Goal: Task Accomplishment & Management: Use online tool/utility

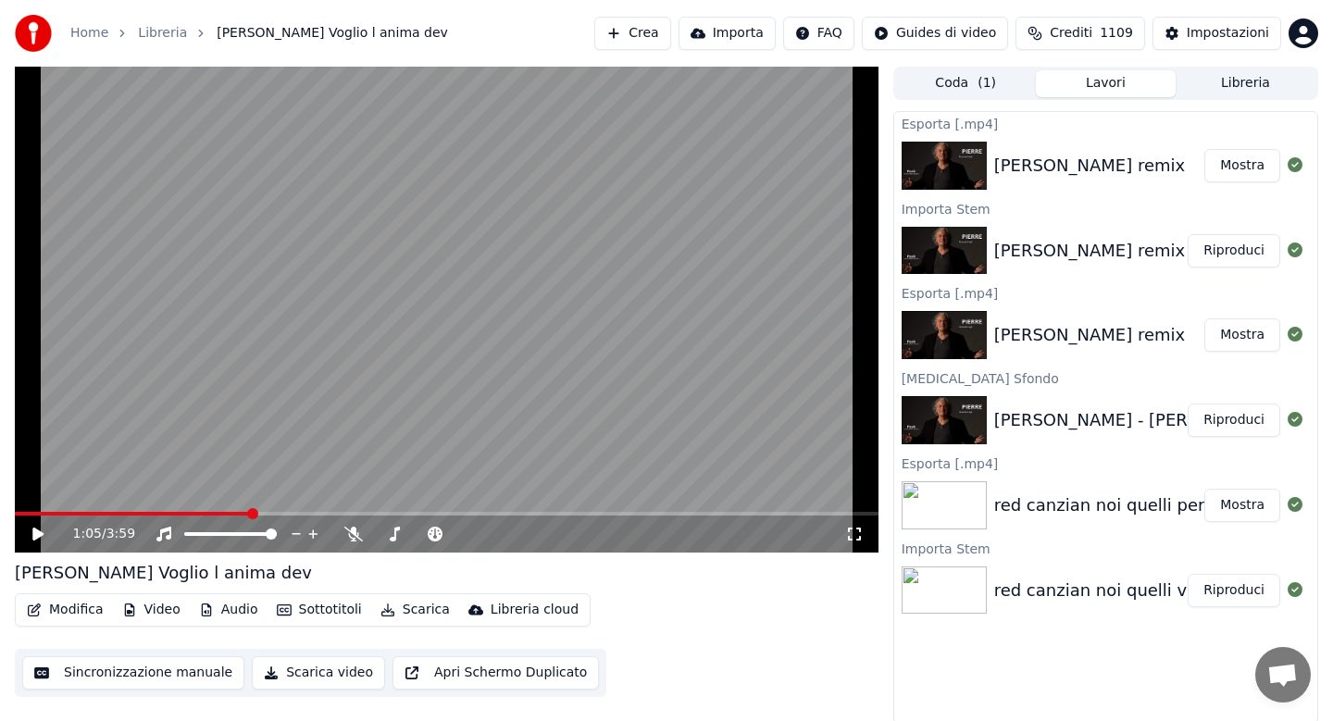
click at [245, 610] on button "Audio" at bounding box center [229, 610] width 74 height 26
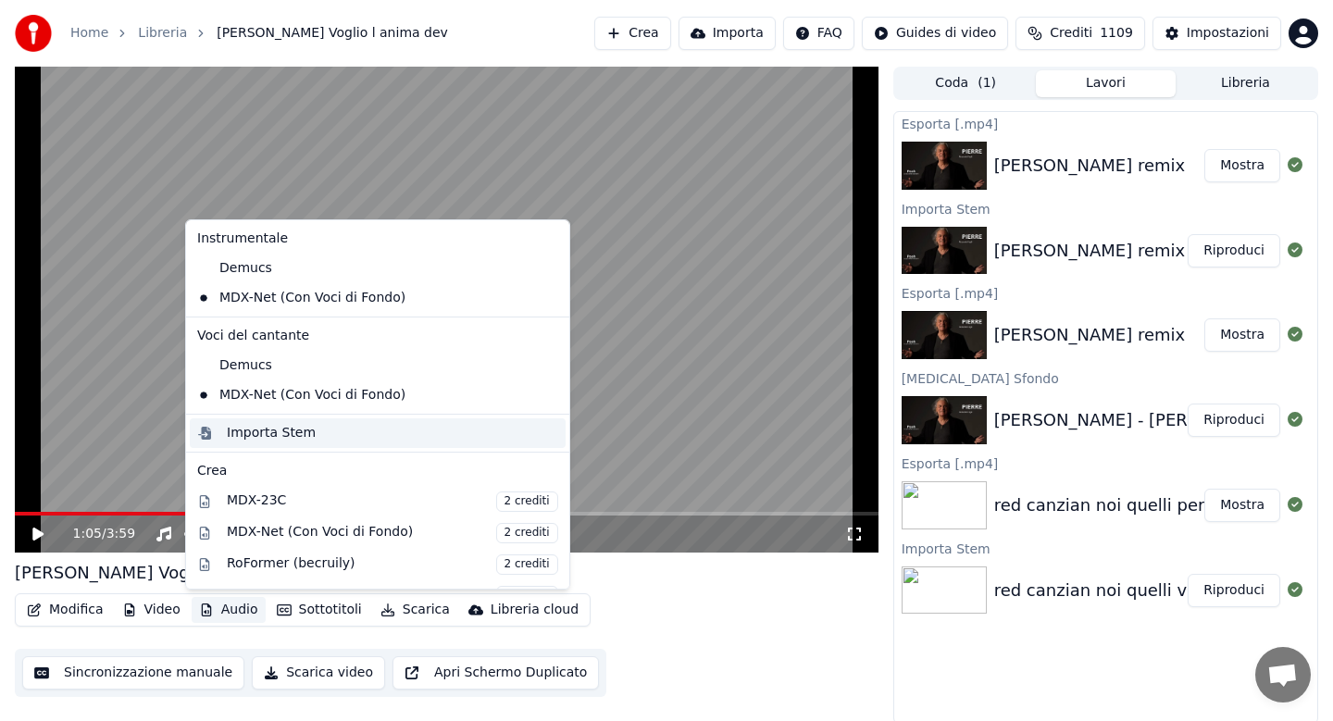
click at [306, 431] on div "Importa Stem" at bounding box center [271, 433] width 89 height 19
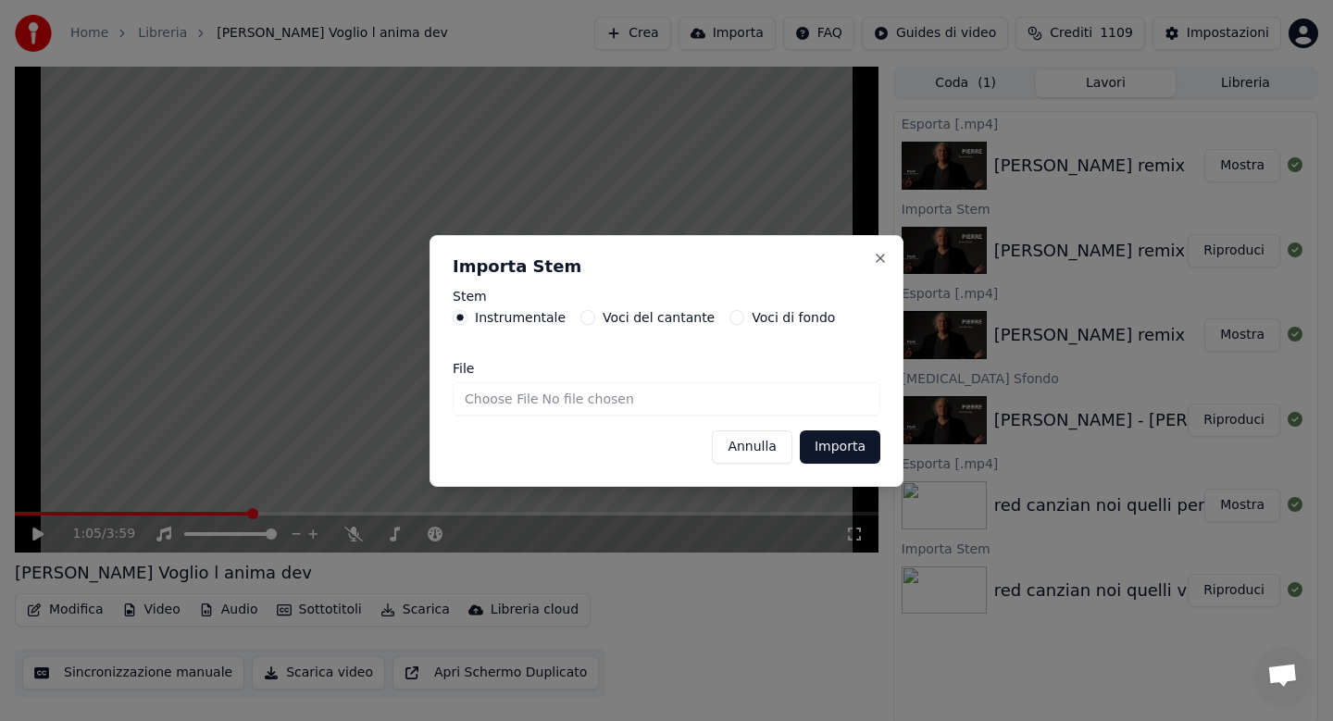
click at [527, 401] on input "File" at bounding box center [667, 398] width 428 height 33
type input "**********"
click at [834, 453] on button "Importa" at bounding box center [840, 446] width 81 height 33
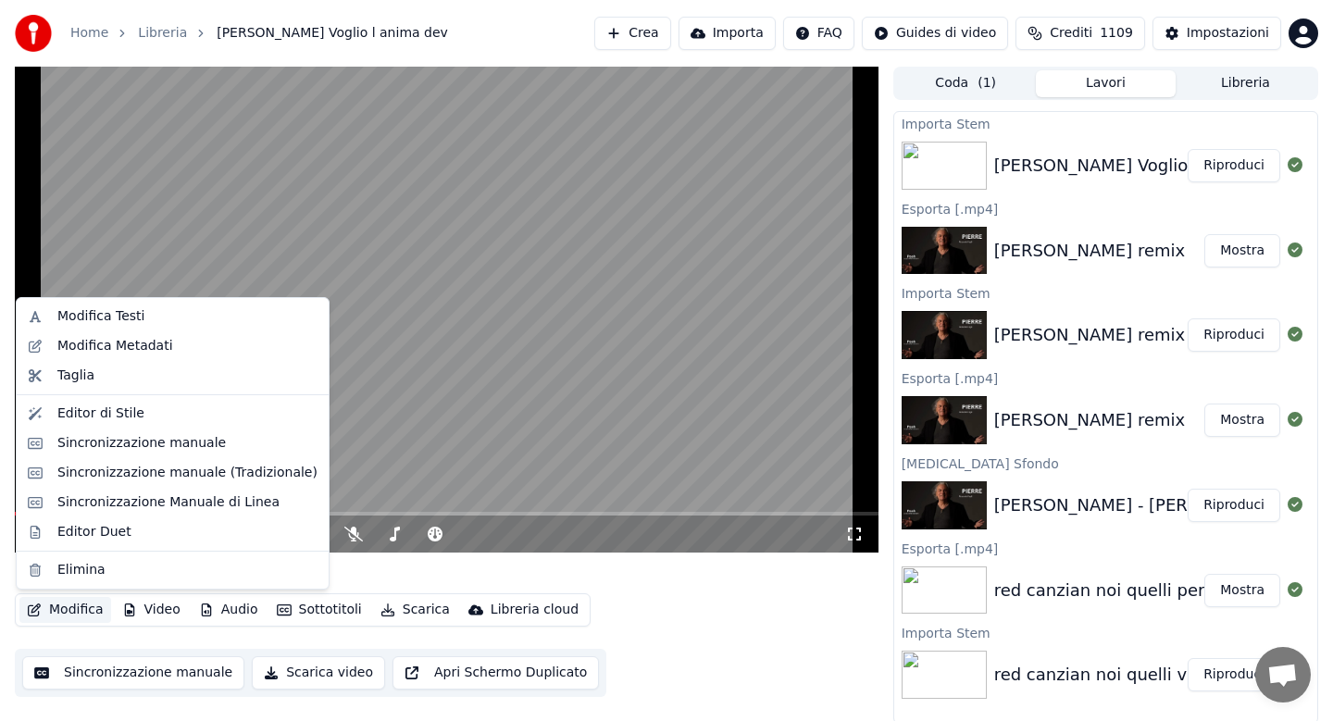
click at [79, 613] on button "Modifica" at bounding box center [65, 610] width 92 height 26
click at [145, 500] on div "Sincronizzazione Manuale di Linea" at bounding box center [168, 502] width 222 height 19
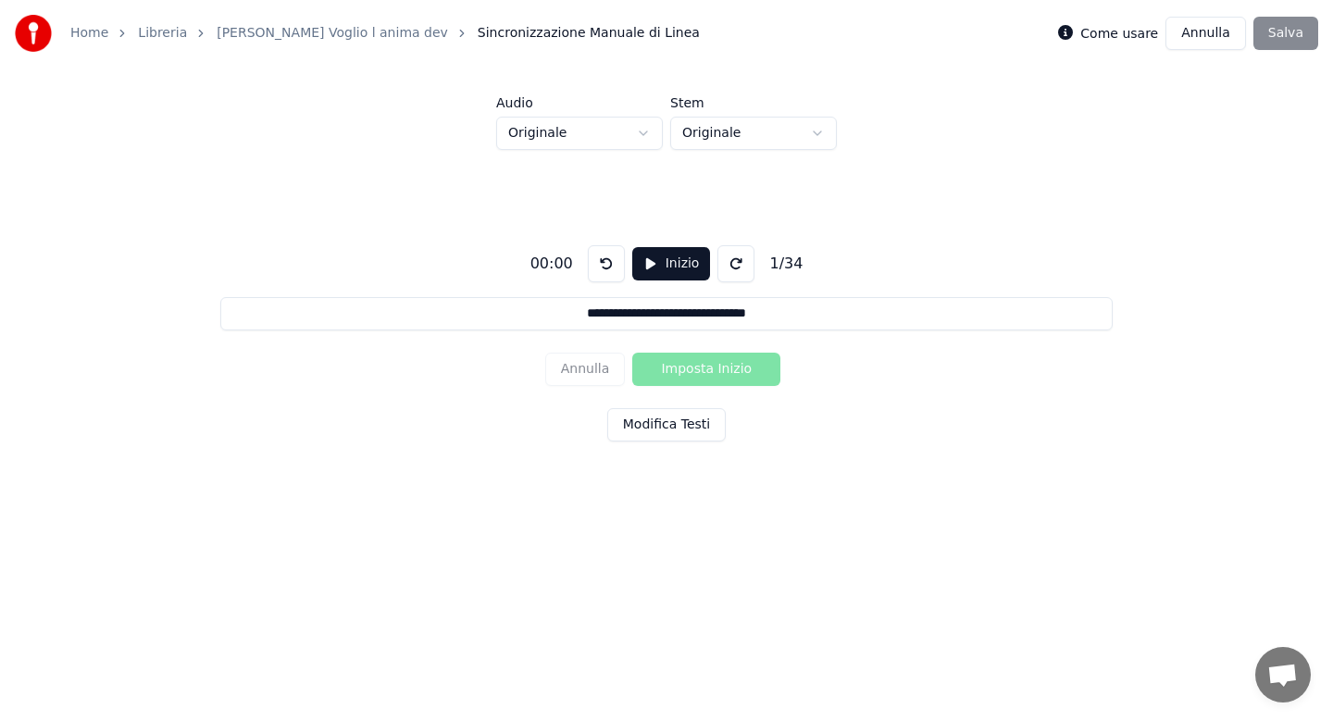
click at [646, 133] on html "**********" at bounding box center [666, 279] width 1333 height 558
click at [679, 264] on button "Inizio" at bounding box center [671, 263] width 79 height 33
click at [703, 373] on button "Imposta Inizio" at bounding box center [706, 369] width 148 height 33
click at [703, 373] on button "Imposta Fine" at bounding box center [706, 369] width 148 height 33
click at [703, 373] on button "Imposta Inizio" at bounding box center [706, 369] width 148 height 33
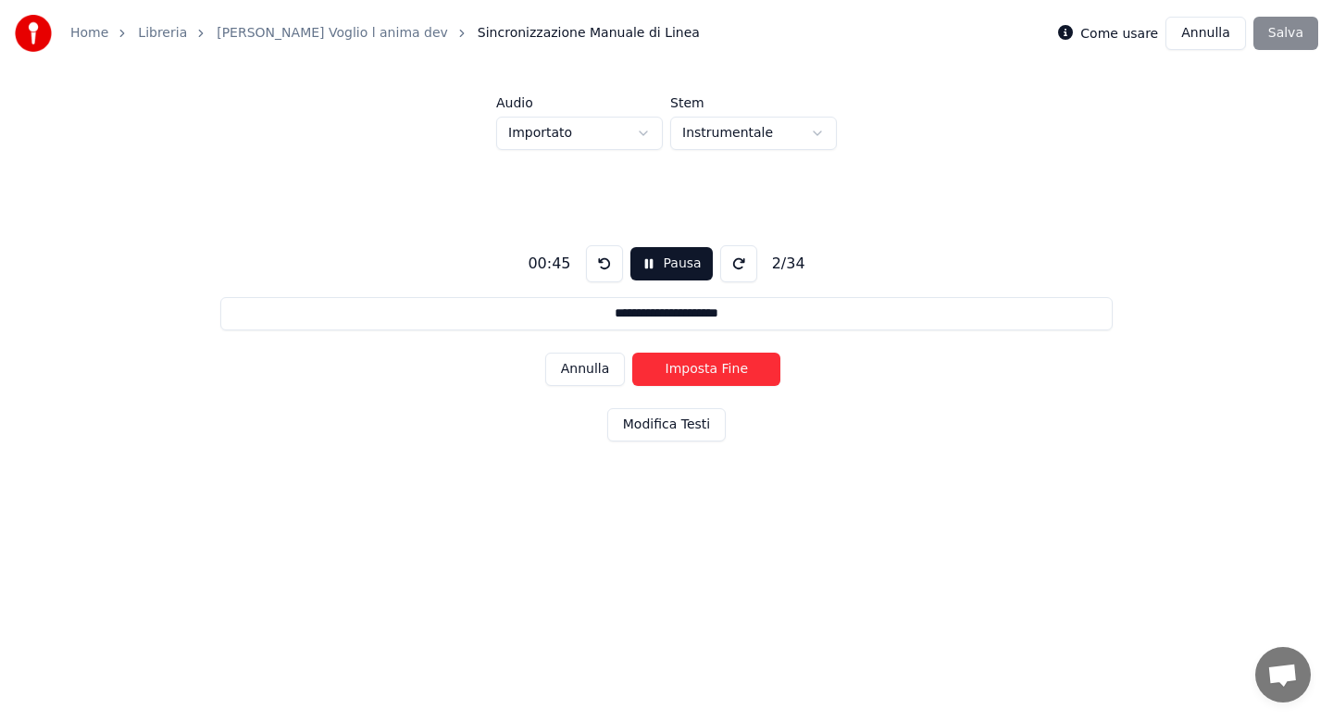
click at [703, 373] on button "Imposta Fine" at bounding box center [706, 369] width 148 height 33
click at [703, 373] on button "Imposta Inizio" at bounding box center [706, 369] width 148 height 33
click at [703, 373] on button "Imposta Fine" at bounding box center [706, 369] width 148 height 33
click at [703, 373] on button "Imposta Inizio" at bounding box center [706, 369] width 148 height 33
click at [703, 373] on button "Imposta Fine" at bounding box center [706, 369] width 148 height 33
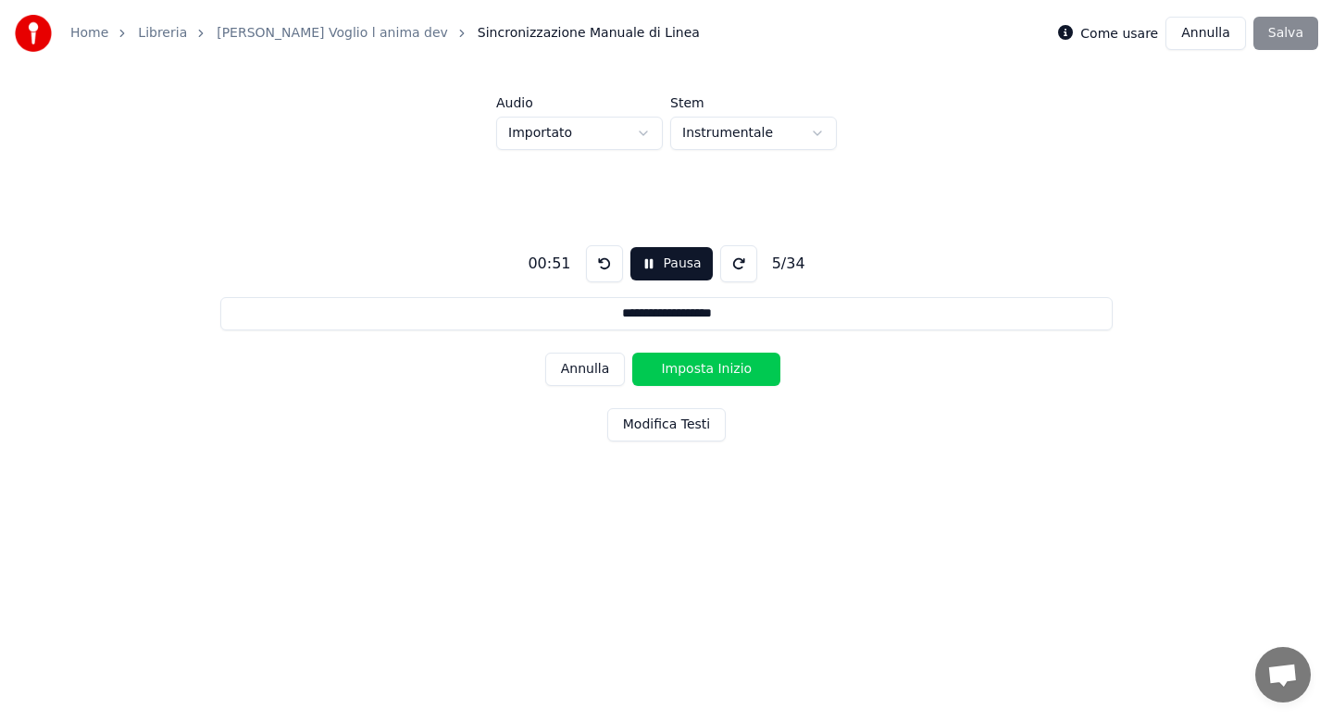
click at [703, 373] on button "Imposta Inizio" at bounding box center [706, 369] width 148 height 33
click at [703, 373] on button "Imposta Fine" at bounding box center [706, 369] width 148 height 33
click at [703, 373] on button "Imposta Inizio" at bounding box center [706, 369] width 148 height 33
click at [703, 373] on button "Imposta Fine" at bounding box center [706, 369] width 148 height 33
click at [703, 373] on button "Imposta Inizio" at bounding box center [706, 369] width 148 height 33
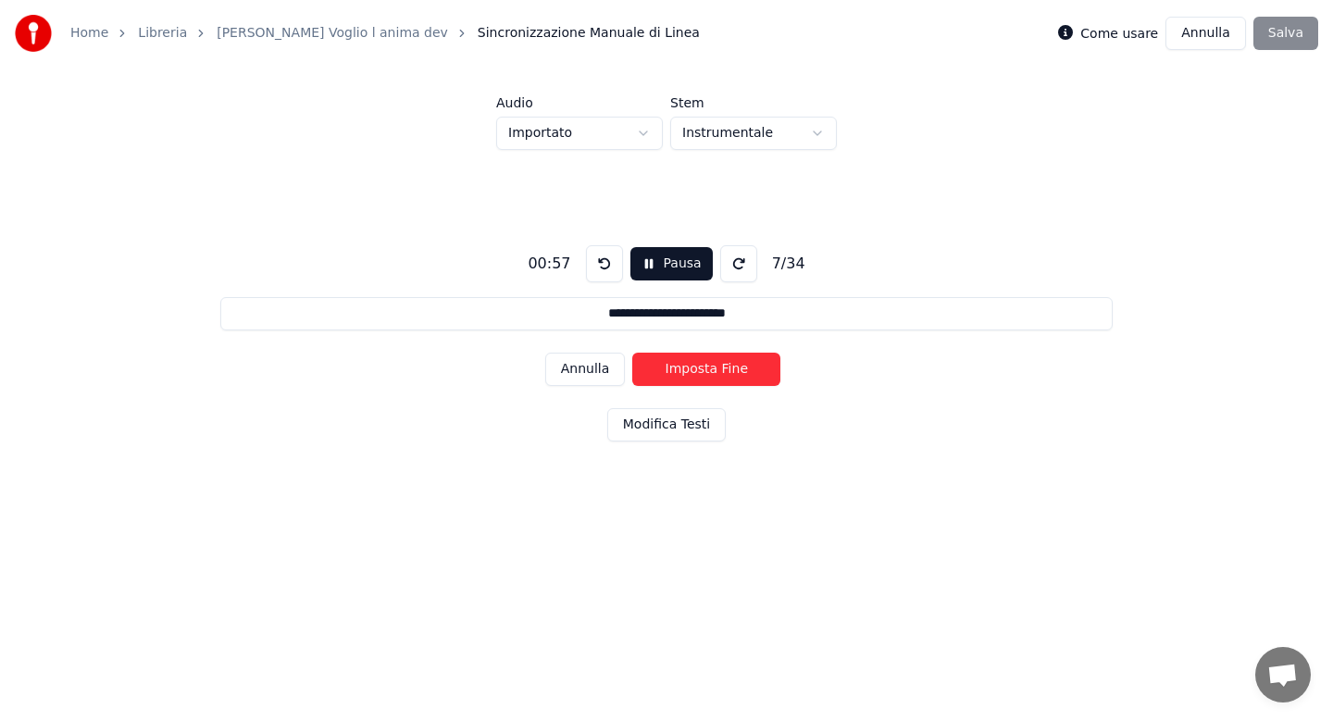
click at [703, 373] on button "Imposta Fine" at bounding box center [706, 369] width 148 height 33
click at [703, 373] on button "Imposta Inizio" at bounding box center [706, 369] width 148 height 33
click at [703, 373] on button "Imposta Fine" at bounding box center [706, 369] width 148 height 33
click at [703, 373] on button "Imposta Inizio" at bounding box center [706, 369] width 148 height 33
click at [703, 373] on button "Imposta Fine" at bounding box center [706, 369] width 148 height 33
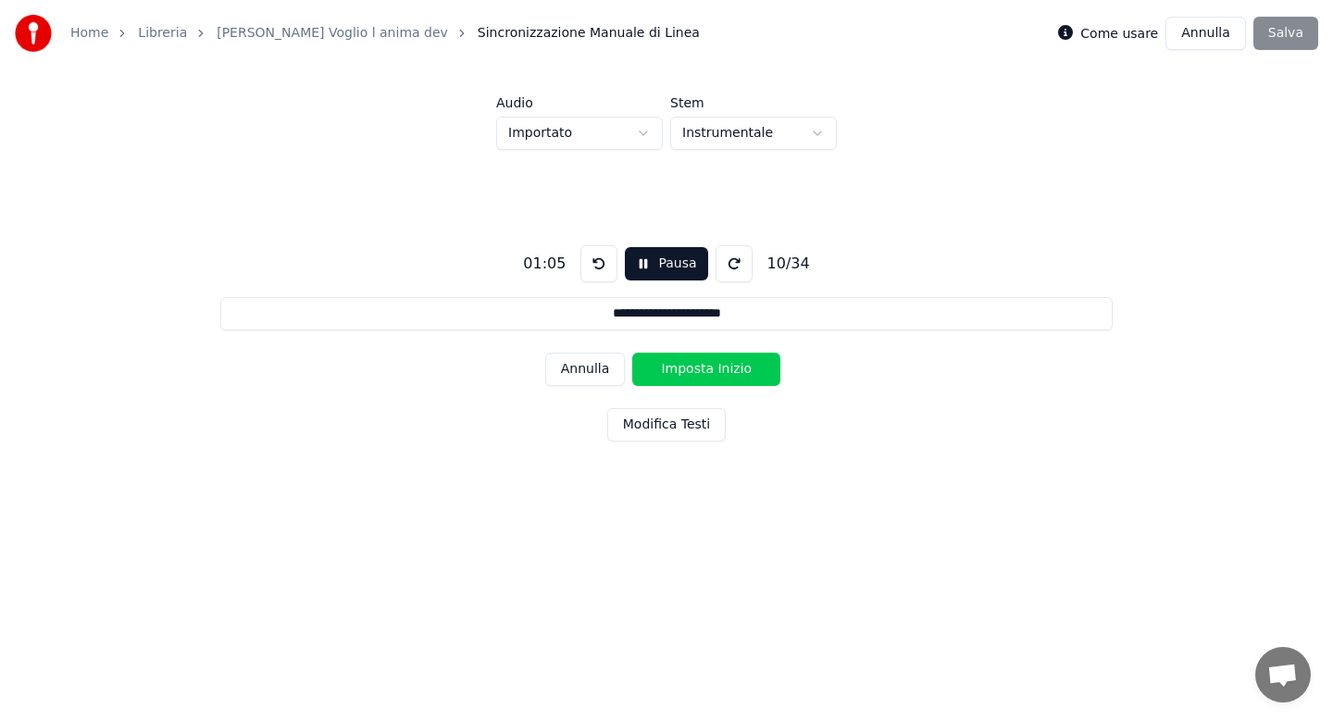
click at [703, 373] on button "Imposta Inizio" at bounding box center [706, 369] width 148 height 33
click at [703, 373] on button "Imposta Fine" at bounding box center [706, 369] width 148 height 33
click at [703, 373] on button "Imposta Inizio" at bounding box center [706, 369] width 148 height 33
click at [703, 373] on button "Imposta Fine" at bounding box center [706, 369] width 148 height 33
click at [703, 373] on button "Imposta Inizio" at bounding box center [706, 369] width 148 height 33
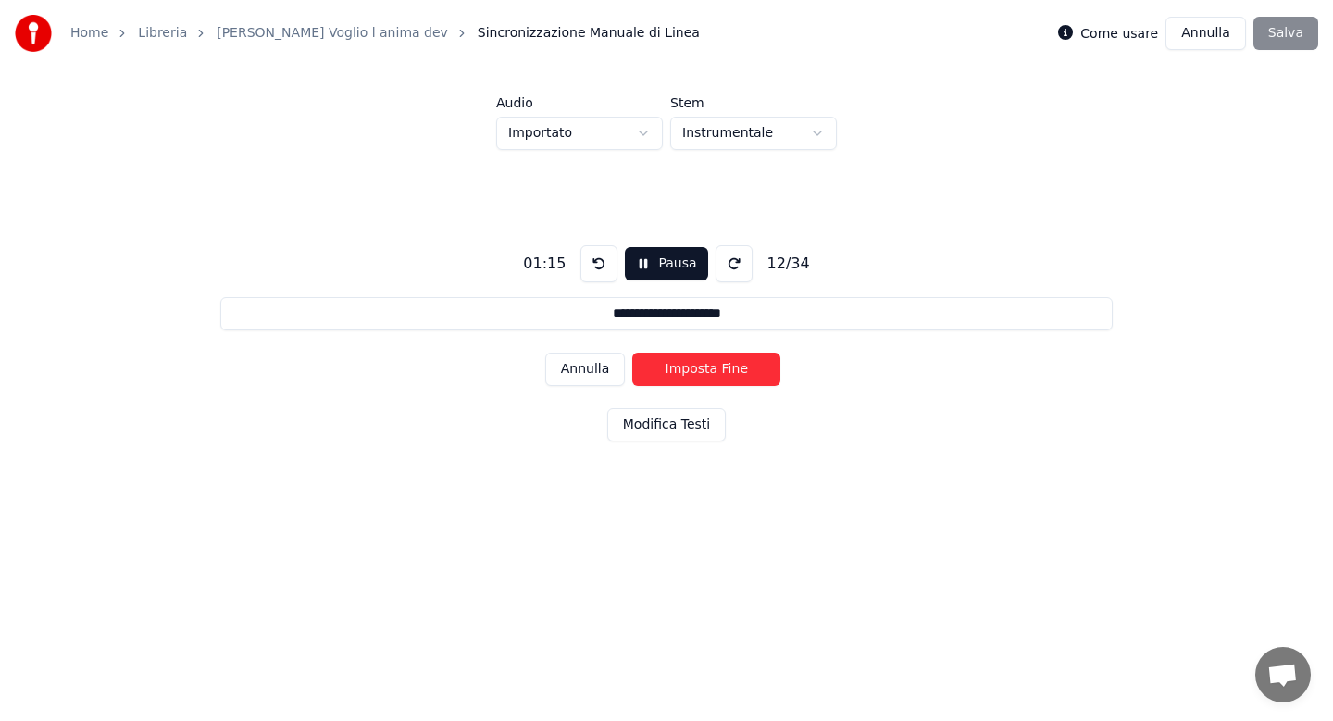
click at [703, 373] on button "Imposta Fine" at bounding box center [706, 369] width 148 height 33
click at [703, 373] on button "Imposta Inizio" at bounding box center [706, 369] width 148 height 33
click at [703, 373] on button "Imposta Fine" at bounding box center [706, 369] width 148 height 33
click at [703, 373] on button "Imposta Inizio" at bounding box center [706, 369] width 148 height 33
click at [703, 373] on button "Imposta Fine" at bounding box center [706, 369] width 148 height 33
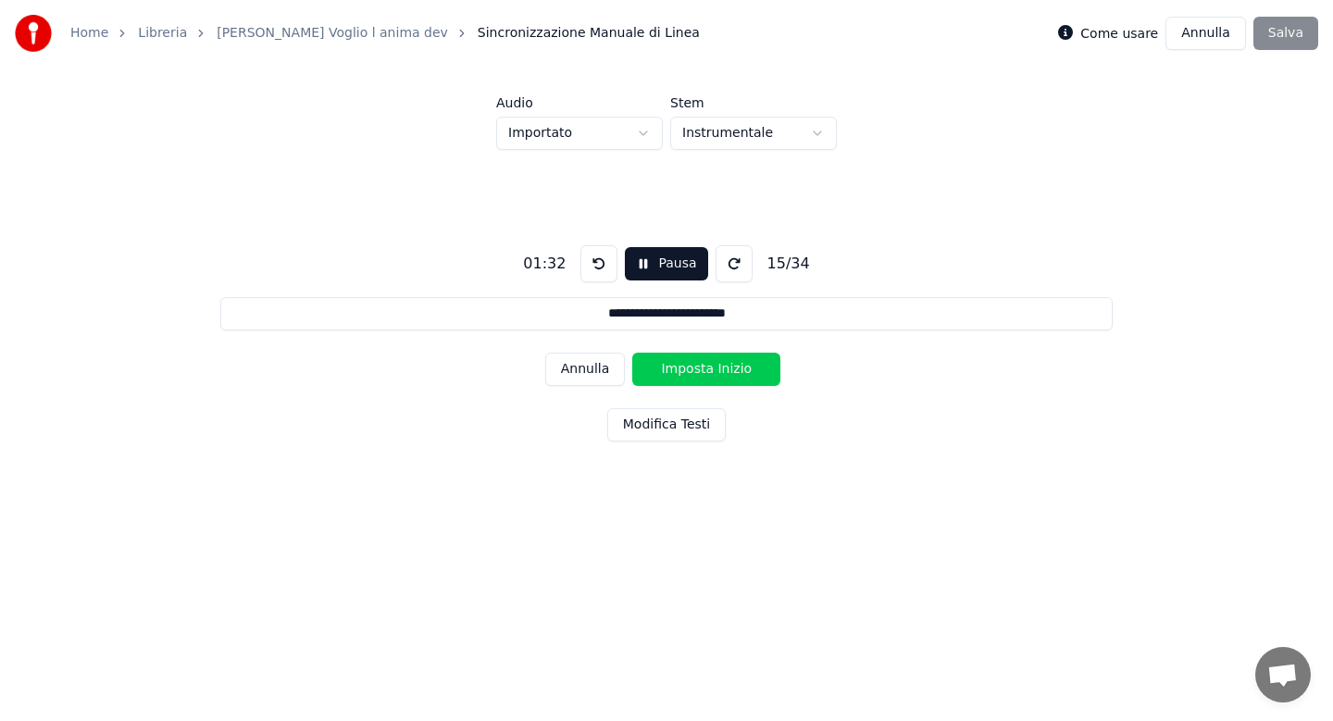
click at [703, 373] on button "Imposta Inizio" at bounding box center [706, 369] width 148 height 33
click at [703, 373] on button "Imposta Fine" at bounding box center [706, 369] width 148 height 33
click at [703, 373] on button "Imposta Inizio" at bounding box center [706, 369] width 148 height 33
click at [703, 373] on button "Imposta Fine" at bounding box center [706, 369] width 148 height 33
click at [703, 373] on button "Imposta Inizio" at bounding box center [706, 369] width 148 height 33
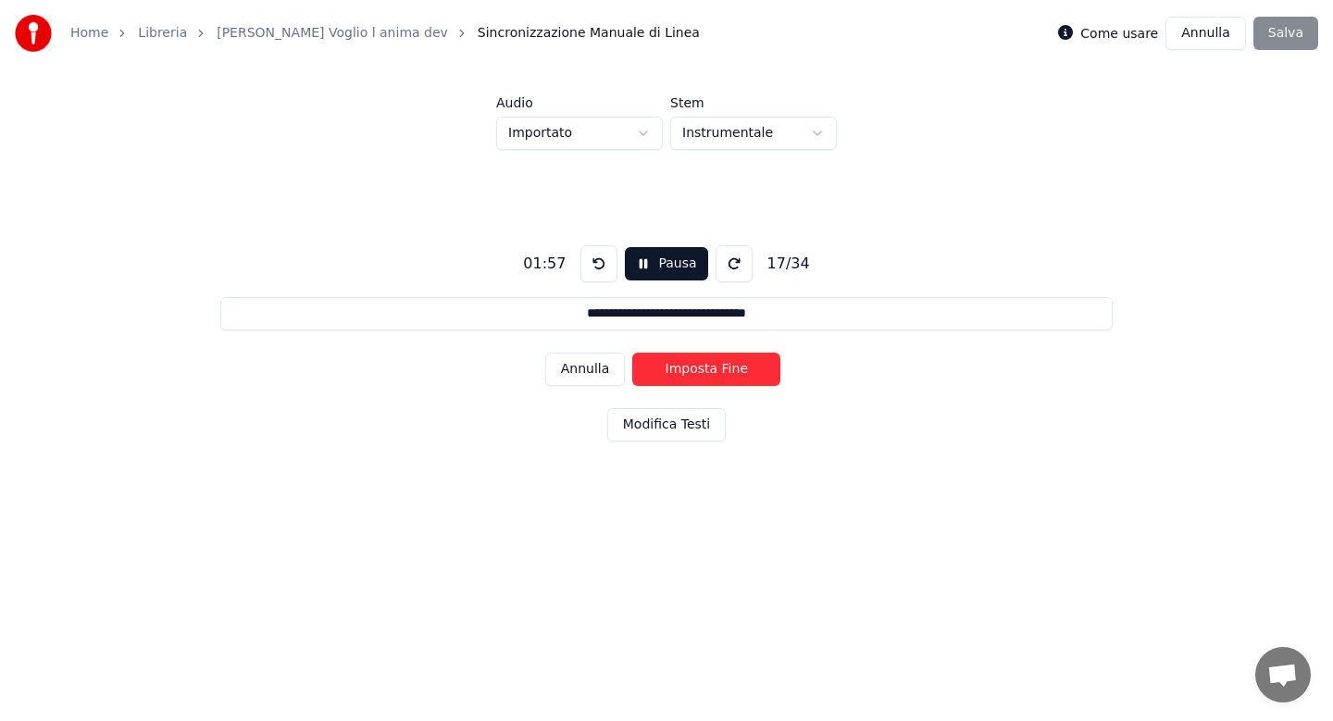
click at [703, 373] on button "Imposta Fine" at bounding box center [706, 369] width 148 height 33
click at [703, 373] on button "Imposta Inizio" at bounding box center [706, 369] width 148 height 33
click at [703, 373] on button "Imposta Fine" at bounding box center [706, 369] width 148 height 33
click at [703, 373] on button "Imposta Inizio" at bounding box center [706, 369] width 148 height 33
click at [703, 373] on button "Imposta Fine" at bounding box center [706, 369] width 148 height 33
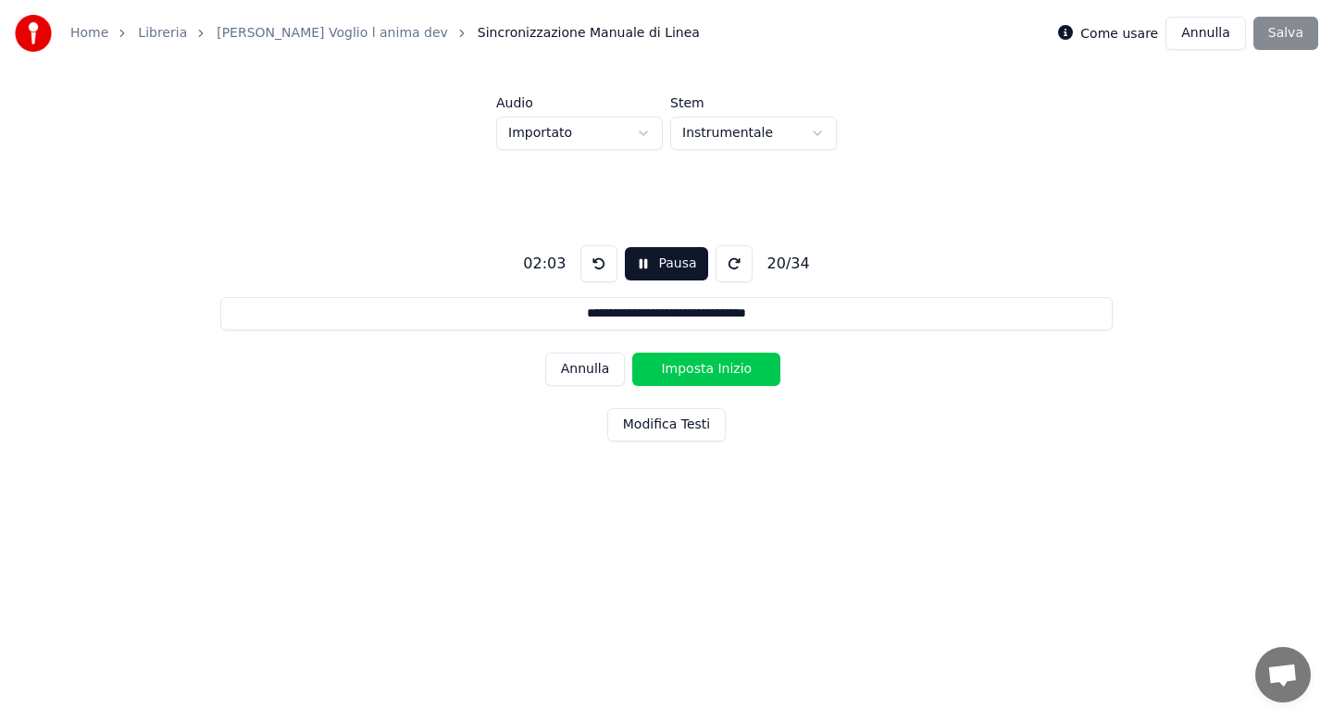
click at [703, 373] on button "Imposta Inizio" at bounding box center [706, 369] width 148 height 33
click at [703, 373] on button "Imposta Fine" at bounding box center [706, 369] width 148 height 33
click at [703, 373] on button "Imposta Inizio" at bounding box center [706, 369] width 148 height 33
click at [703, 373] on button "Imposta Fine" at bounding box center [706, 369] width 148 height 33
click at [703, 373] on button "Imposta Inizio" at bounding box center [706, 369] width 148 height 33
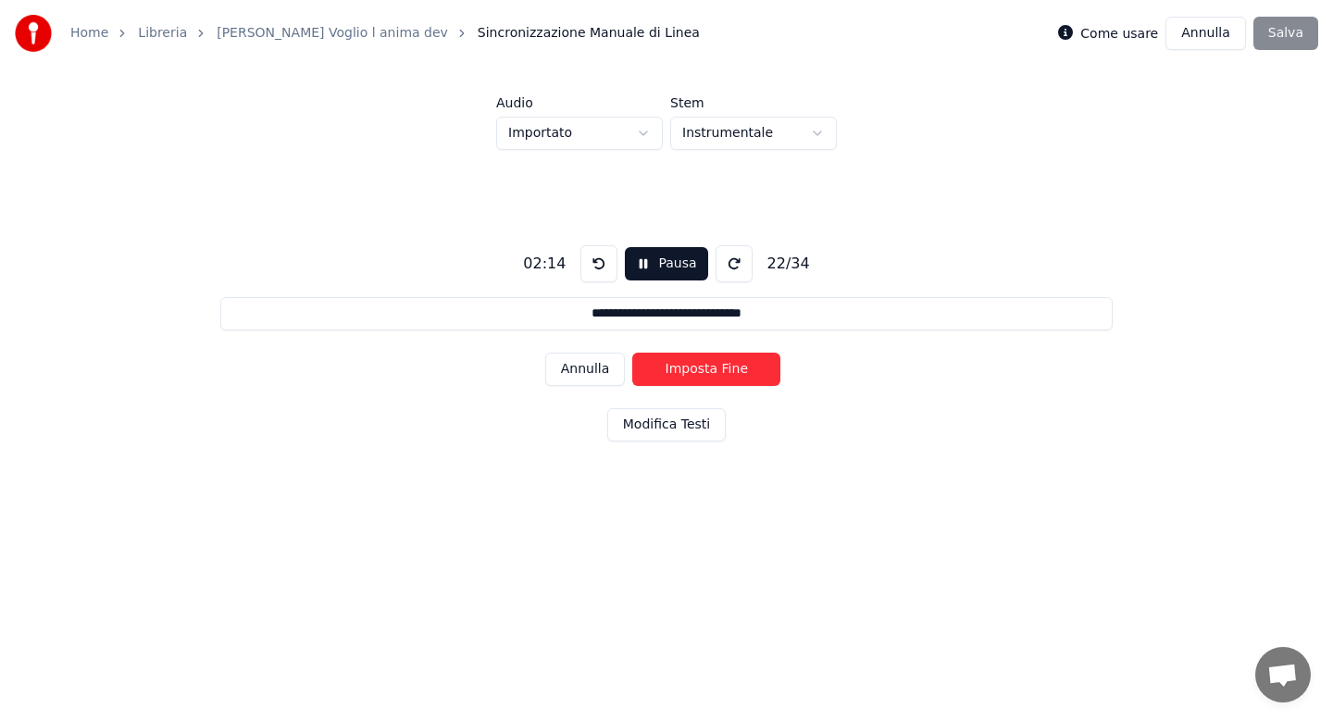
click at [703, 373] on button "Imposta Fine" at bounding box center [706, 369] width 148 height 33
click at [703, 373] on button "Imposta Inizio" at bounding box center [706, 369] width 148 height 33
click at [703, 373] on button "Imposta Fine" at bounding box center [706, 369] width 148 height 33
click at [703, 373] on button "Imposta Inizio" at bounding box center [706, 369] width 148 height 33
click at [703, 373] on button "Imposta Fine" at bounding box center [706, 369] width 148 height 33
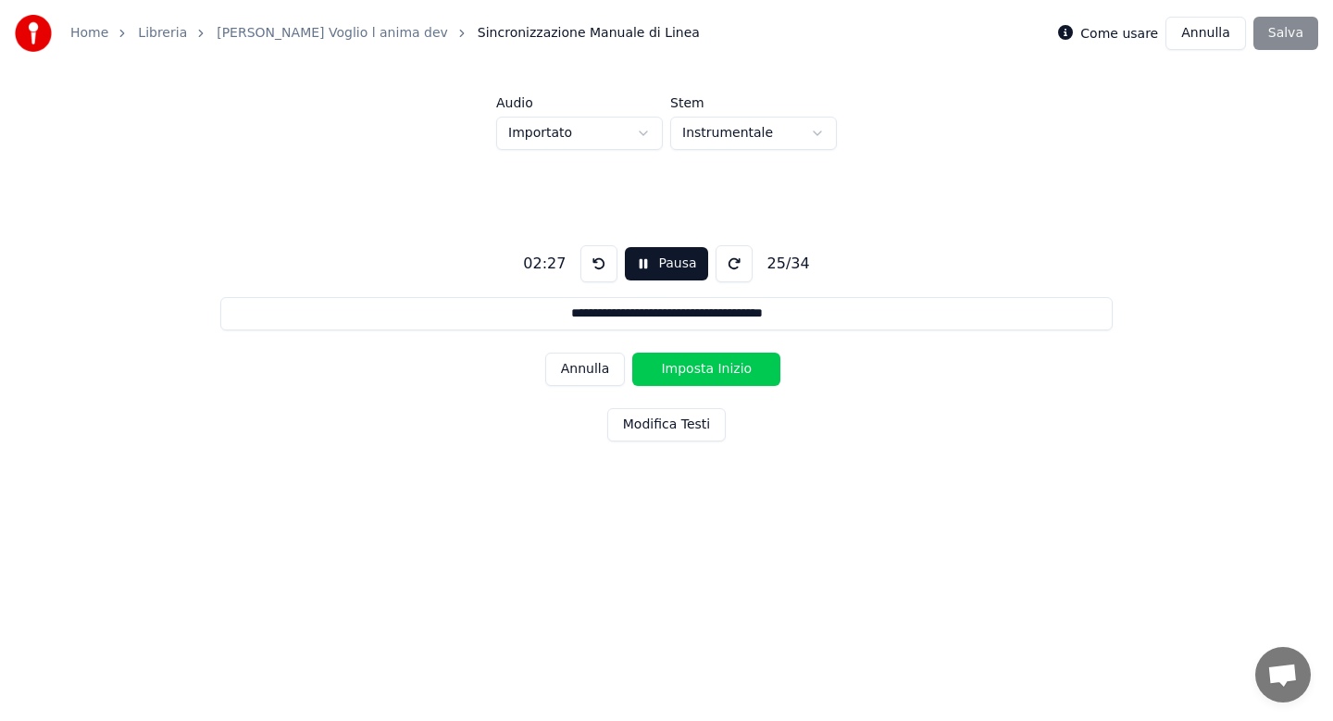
click at [703, 373] on button "Imposta Inizio" at bounding box center [706, 369] width 148 height 33
click at [703, 373] on button "Imposta Fine" at bounding box center [706, 369] width 148 height 33
click at [703, 373] on button "Imposta Inizio" at bounding box center [706, 369] width 148 height 33
click at [703, 373] on button "Imposta Fine" at bounding box center [706, 369] width 148 height 33
click at [703, 373] on button "Imposta Inizio" at bounding box center [706, 369] width 148 height 33
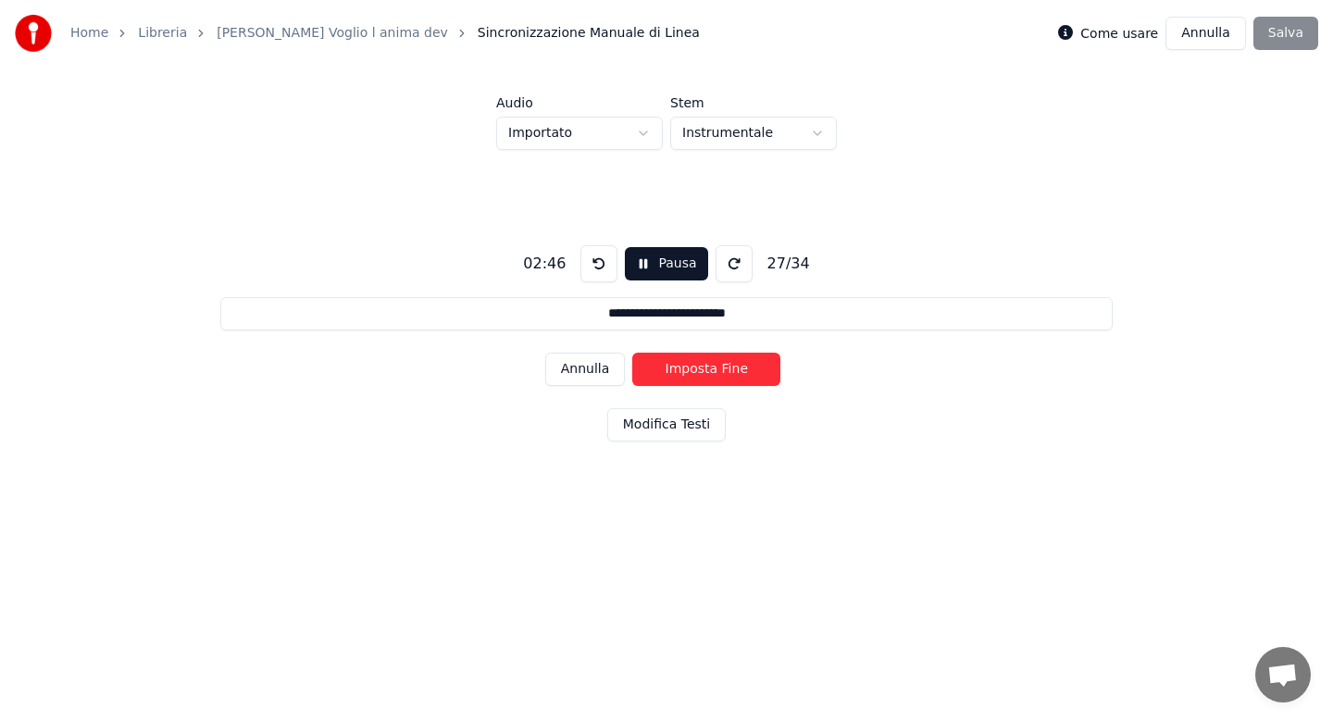
click at [703, 373] on button "Imposta Fine" at bounding box center [706, 369] width 148 height 33
click at [703, 373] on button "Imposta Inizio" at bounding box center [706, 369] width 148 height 33
click at [703, 373] on button "Imposta Fine" at bounding box center [706, 369] width 148 height 33
click at [703, 373] on button "Imposta Inizio" at bounding box center [706, 369] width 148 height 33
click at [703, 373] on button "Imposta Fine" at bounding box center [706, 369] width 148 height 33
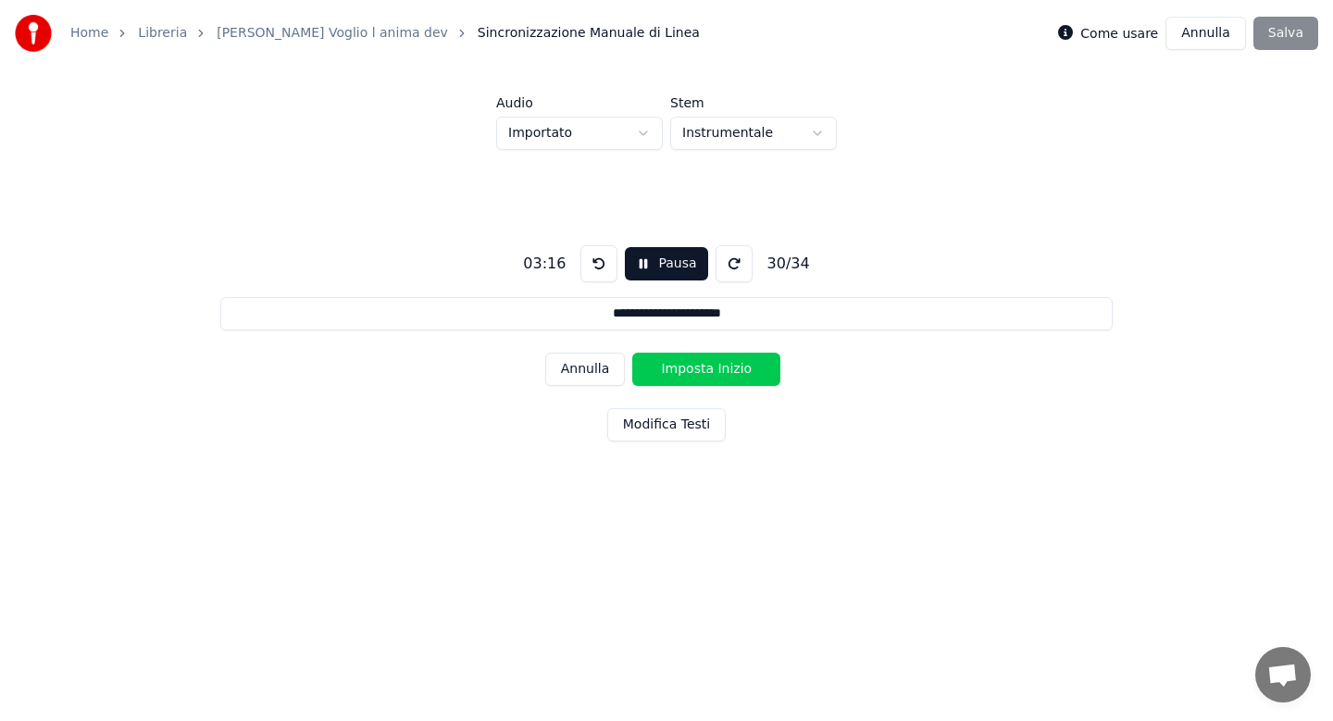
click at [703, 373] on button "Imposta Inizio" at bounding box center [706, 369] width 148 height 33
click at [703, 373] on button "Imposta Fine" at bounding box center [706, 369] width 148 height 33
click at [703, 373] on button "Imposta Inizio" at bounding box center [706, 369] width 148 height 33
click at [703, 373] on button "Imposta Fine" at bounding box center [706, 369] width 148 height 33
click at [703, 373] on button "Imposta Inizio" at bounding box center [706, 369] width 148 height 33
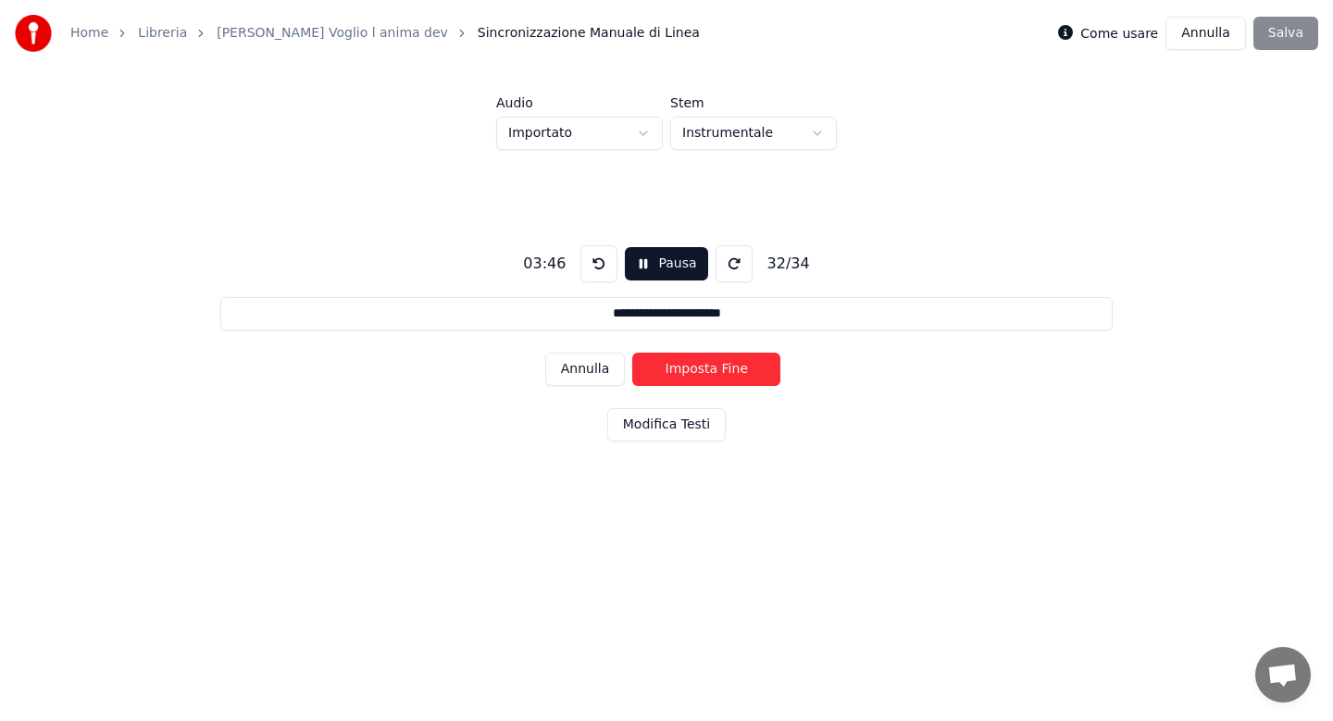
click at [703, 373] on button "Imposta Fine" at bounding box center [706, 369] width 148 height 33
click at [703, 373] on button "Imposta Inizio" at bounding box center [706, 369] width 148 height 33
click at [703, 373] on button "Imposta Fine" at bounding box center [706, 369] width 148 height 33
type input "**********"
click at [703, 373] on button "Imposta Inizio" at bounding box center [706, 369] width 148 height 33
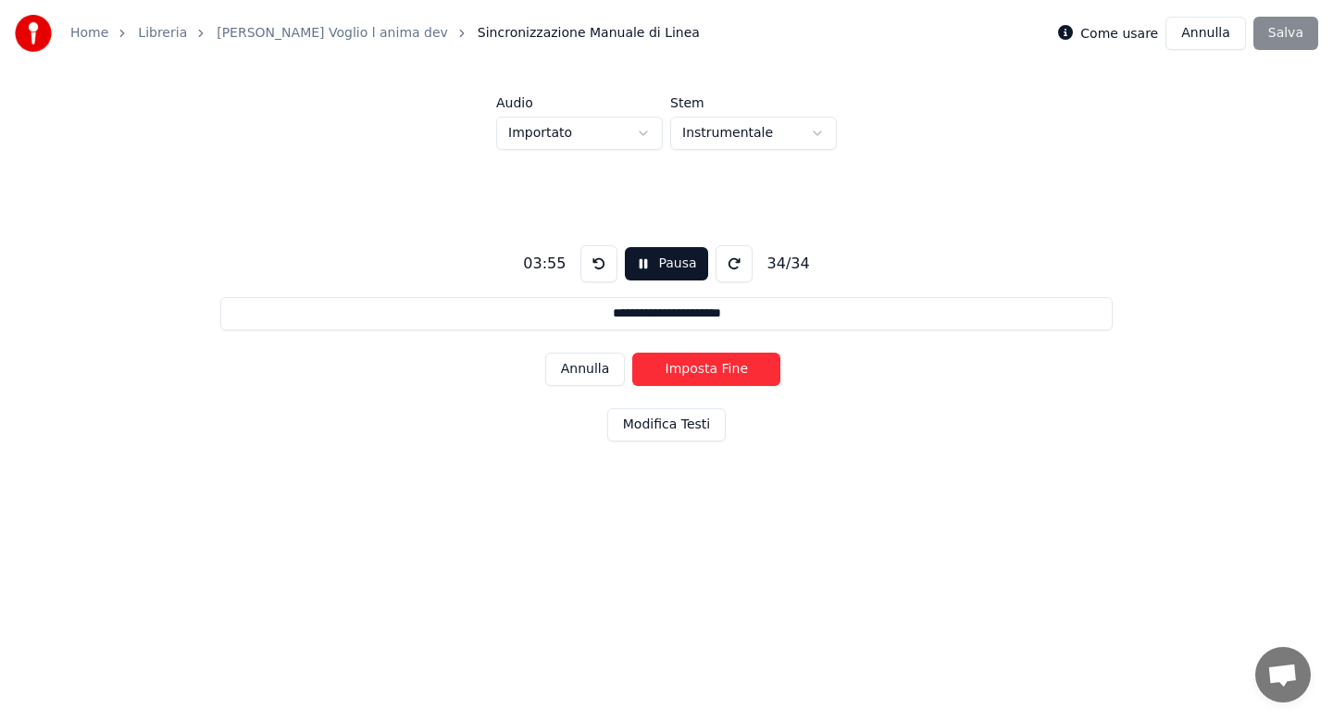
click at [703, 373] on button "Imposta Fine" at bounding box center [706, 369] width 148 height 33
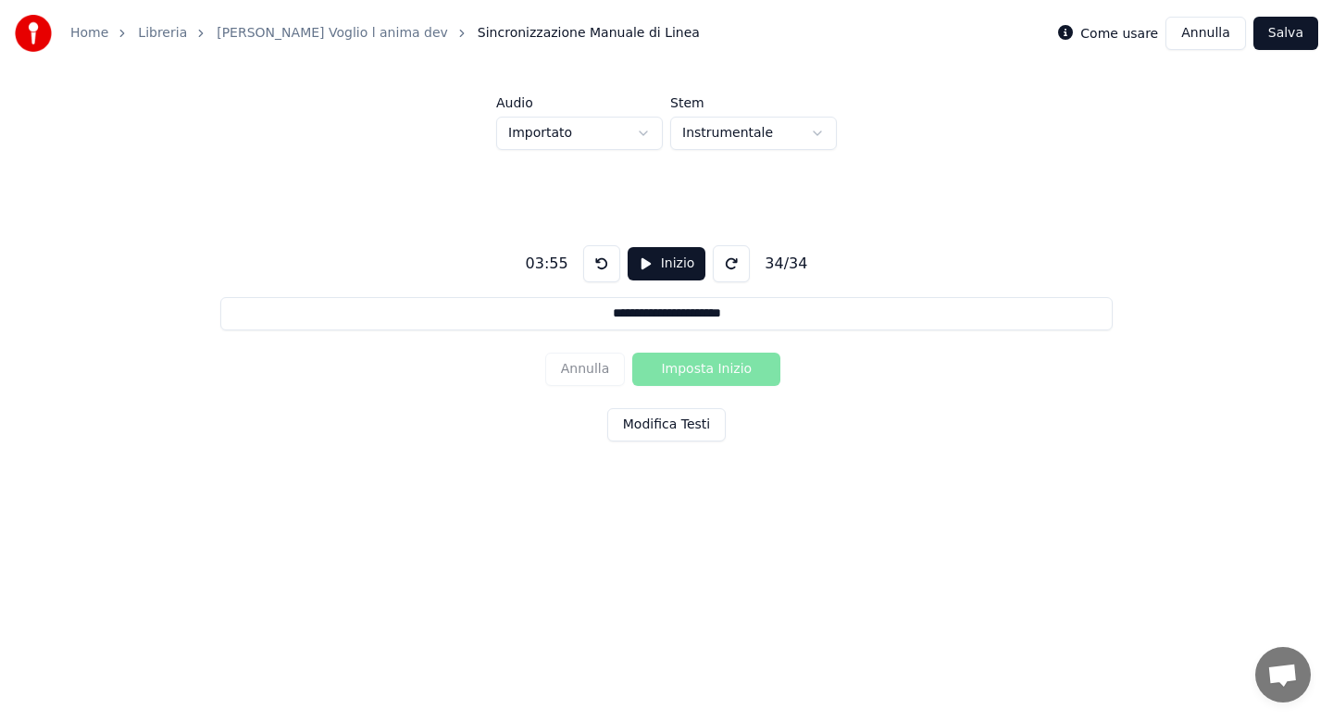
click at [1302, 40] on button "Salva" at bounding box center [1285, 33] width 65 height 33
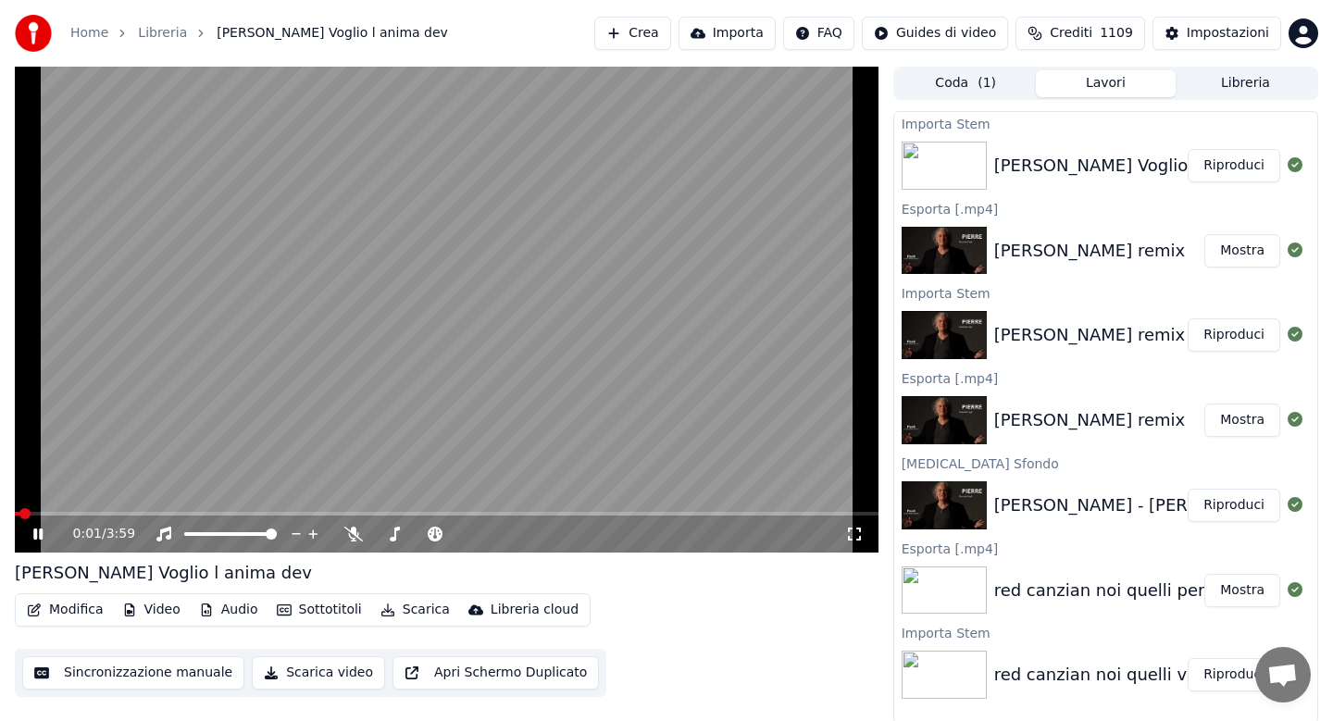
click at [230, 612] on button "Audio" at bounding box center [229, 610] width 74 height 26
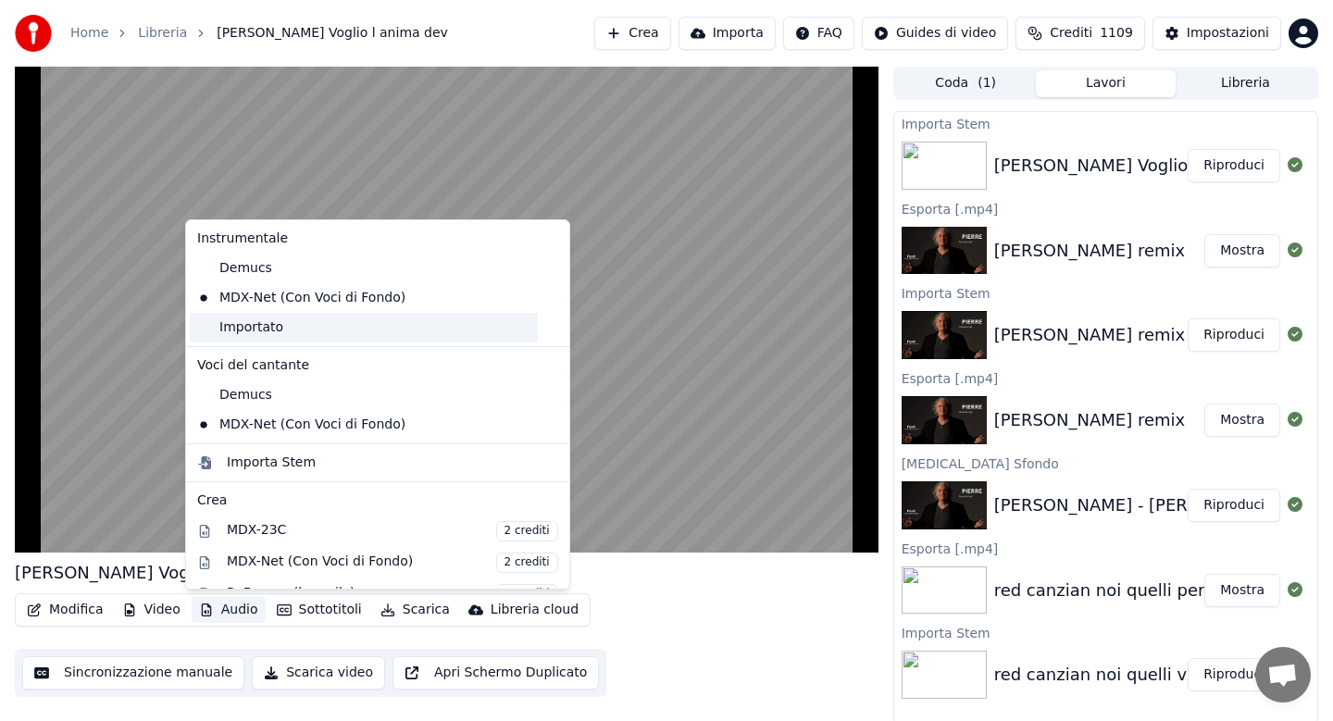
click at [261, 333] on div "Importato" at bounding box center [364, 328] width 348 height 30
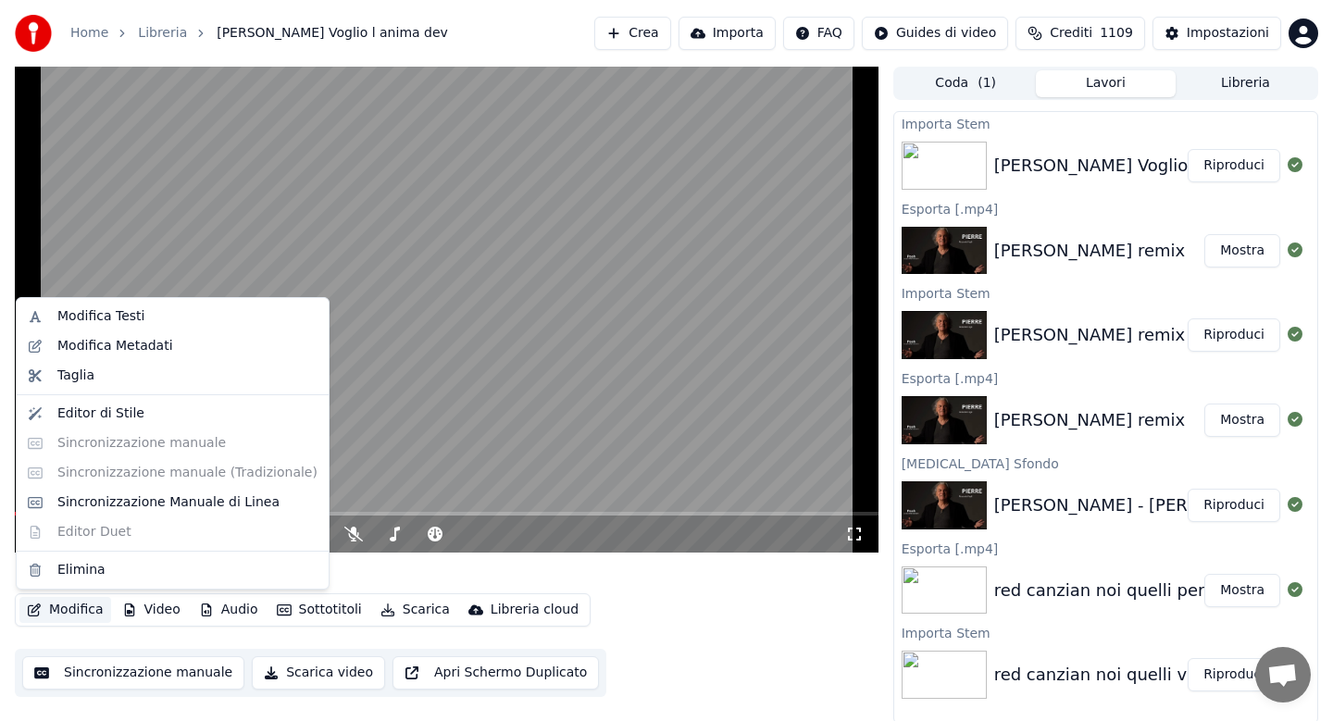
click at [83, 614] on button "Modifica" at bounding box center [65, 610] width 92 height 26
click at [143, 351] on div "Modifica Metadati" at bounding box center [115, 346] width 116 height 19
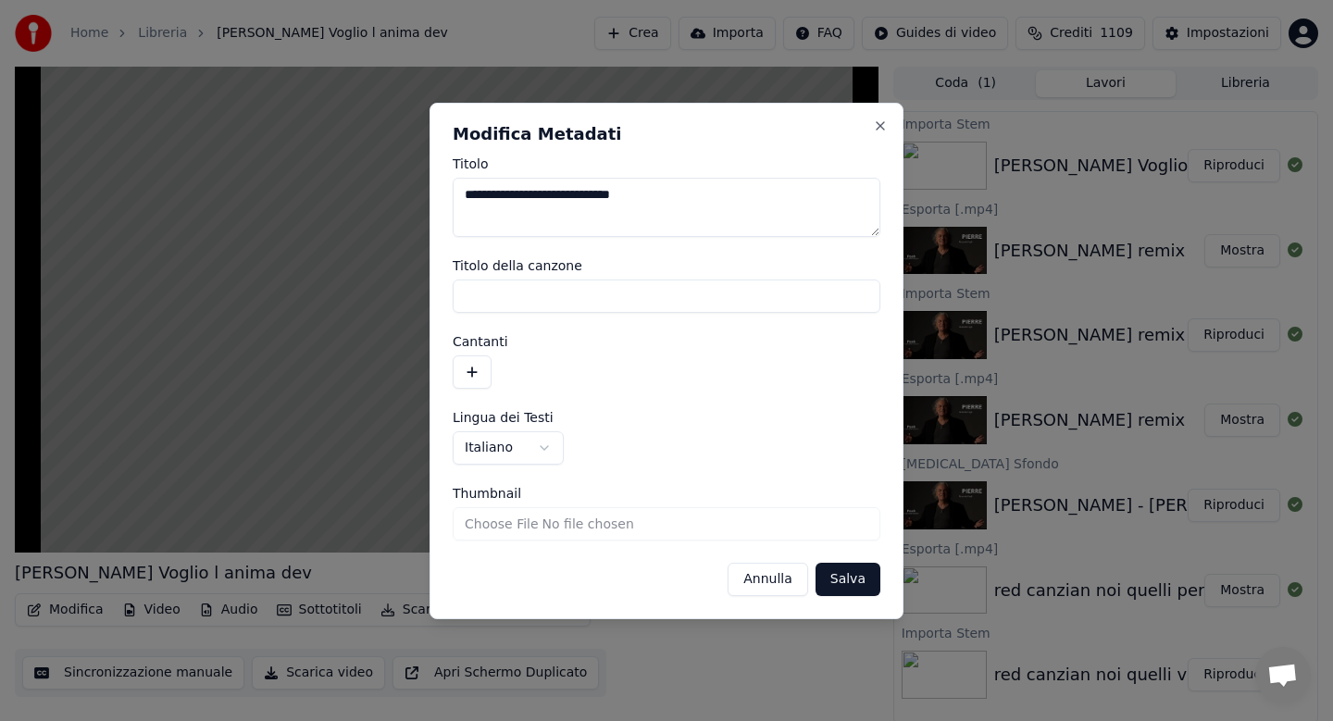
click at [666, 193] on textarea "**********" at bounding box center [667, 207] width 428 height 59
click at [494, 195] on textarea "**********" at bounding box center [667, 207] width 428 height 59
type textarea "**********"
click at [850, 585] on button "Salva" at bounding box center [847, 579] width 65 height 33
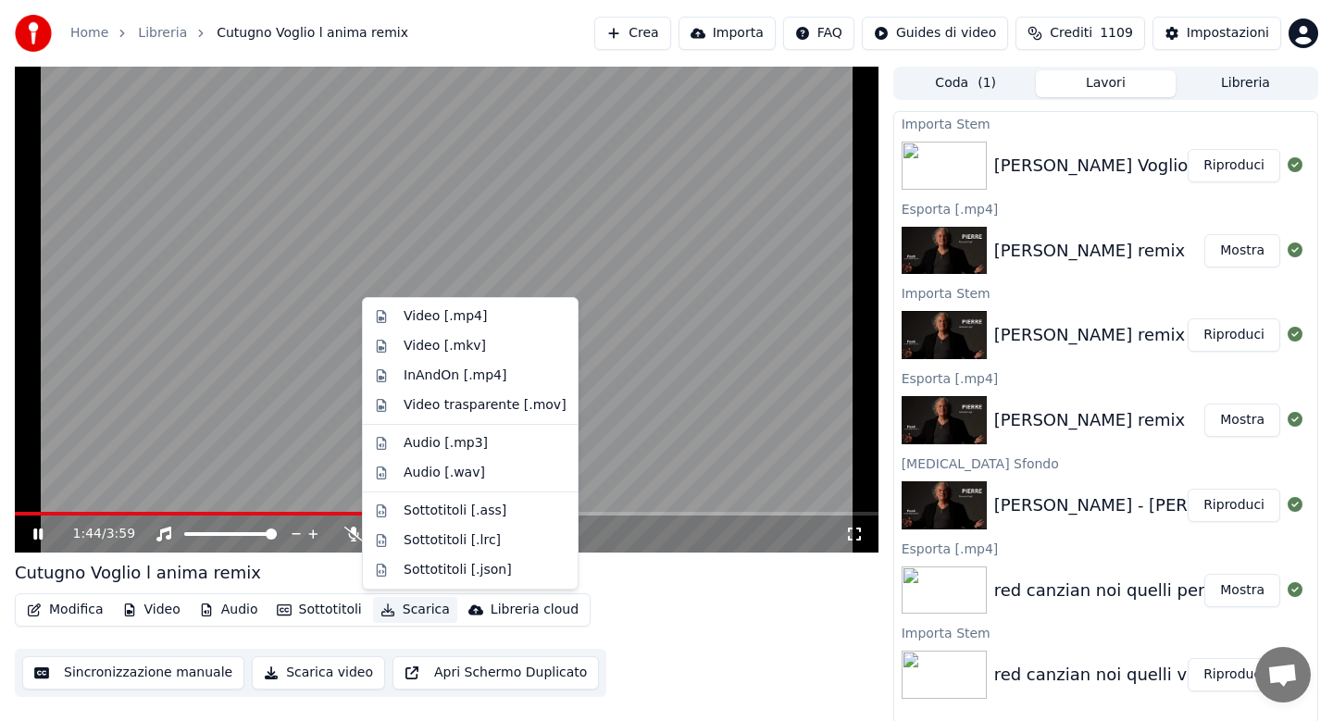
click at [416, 614] on button "Scarica" at bounding box center [415, 610] width 84 height 26
click at [431, 317] on div "Video [.mp4]" at bounding box center [444, 316] width 83 height 19
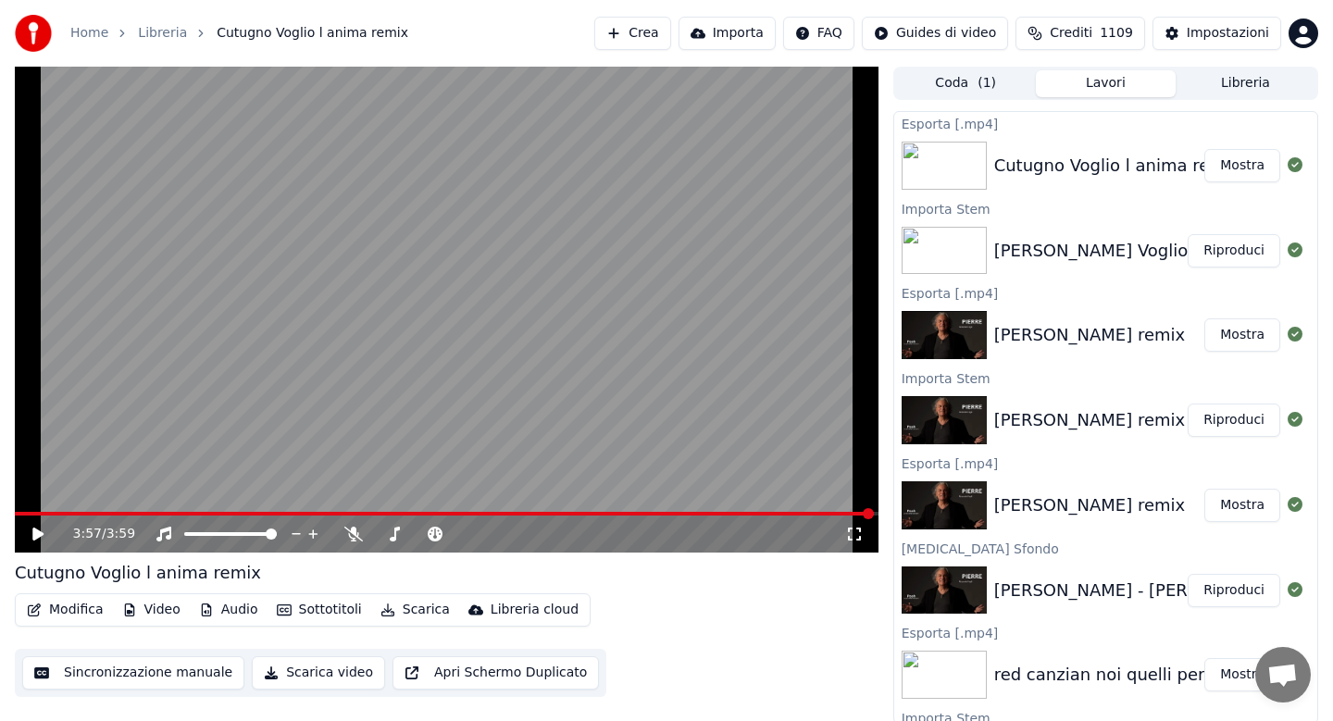
click at [1221, 92] on button "Libreria" at bounding box center [1245, 83] width 140 height 27
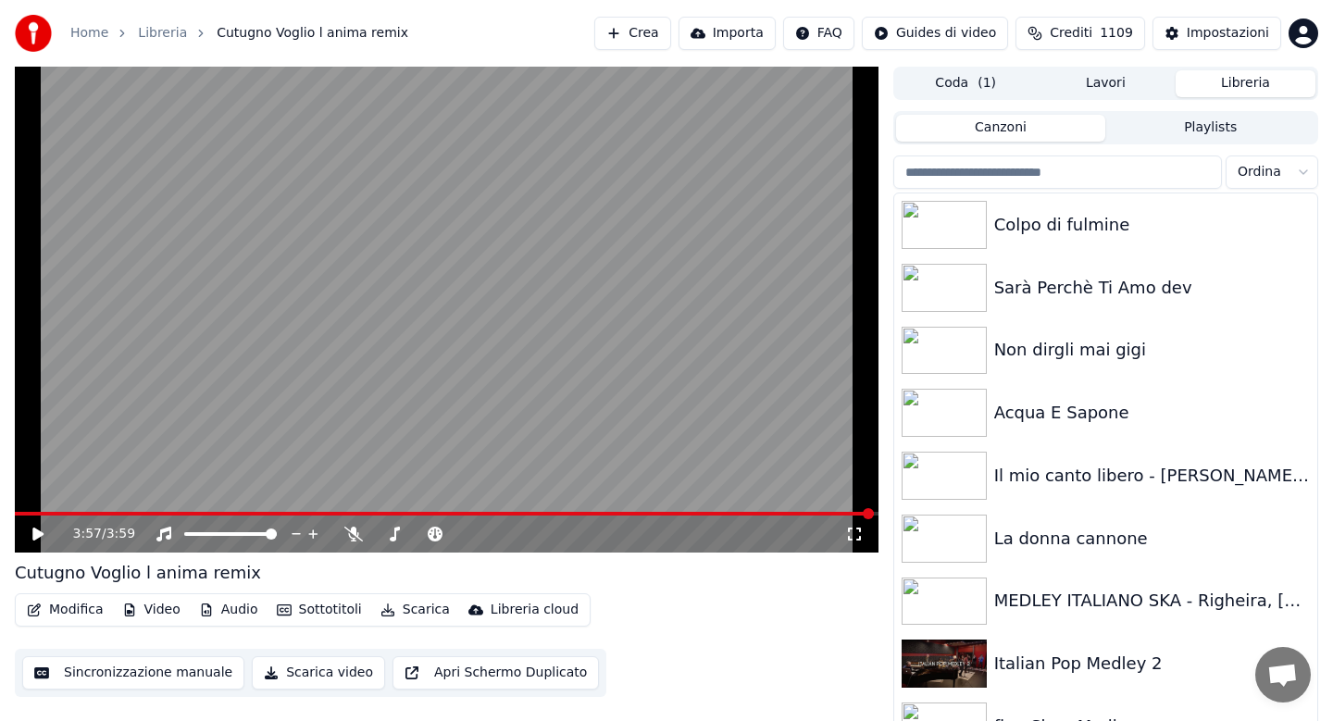
click at [1047, 168] on input "search" at bounding box center [1057, 171] width 329 height 33
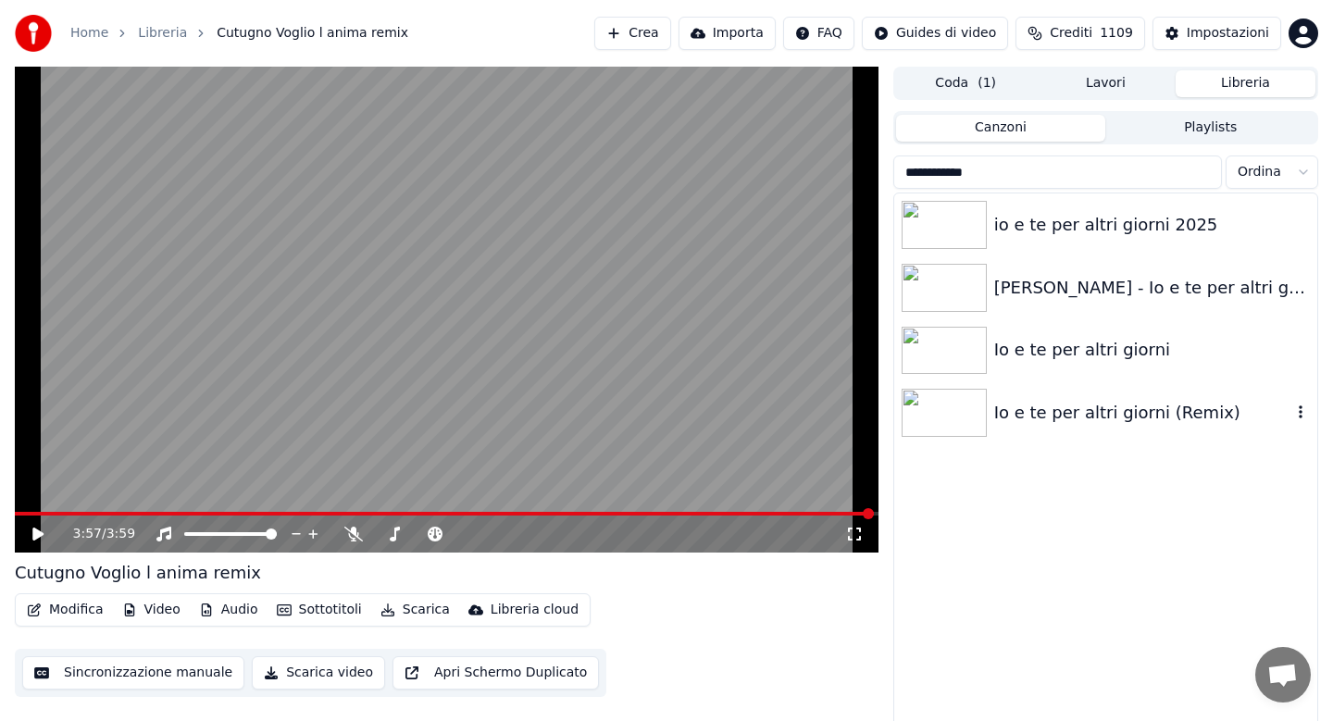
type input "**********"
click at [1071, 403] on div "Io e te per altri giorni (Remix)" at bounding box center [1142, 413] width 297 height 26
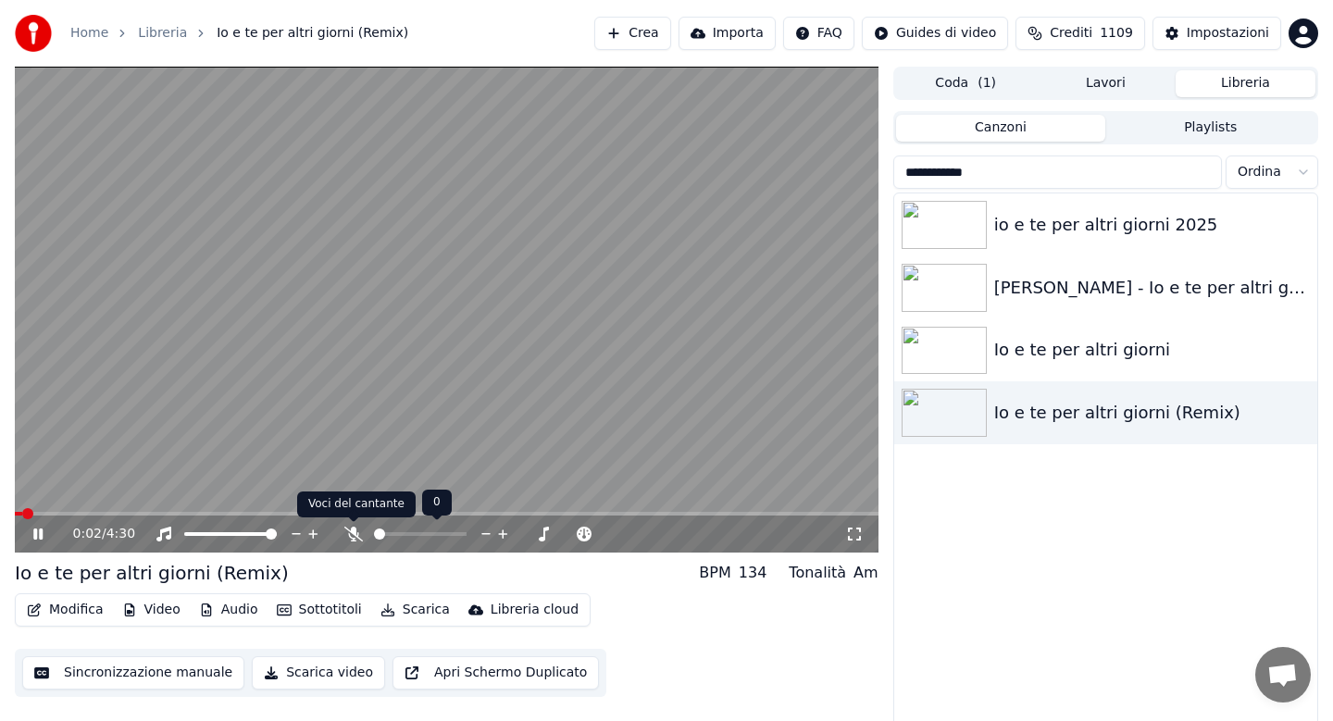
click at [348, 535] on icon at bounding box center [353, 534] width 19 height 15
click at [259, 517] on div "0:03 / 4:30" at bounding box center [446, 533] width 863 height 37
click at [259, 515] on div "0:05 / 4:30" at bounding box center [446, 533] width 863 height 37
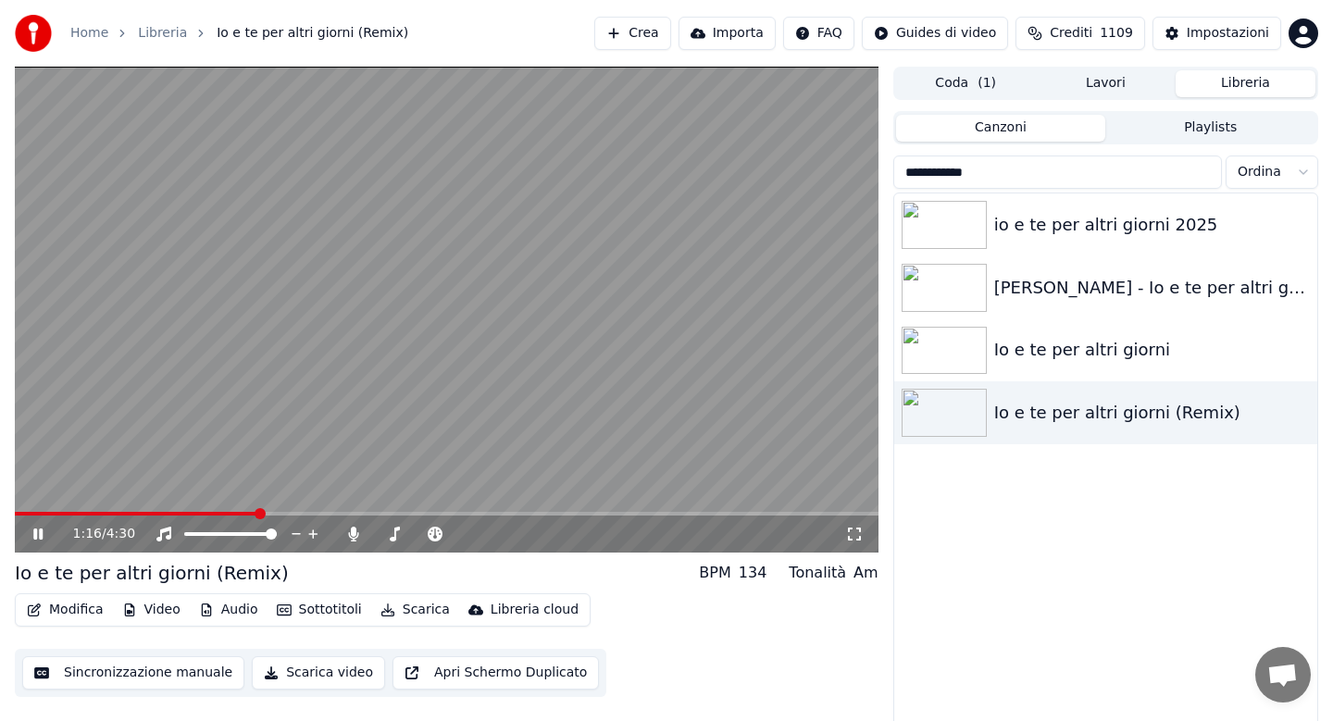
click at [258, 512] on span at bounding box center [446, 514] width 863 height 4
click at [199, 513] on span at bounding box center [136, 514] width 242 height 4
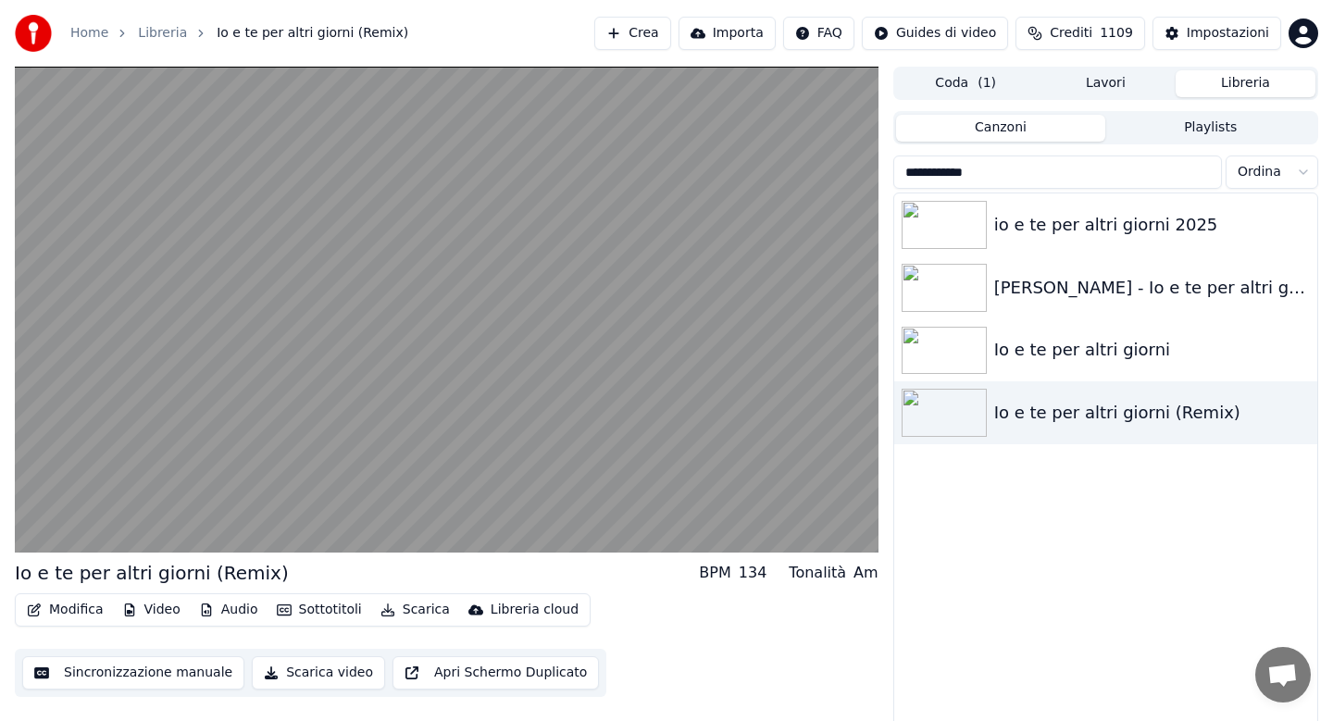
click at [222, 614] on button "Audio" at bounding box center [229, 610] width 74 height 26
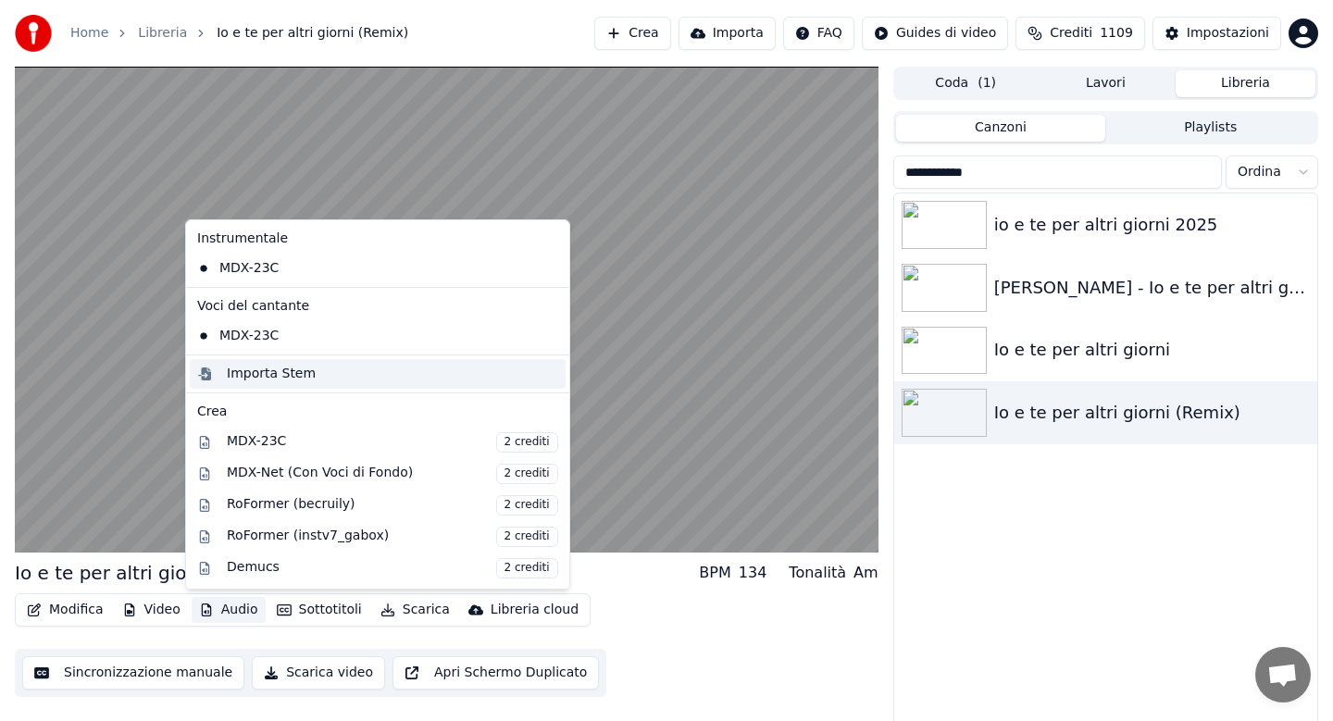
click at [288, 372] on div "Importa Stem" at bounding box center [271, 374] width 89 height 19
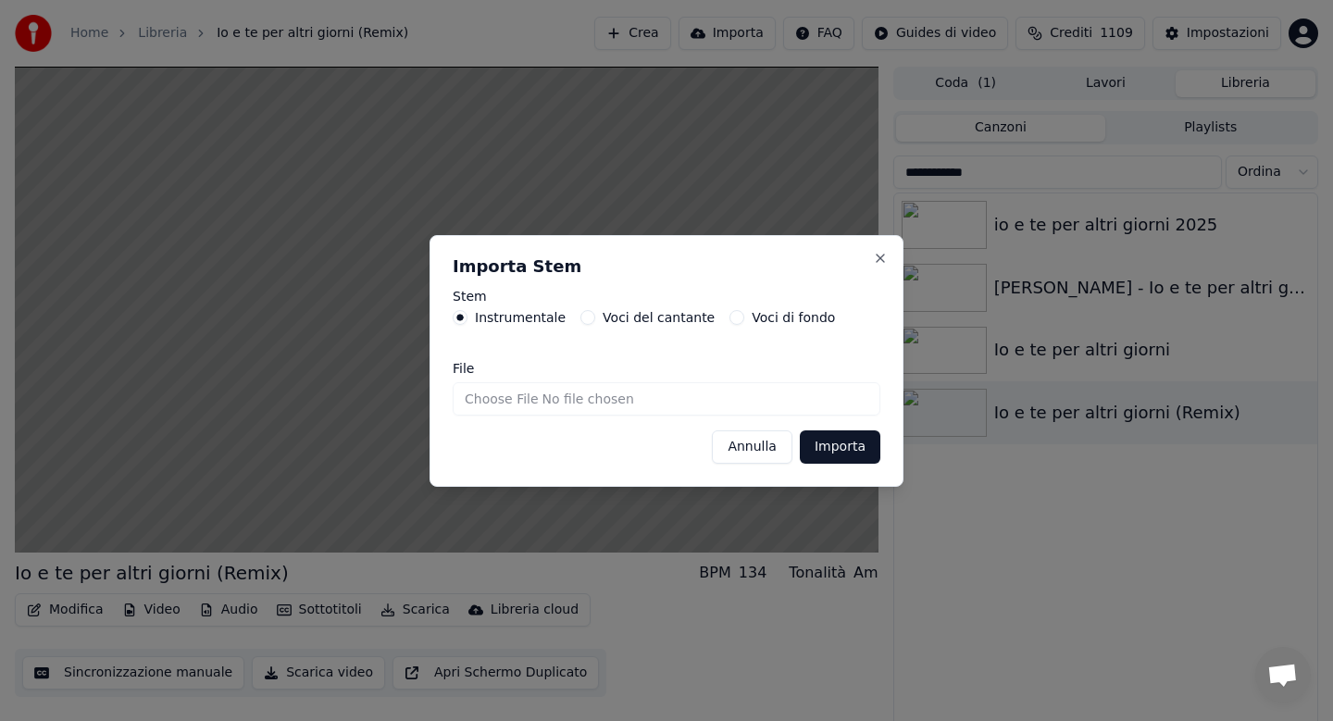
click at [507, 399] on input "File" at bounding box center [667, 398] width 428 height 33
type input "**********"
click at [844, 448] on button "Importa" at bounding box center [840, 446] width 81 height 33
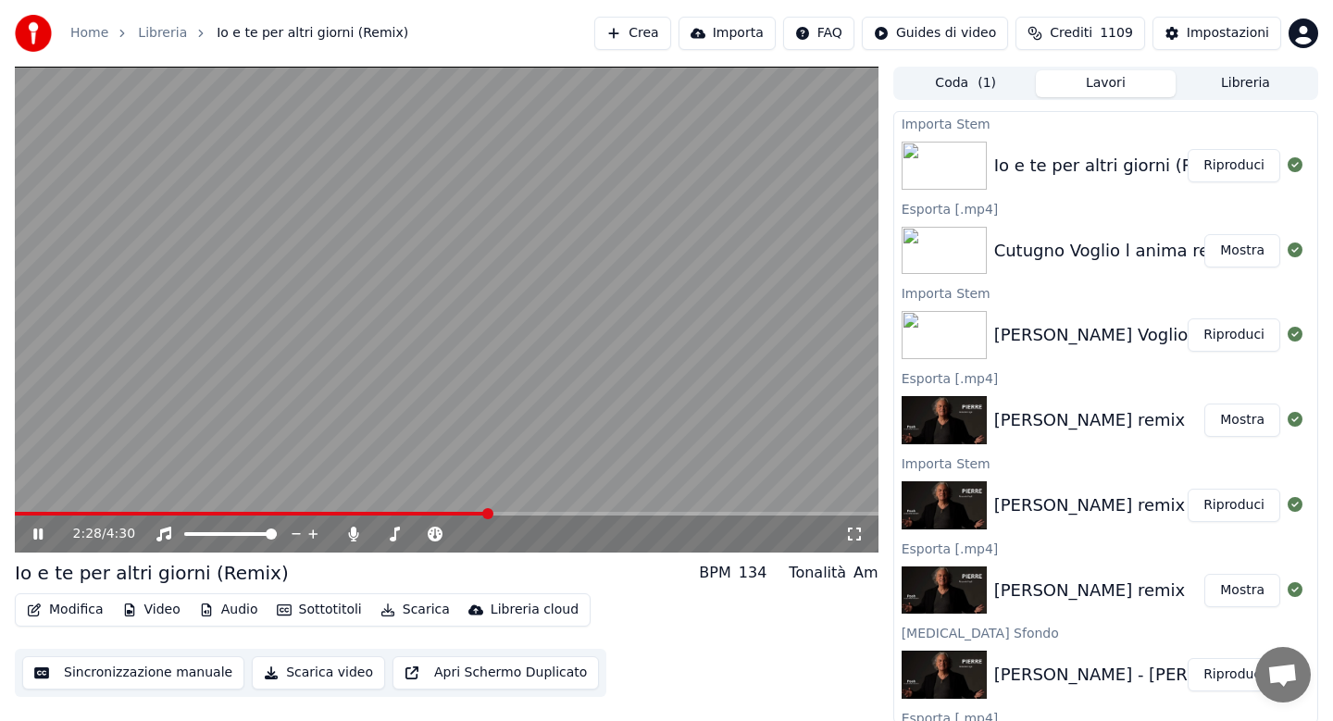
click at [229, 616] on button "Audio" at bounding box center [229, 610] width 74 height 26
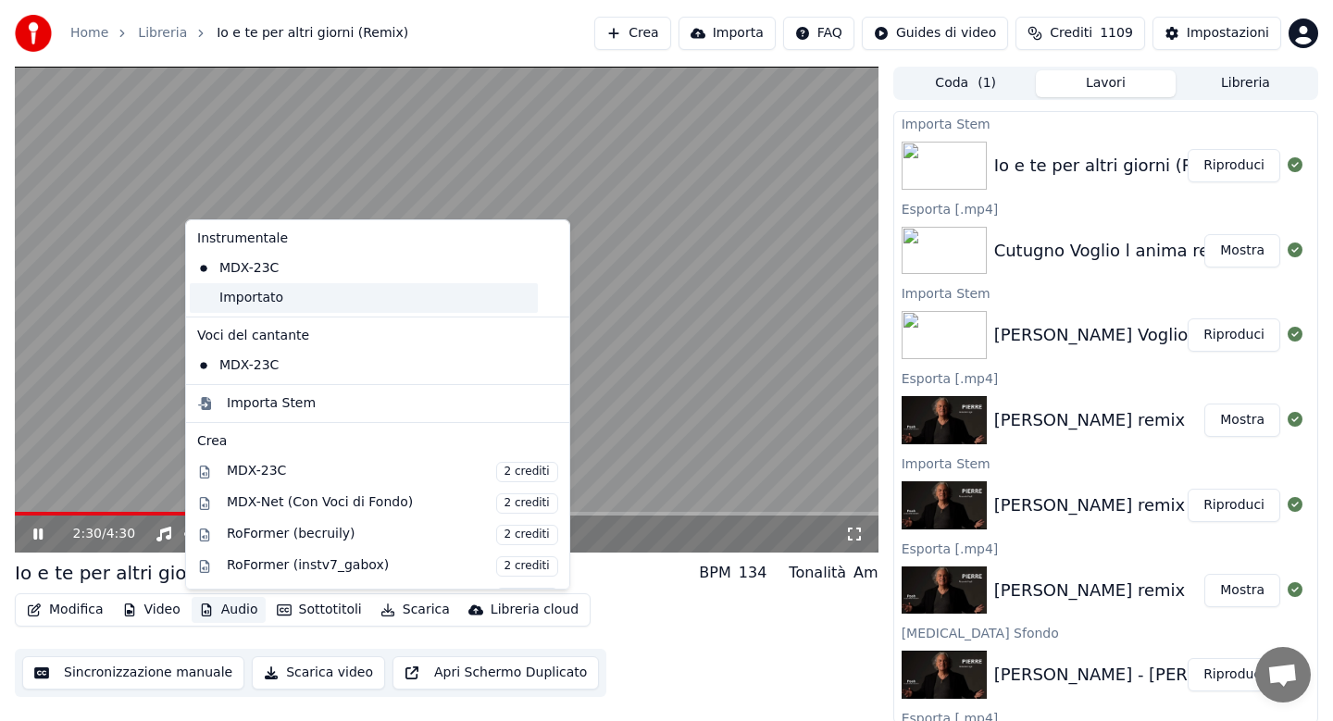
click at [267, 295] on div "Importato" at bounding box center [364, 298] width 348 height 30
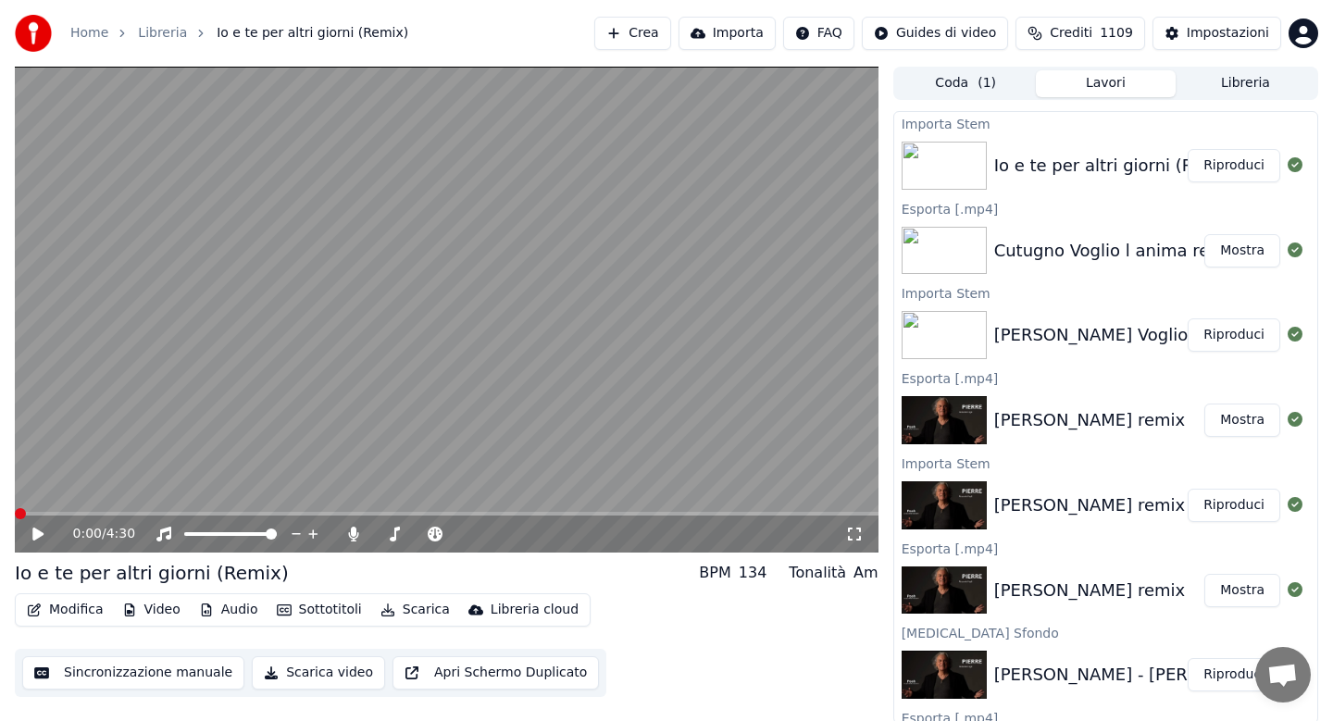
click at [31, 534] on icon at bounding box center [51, 534] width 43 height 15
click at [231, 613] on button "Audio" at bounding box center [229, 610] width 74 height 26
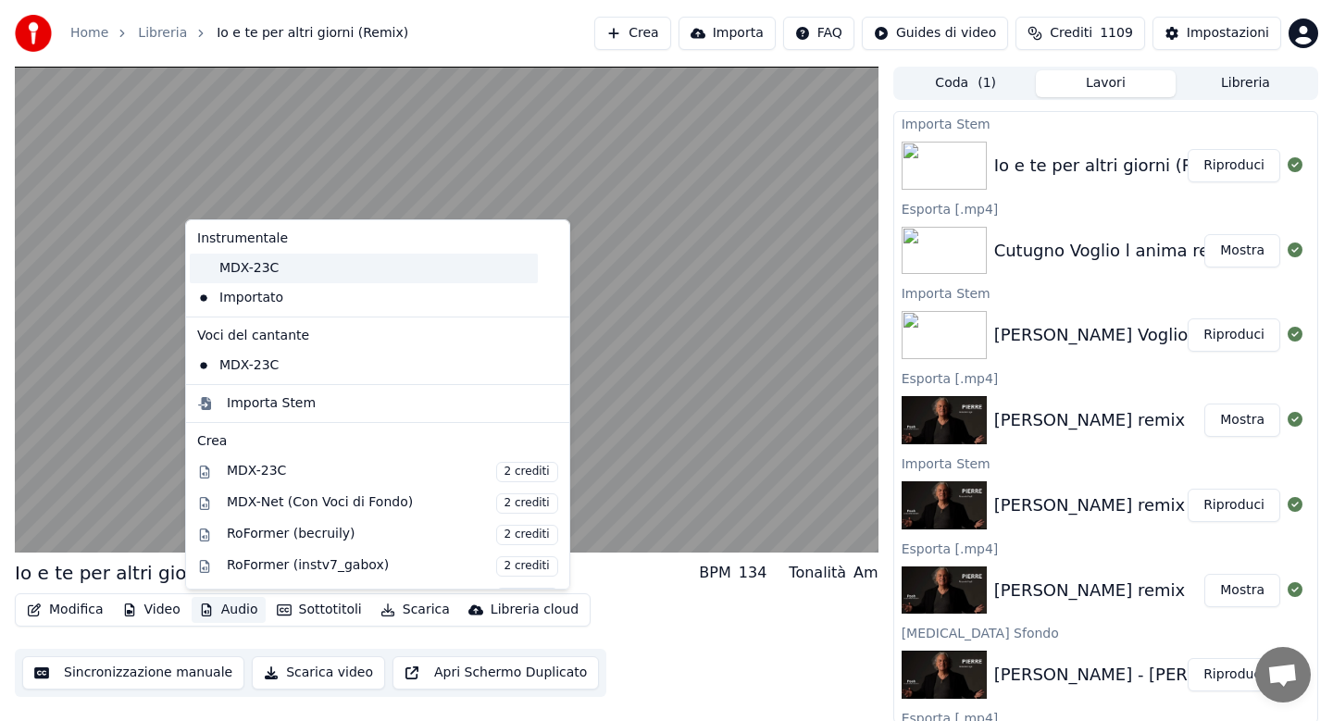
click at [258, 272] on div "MDX-23C" at bounding box center [364, 269] width 348 height 30
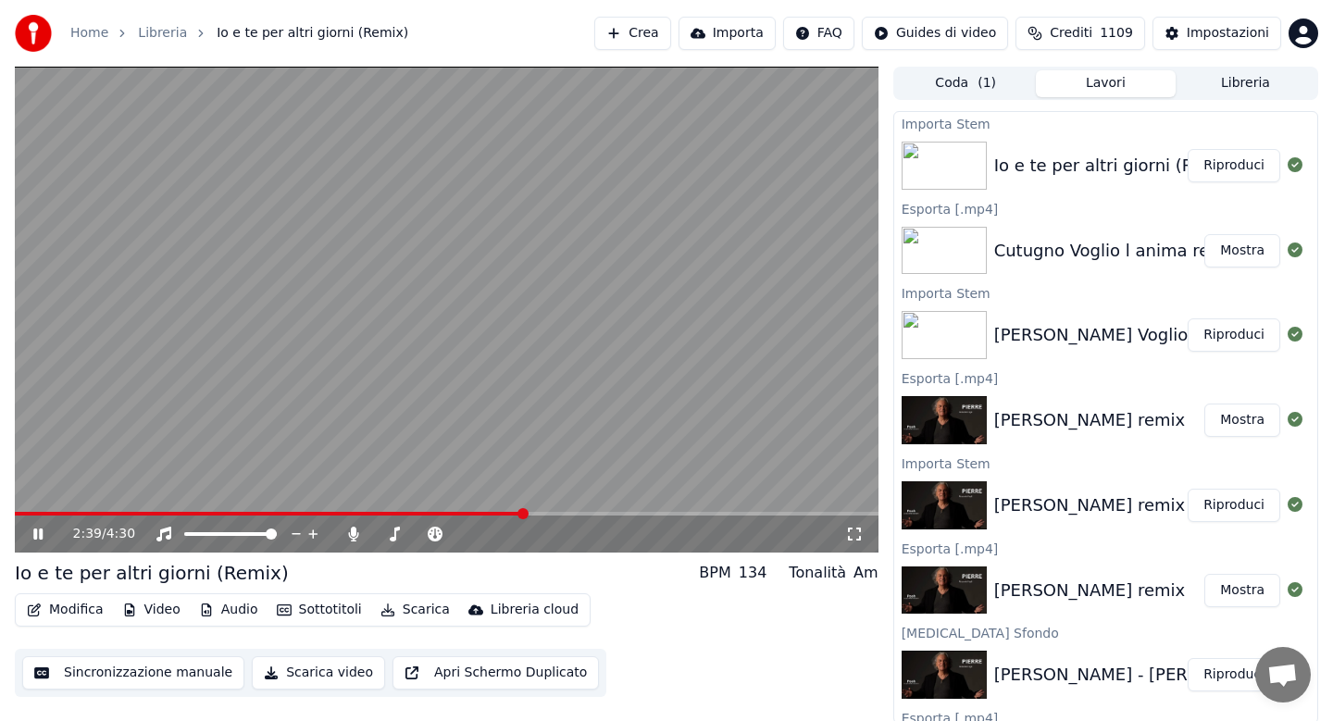
click at [228, 614] on button "Audio" at bounding box center [229, 610] width 74 height 26
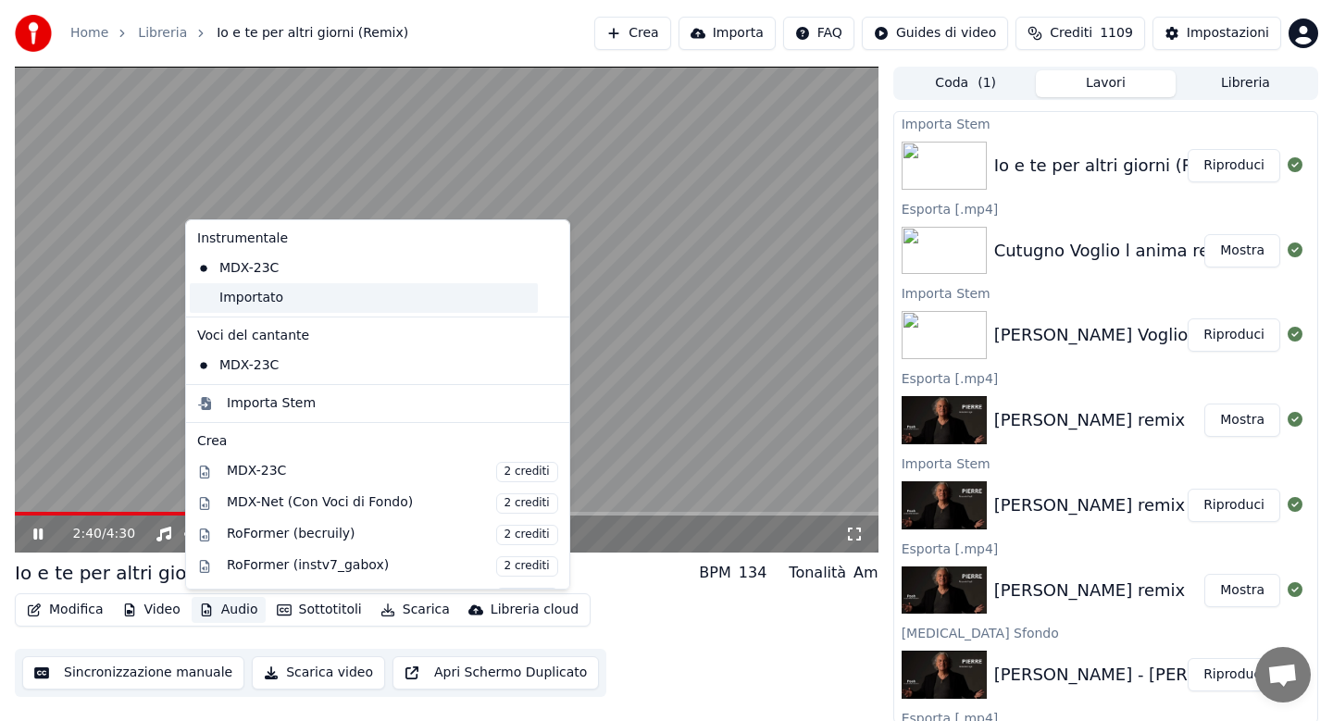
click at [241, 302] on div "Importato" at bounding box center [364, 298] width 348 height 30
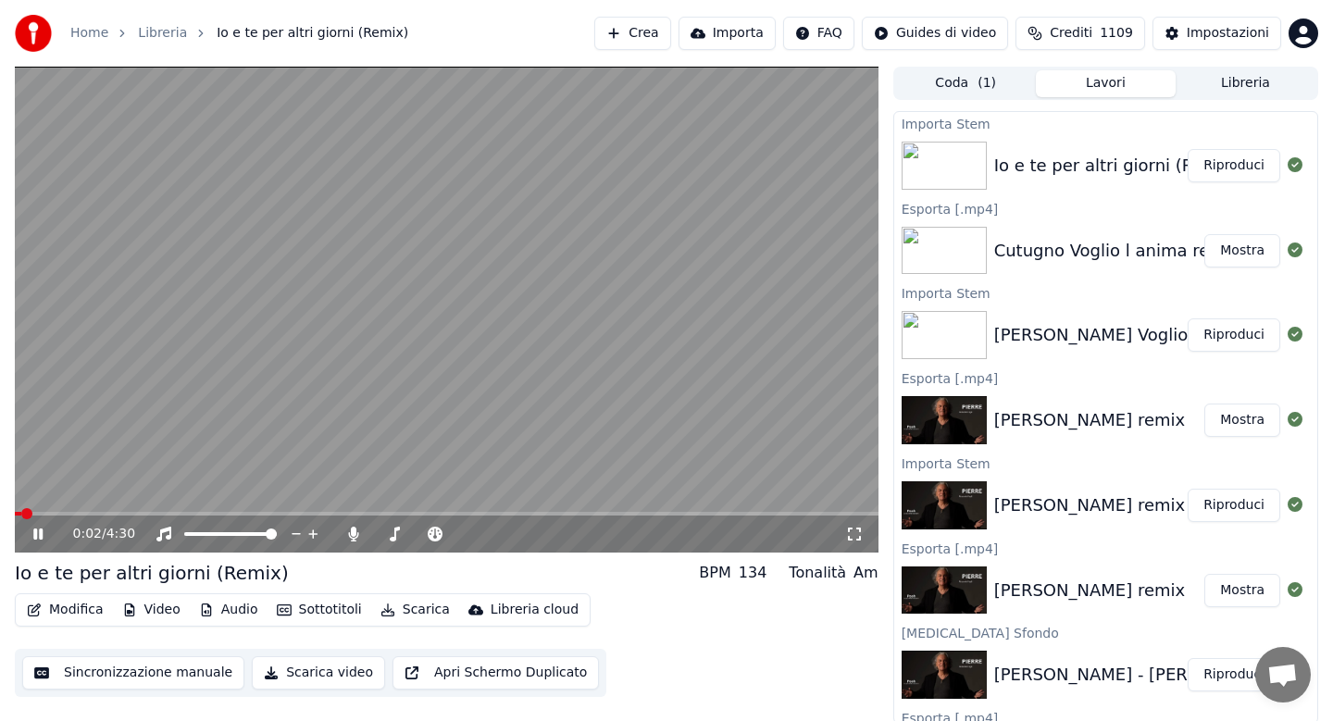
click at [20, 512] on span at bounding box center [18, 514] width 6 height 4
click at [366, 513] on span at bounding box center [220, 514] width 410 height 4
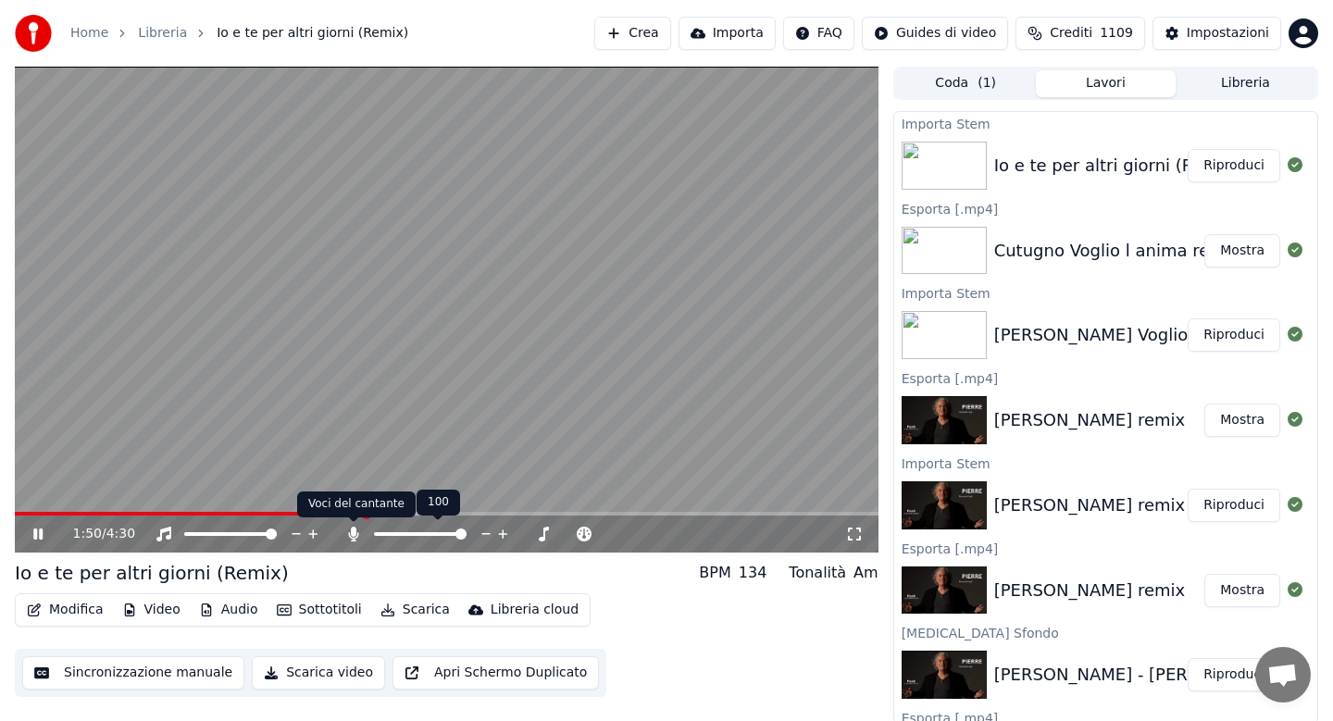
click at [354, 532] on icon at bounding box center [353, 534] width 10 height 15
click at [354, 532] on icon at bounding box center [353, 534] width 19 height 15
click at [354, 532] on icon at bounding box center [353, 534] width 10 height 15
click at [354, 532] on icon at bounding box center [353, 534] width 19 height 15
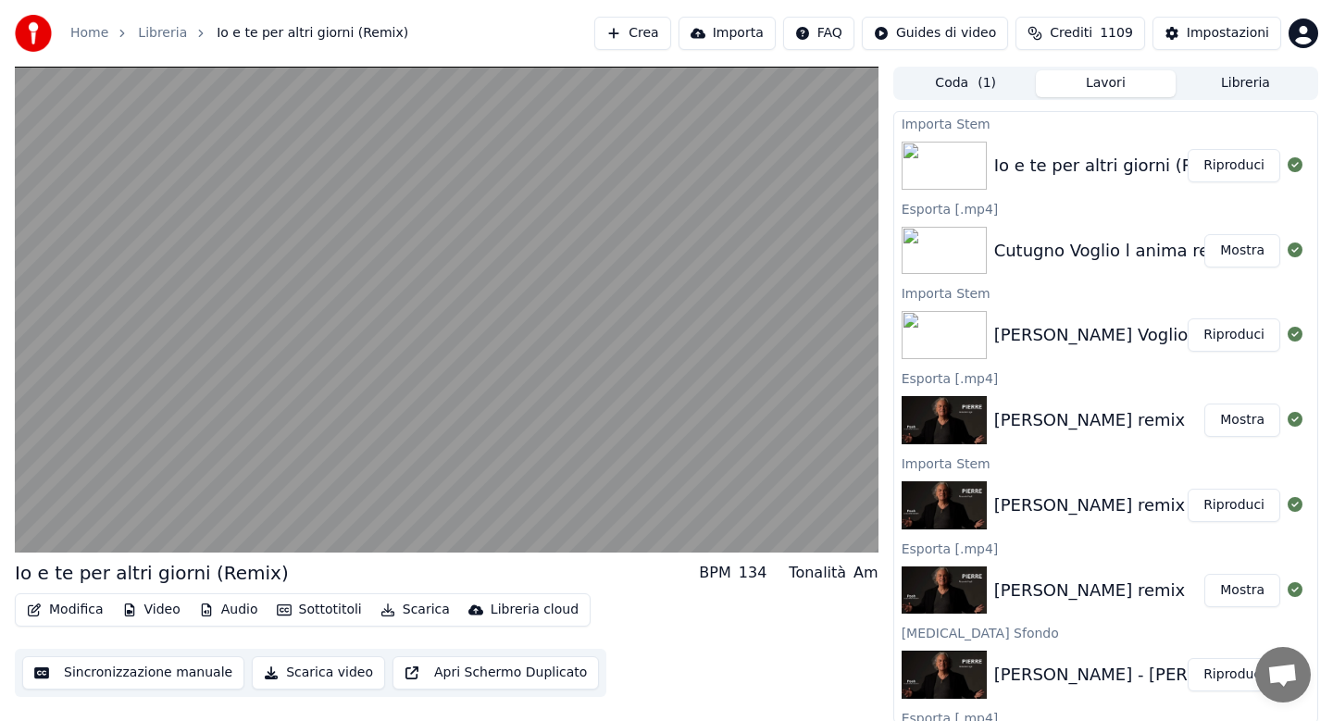
click at [424, 613] on button "Scarica" at bounding box center [415, 610] width 84 height 26
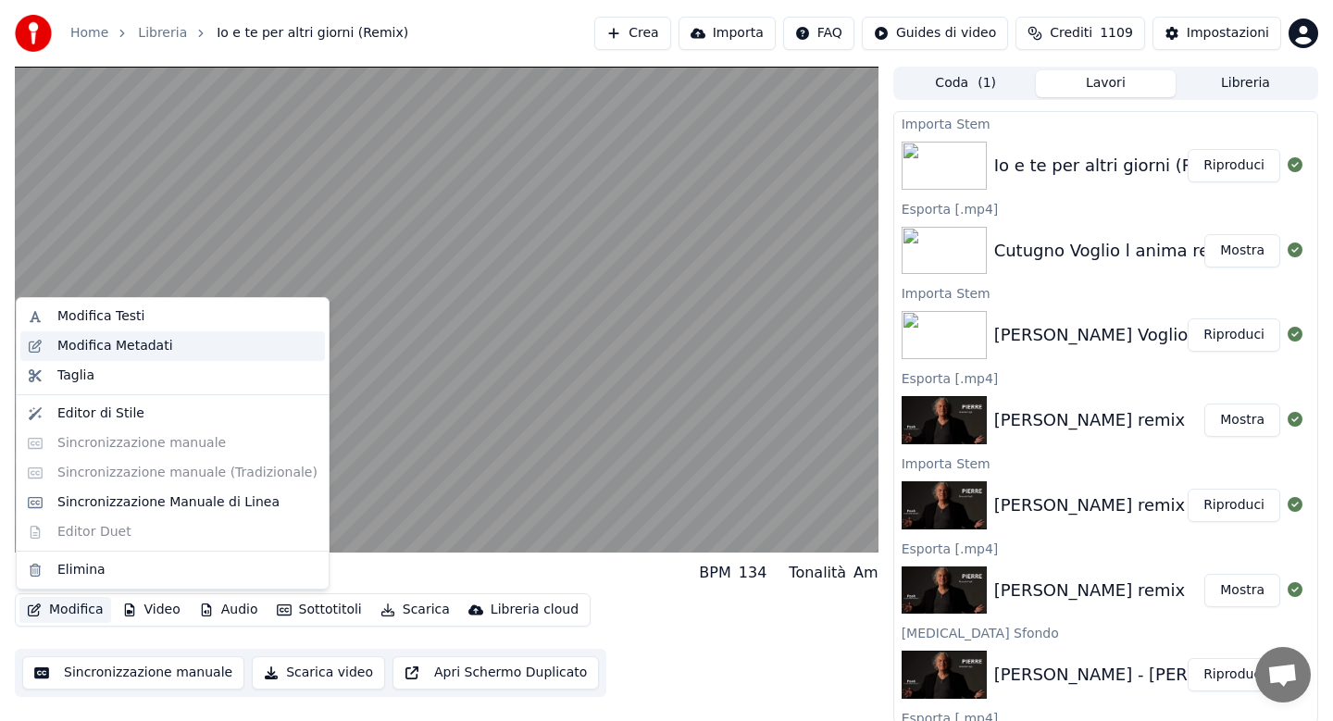
click at [108, 352] on div "Modifica Metadati" at bounding box center [115, 346] width 116 height 19
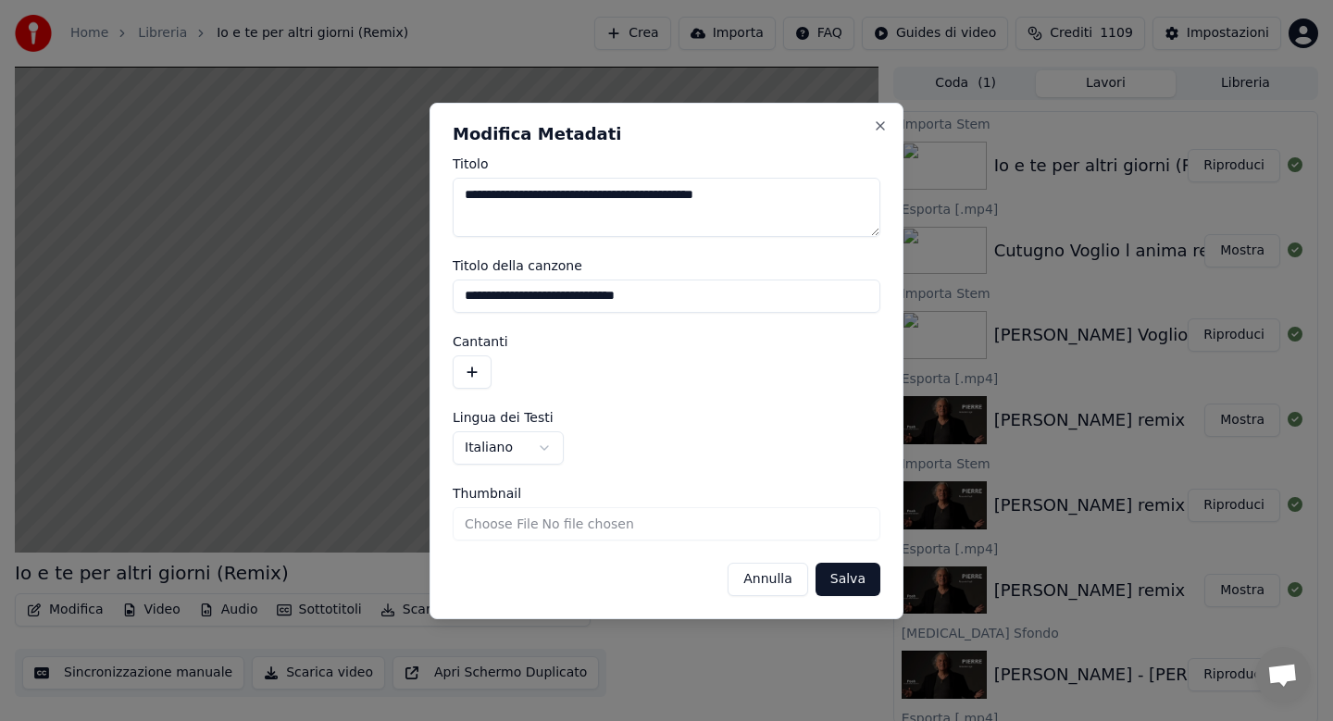
click at [640, 195] on textarea "**********" at bounding box center [667, 207] width 428 height 59
type textarea "**********"
click at [840, 577] on button "Salva" at bounding box center [847, 579] width 65 height 33
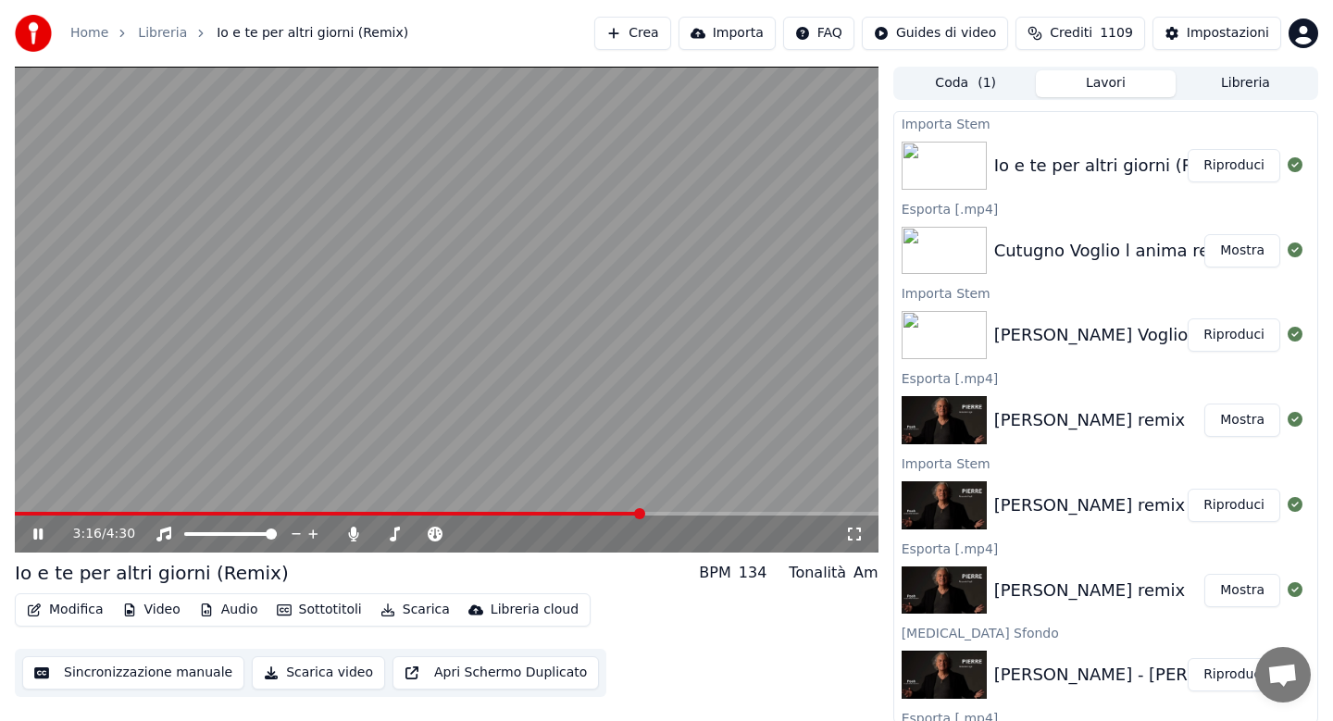
click at [409, 614] on button "Scarica" at bounding box center [415, 610] width 84 height 26
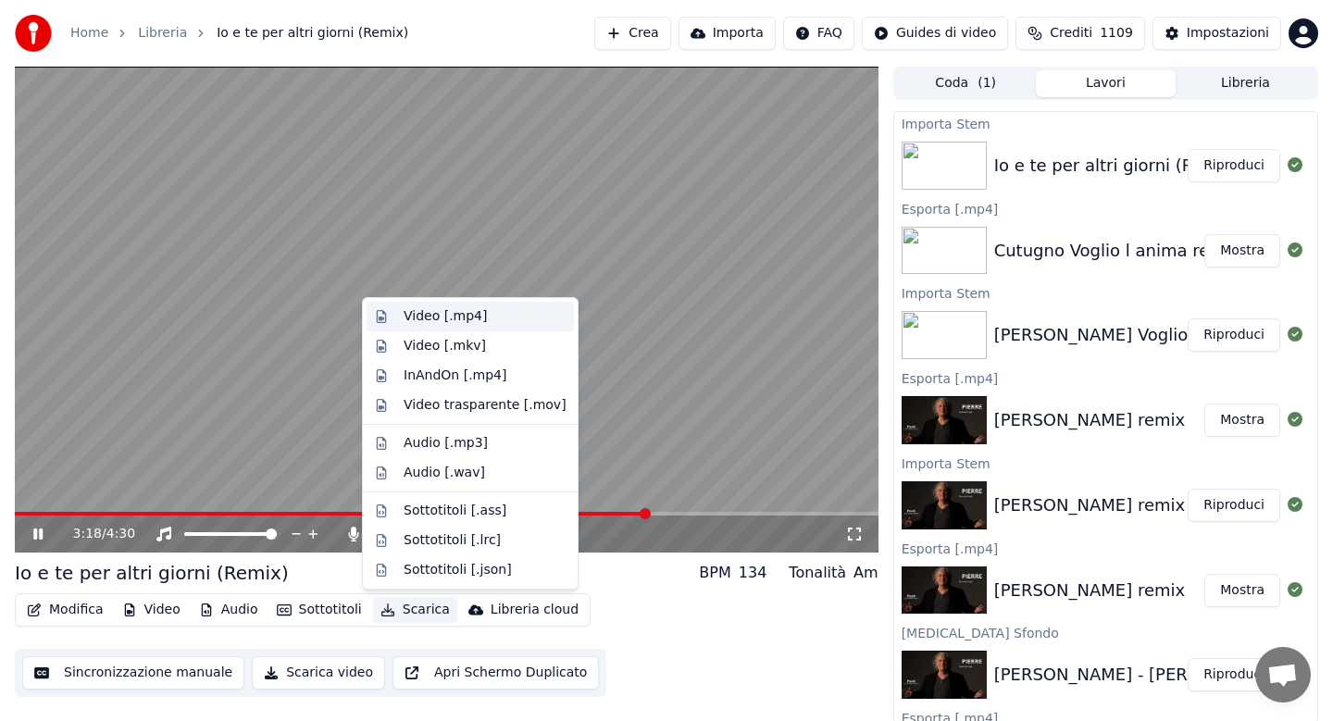
click at [454, 319] on div "Video [.mp4]" at bounding box center [444, 316] width 83 height 19
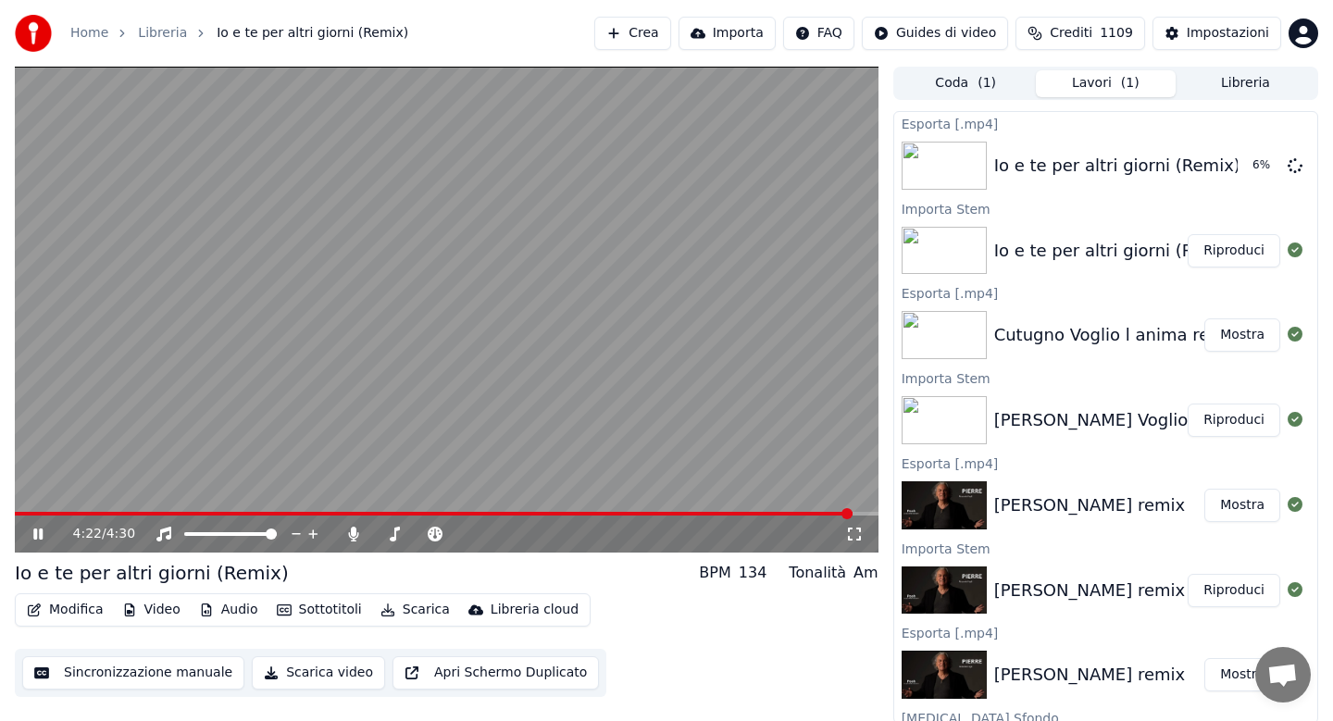
click at [37, 535] on icon at bounding box center [51, 534] width 43 height 15
click at [1228, 86] on button "Libreria" at bounding box center [1245, 83] width 140 height 27
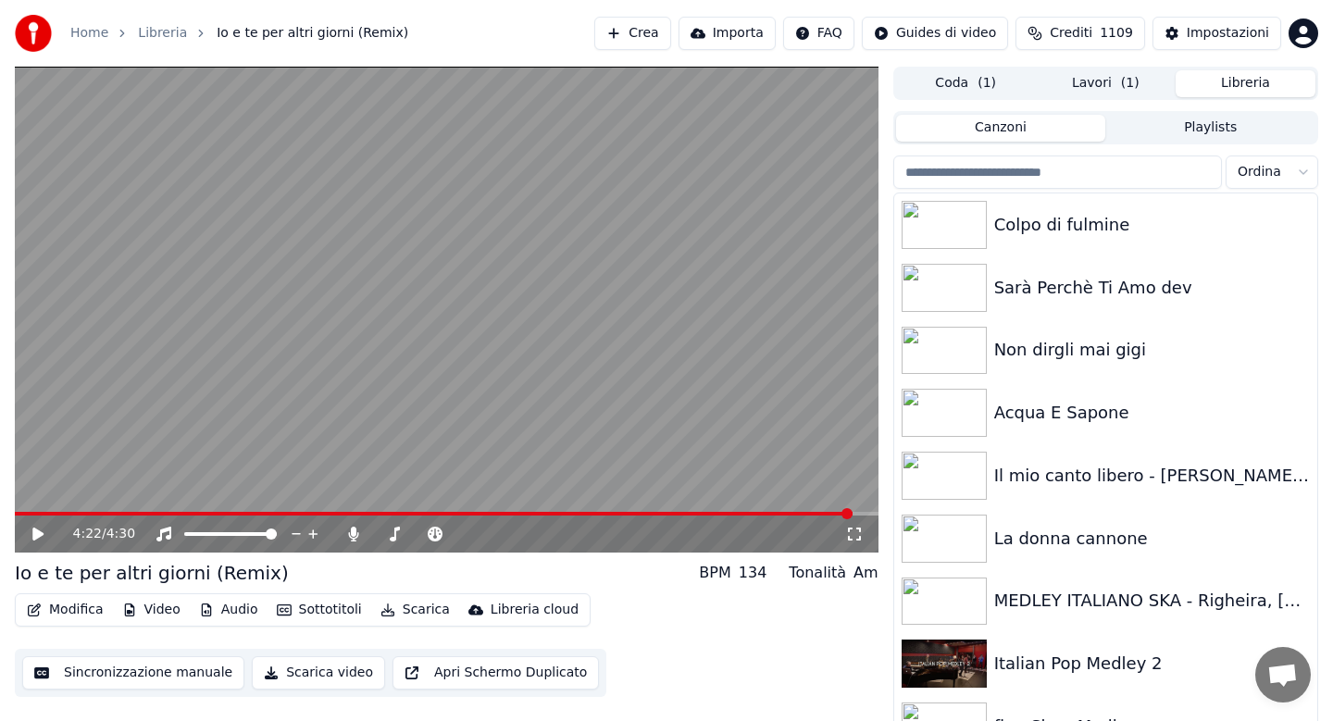
click at [1073, 180] on input "search" at bounding box center [1057, 171] width 329 height 33
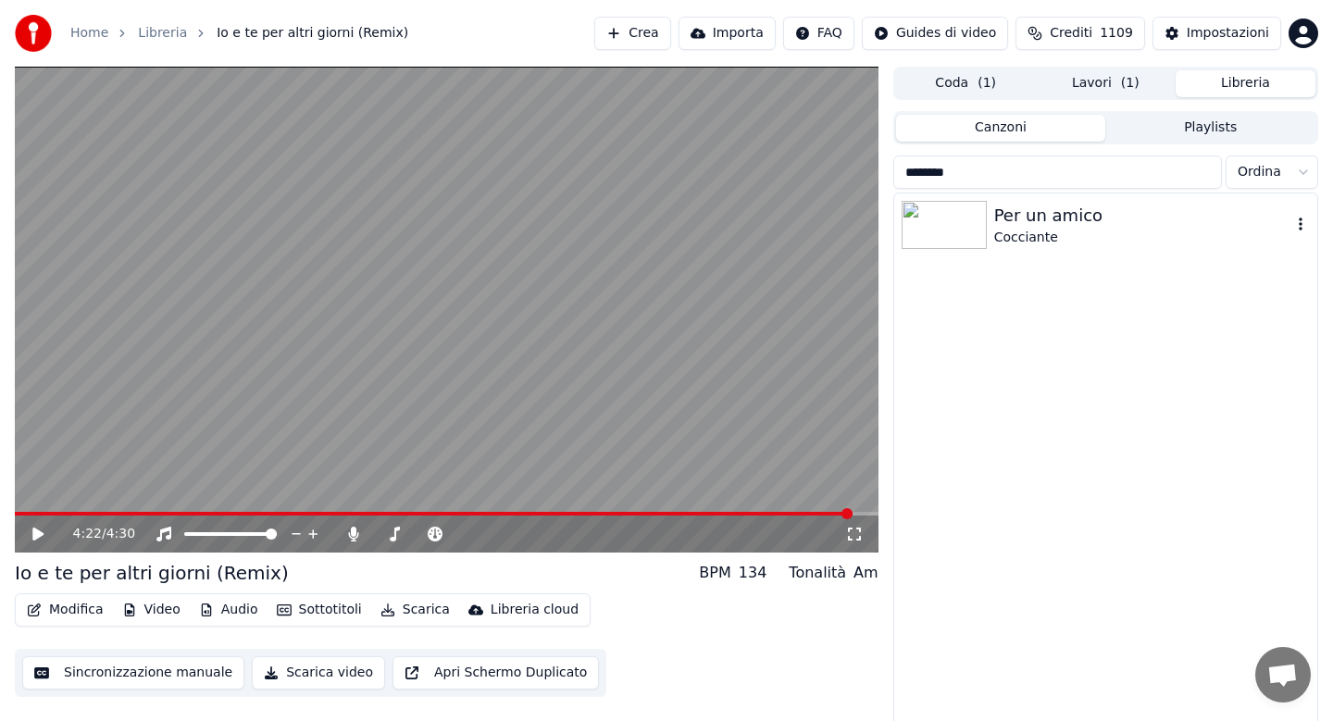
type input "********"
click at [1086, 219] on div "Per un amico" at bounding box center [1142, 216] width 297 height 26
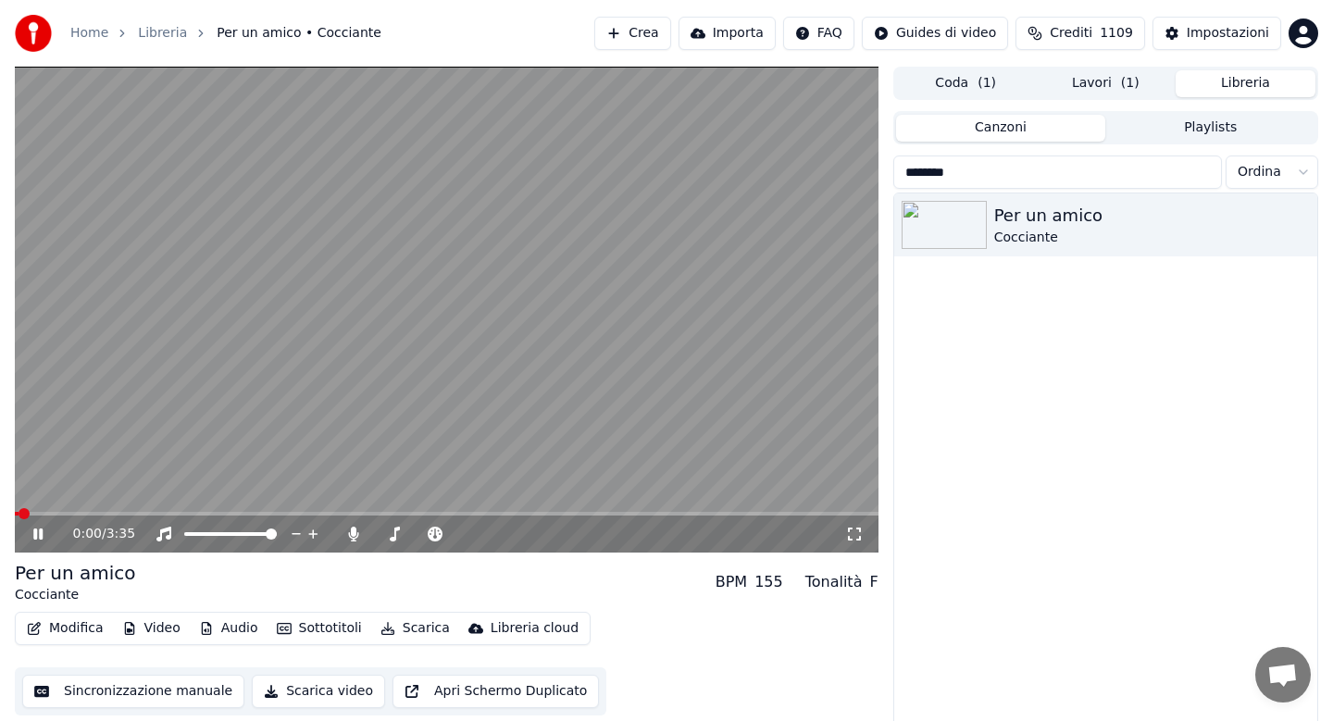
click at [133, 514] on span at bounding box center [446, 514] width 863 height 4
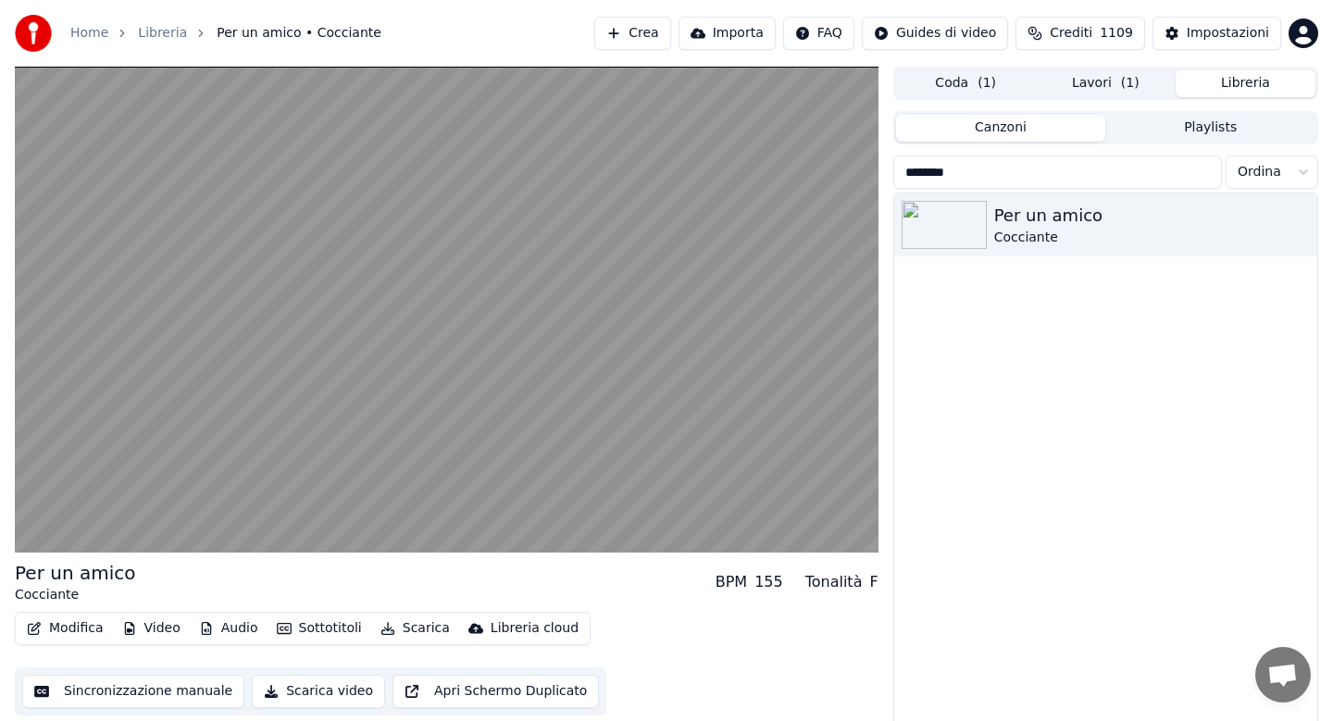
click at [224, 624] on button "Audio" at bounding box center [229, 628] width 74 height 26
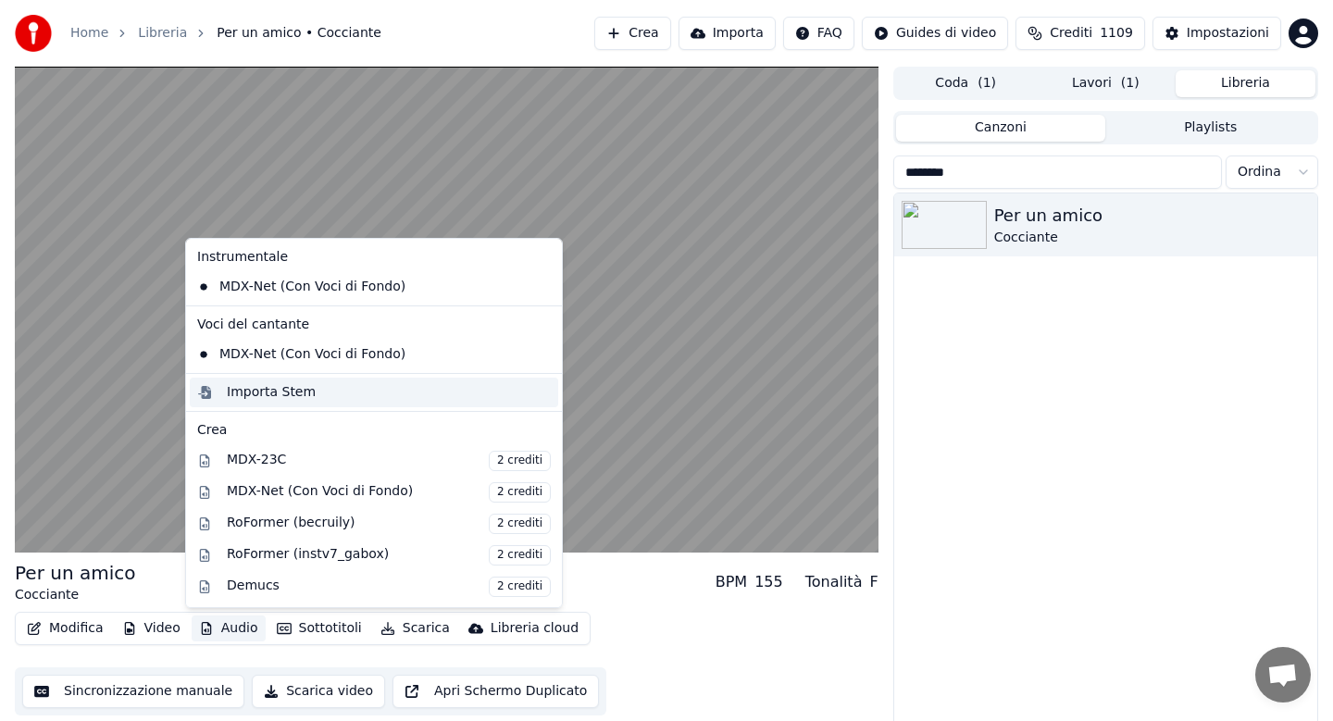
click at [276, 394] on div "Importa Stem" at bounding box center [271, 392] width 89 height 19
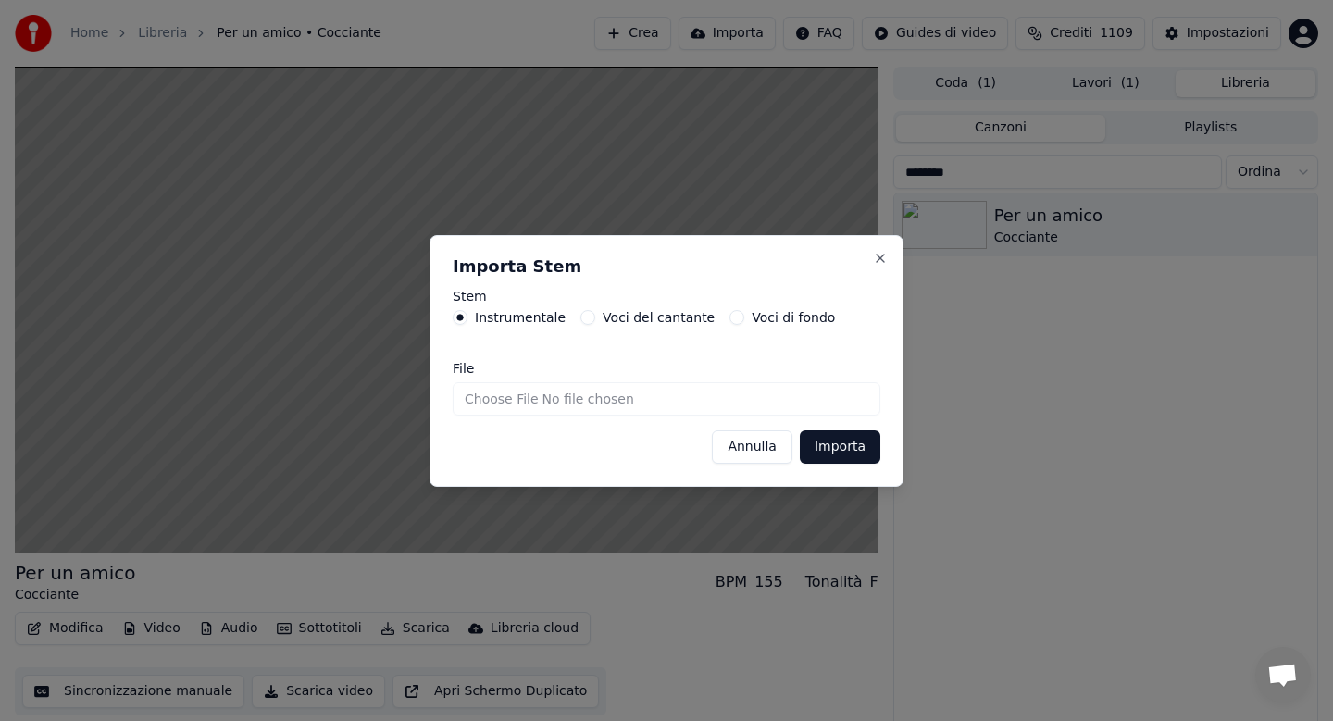
click at [499, 403] on input "File" at bounding box center [667, 398] width 428 height 33
type input "**********"
click at [847, 447] on button "Importa" at bounding box center [840, 446] width 81 height 33
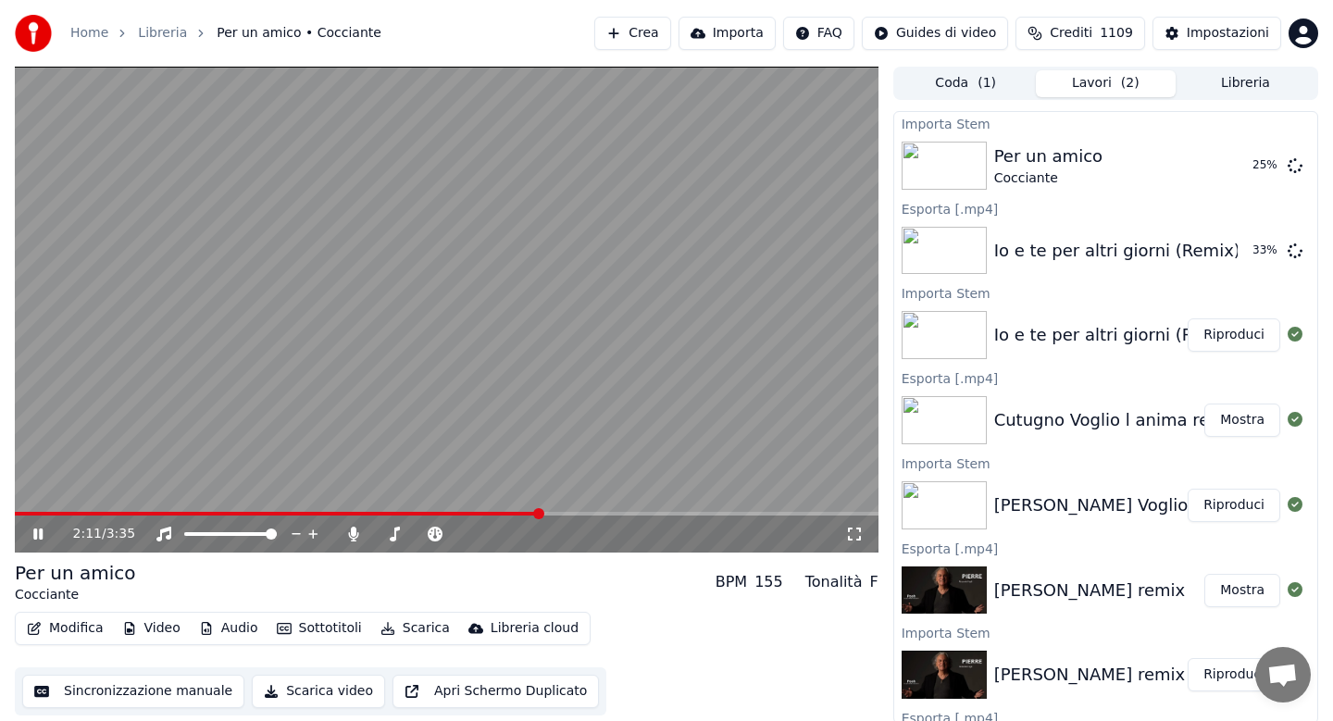
click at [221, 627] on button "Audio" at bounding box center [229, 628] width 74 height 26
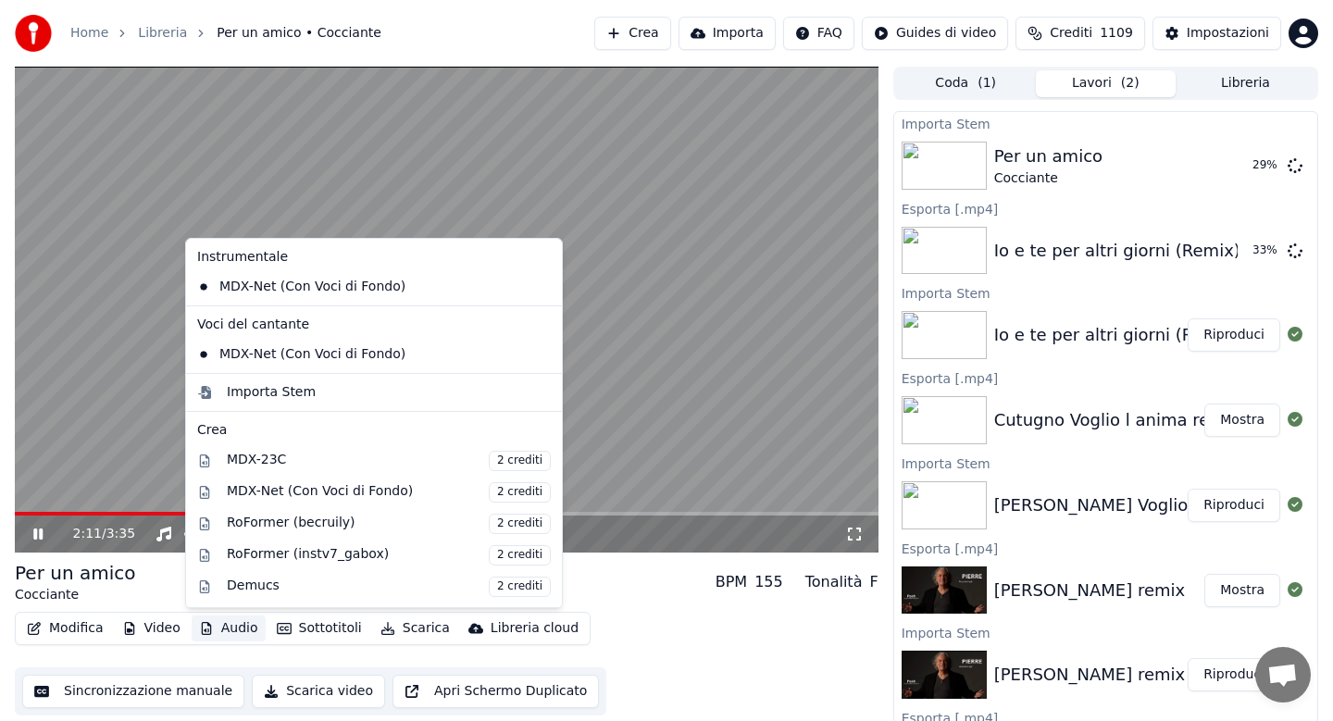
click at [591, 564] on div "Per un amico [PERSON_NAME] BPM 155 Tonalità F" at bounding box center [446, 582] width 863 height 44
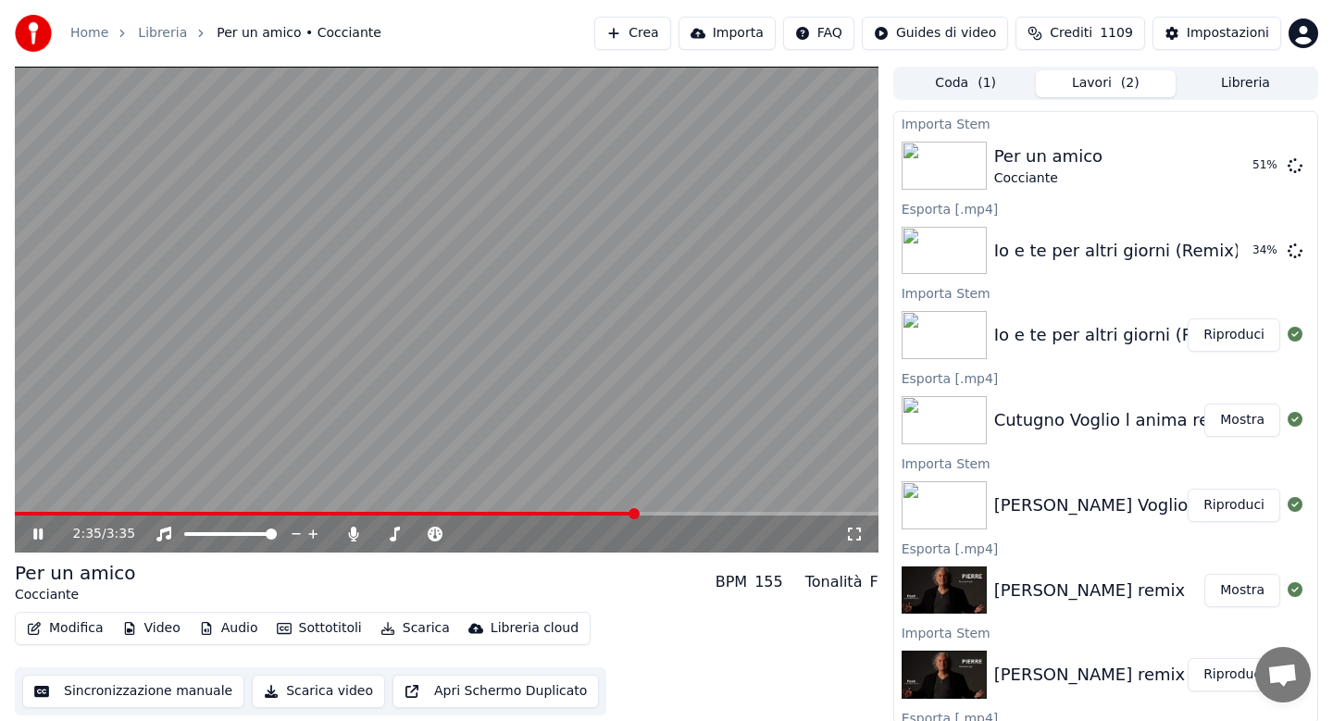
click at [39, 531] on icon at bounding box center [37, 533] width 9 height 11
click at [39, 531] on icon at bounding box center [37, 533] width 11 height 13
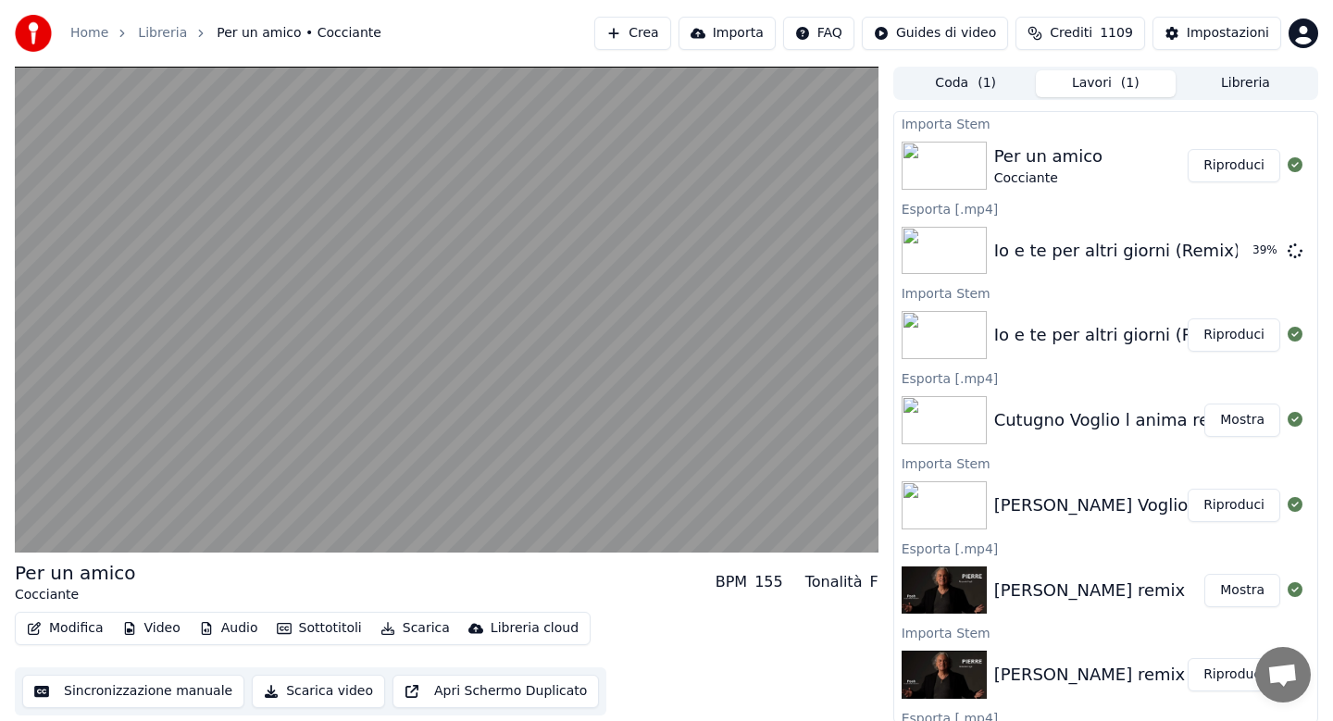
click at [232, 631] on button "Audio" at bounding box center [229, 628] width 74 height 26
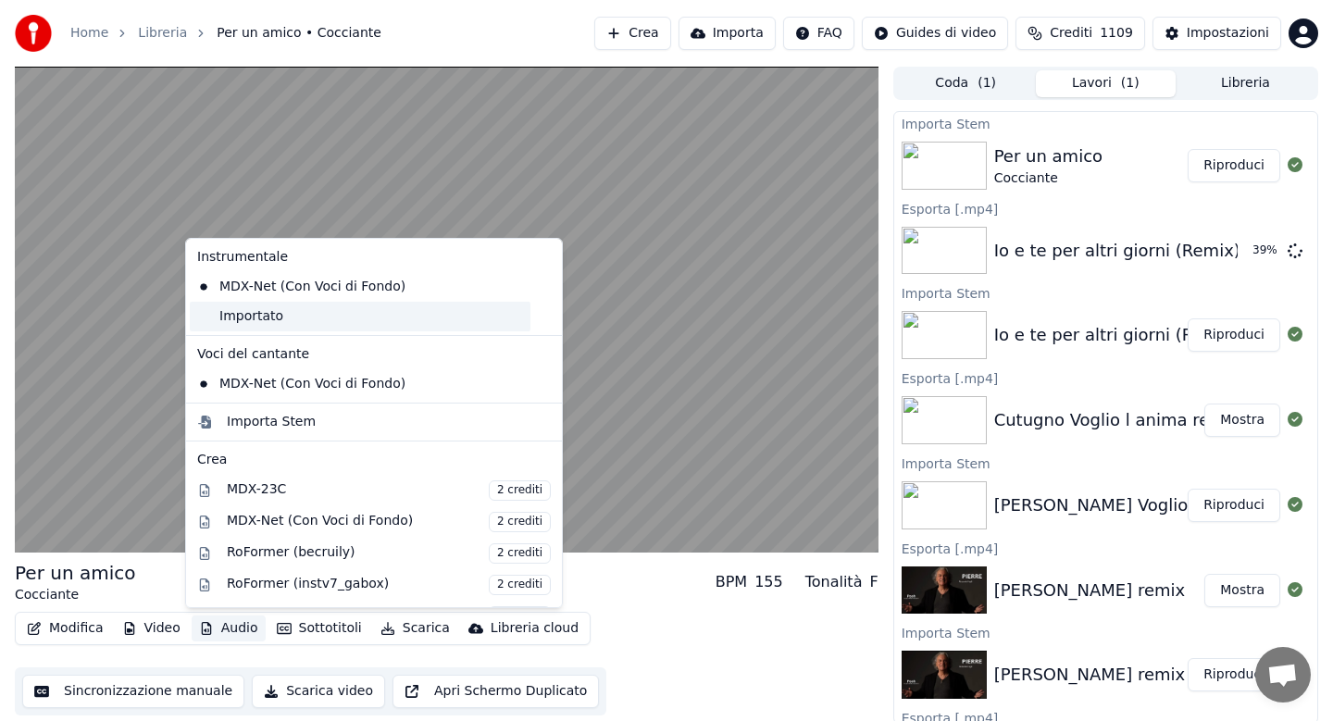
click at [255, 317] on div "Importato" at bounding box center [360, 317] width 341 height 30
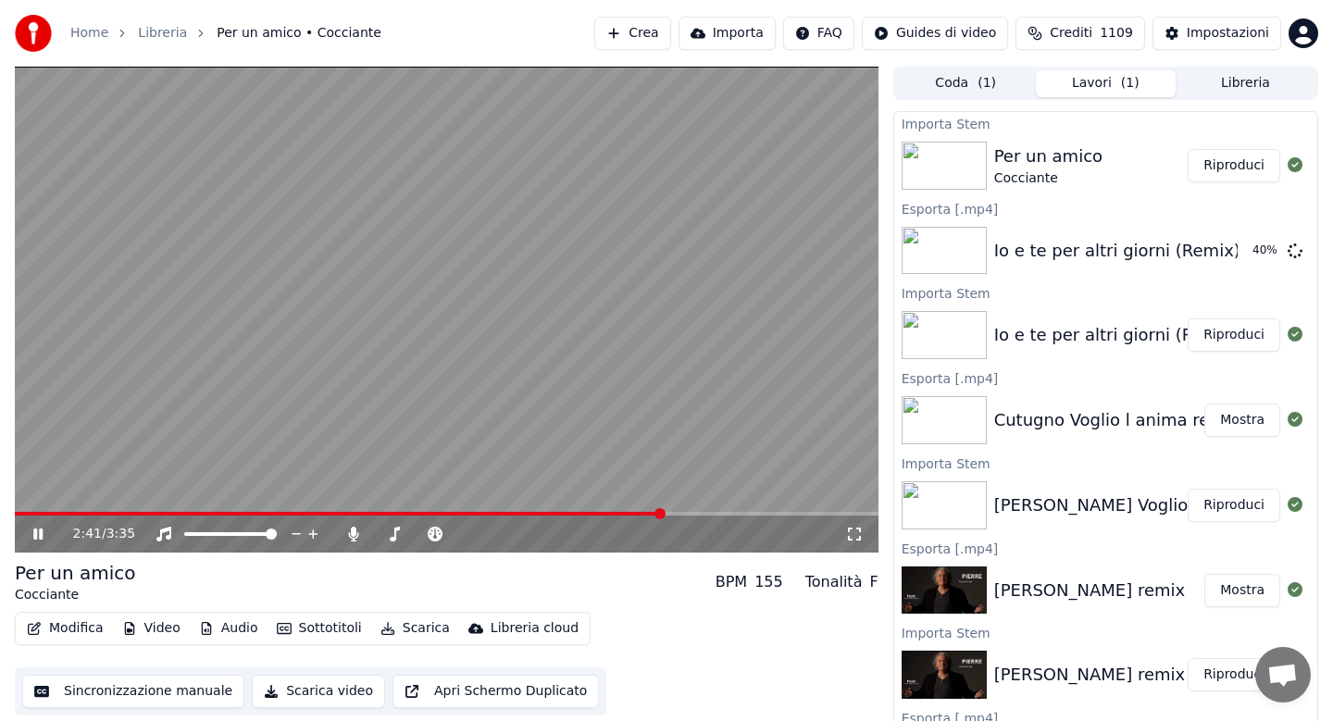
click at [19, 514] on span at bounding box center [339, 514] width 648 height 4
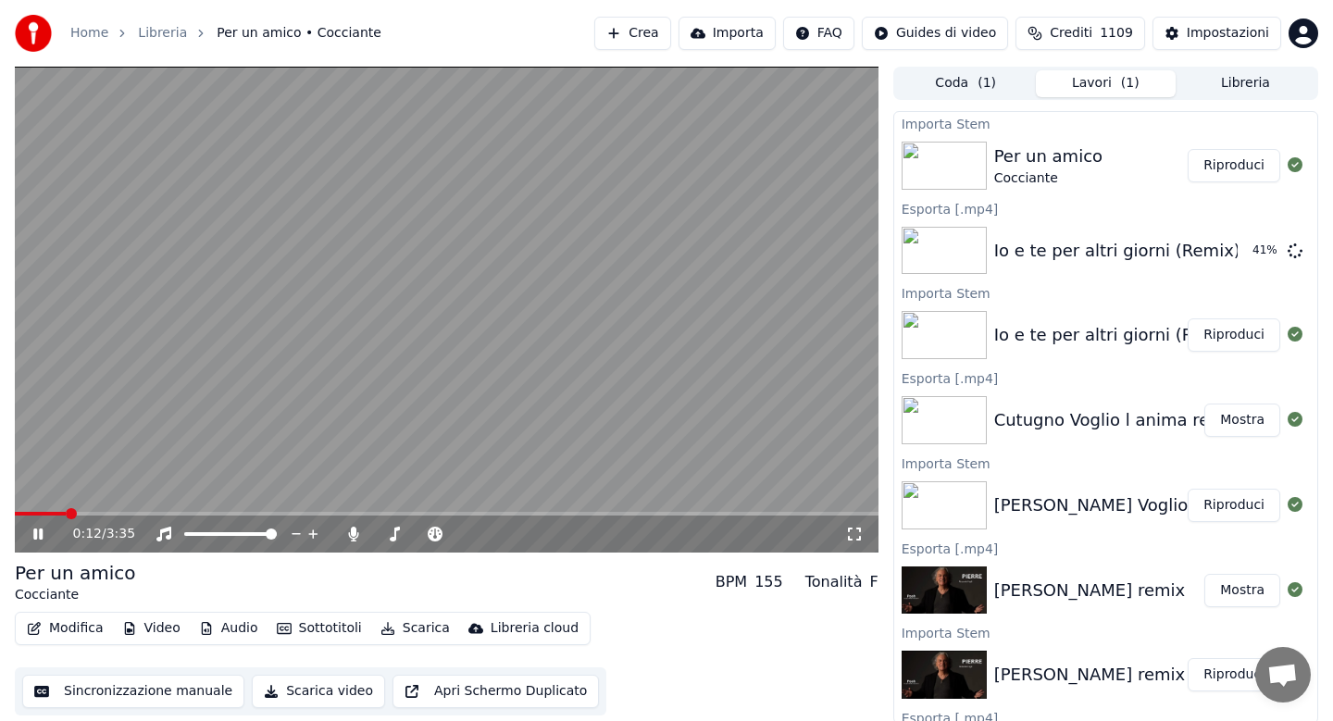
click at [208, 627] on icon "button" at bounding box center [206, 628] width 15 height 13
click at [578, 560] on div "Per un amico [PERSON_NAME] BPM 155 Tonalità F" at bounding box center [446, 582] width 863 height 44
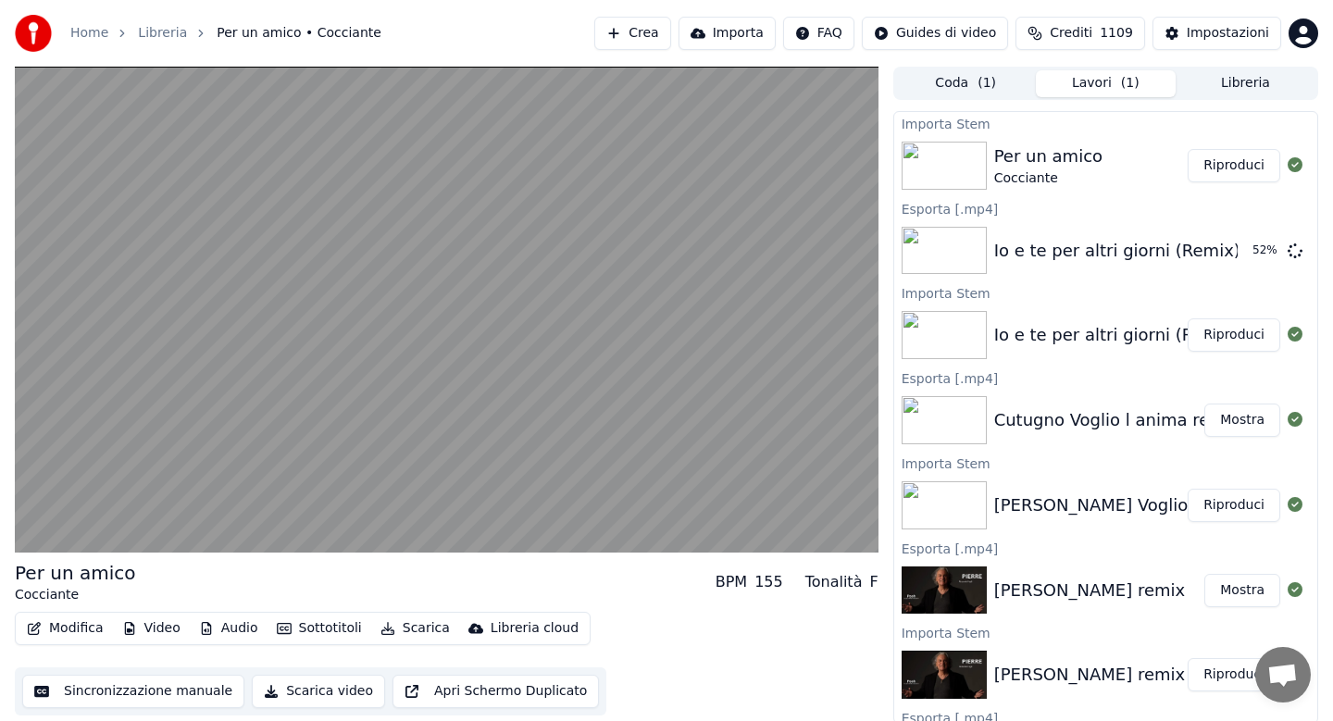
click at [413, 627] on button "Scarica" at bounding box center [415, 628] width 84 height 26
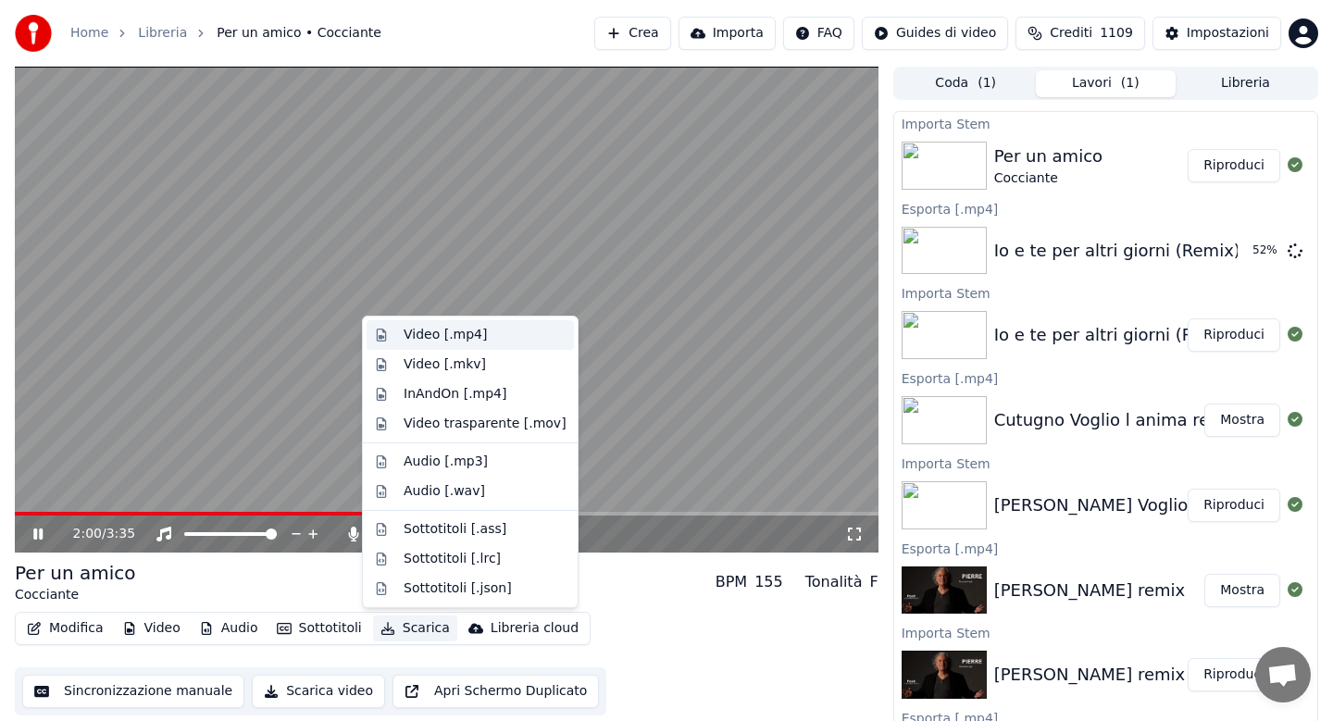
click at [435, 333] on div "Video [.mp4]" at bounding box center [444, 335] width 83 height 19
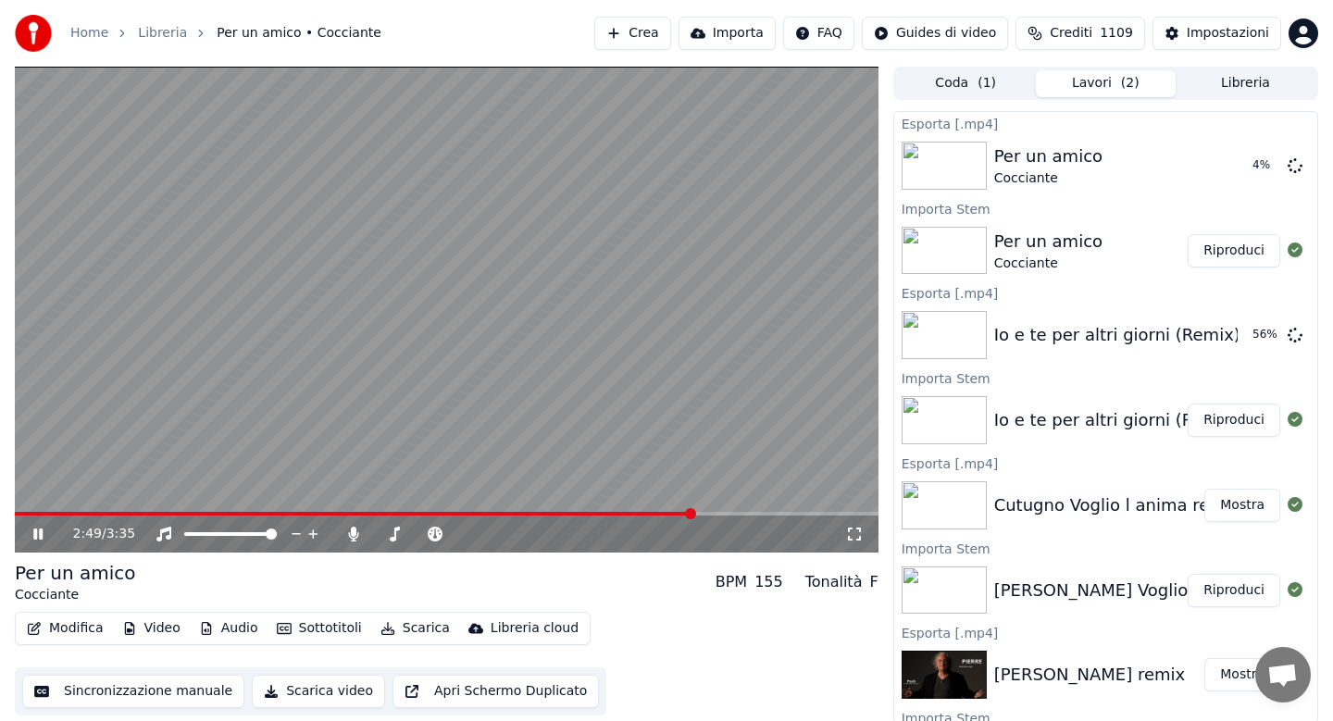
click at [34, 537] on icon at bounding box center [37, 533] width 9 height 11
click at [1243, 81] on button "Libreria" at bounding box center [1245, 83] width 140 height 27
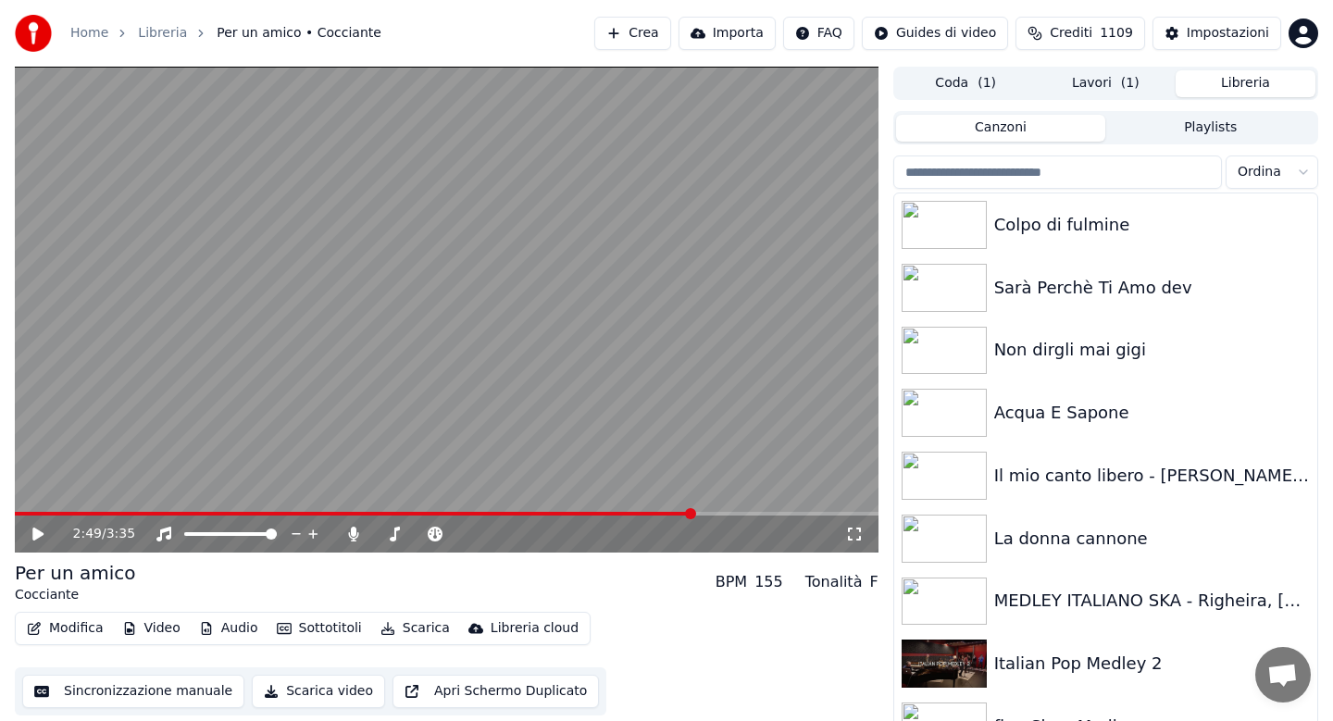
click at [1294, 168] on html "Home Libreria Per un amico • Cocciante Crea Importa FAQ Guides di video Crediti…" at bounding box center [666, 360] width 1333 height 721
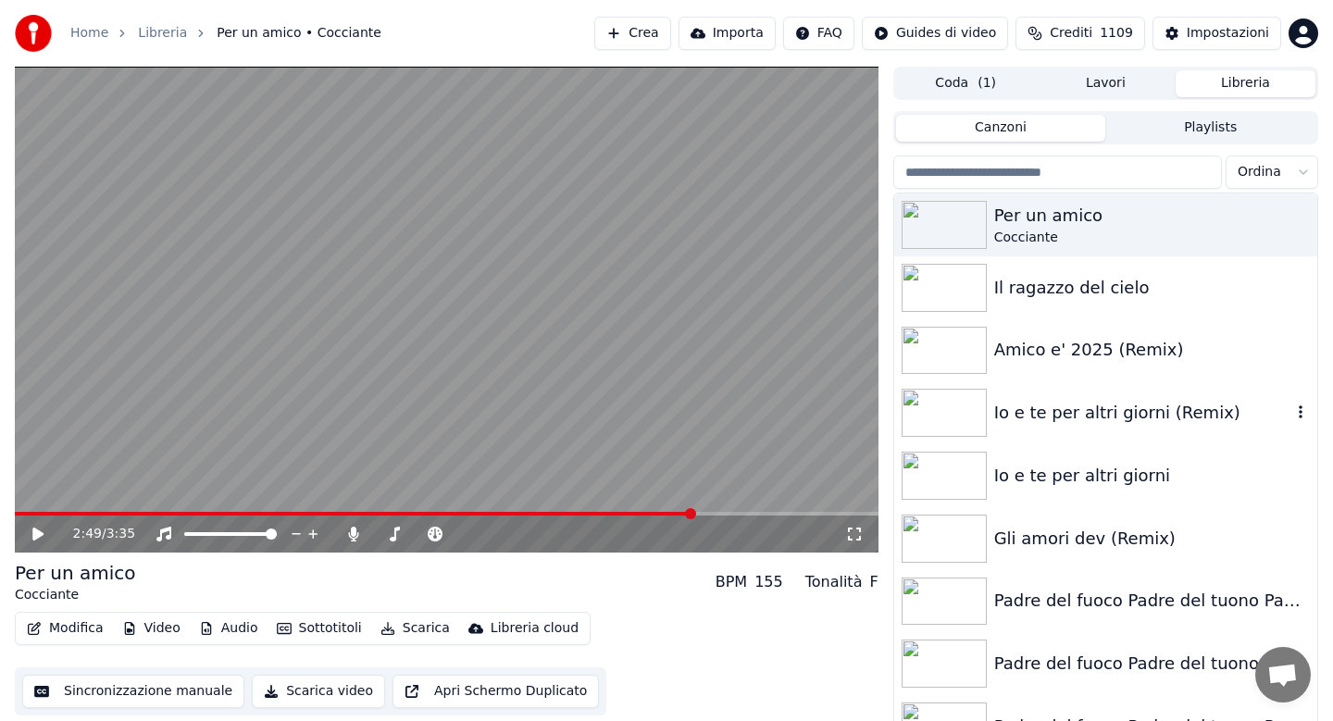
click at [1242, 413] on html "Home Libreria Per un amico • Cocciante Crea Importa FAQ Guides di video Crediti…" at bounding box center [666, 360] width 1333 height 721
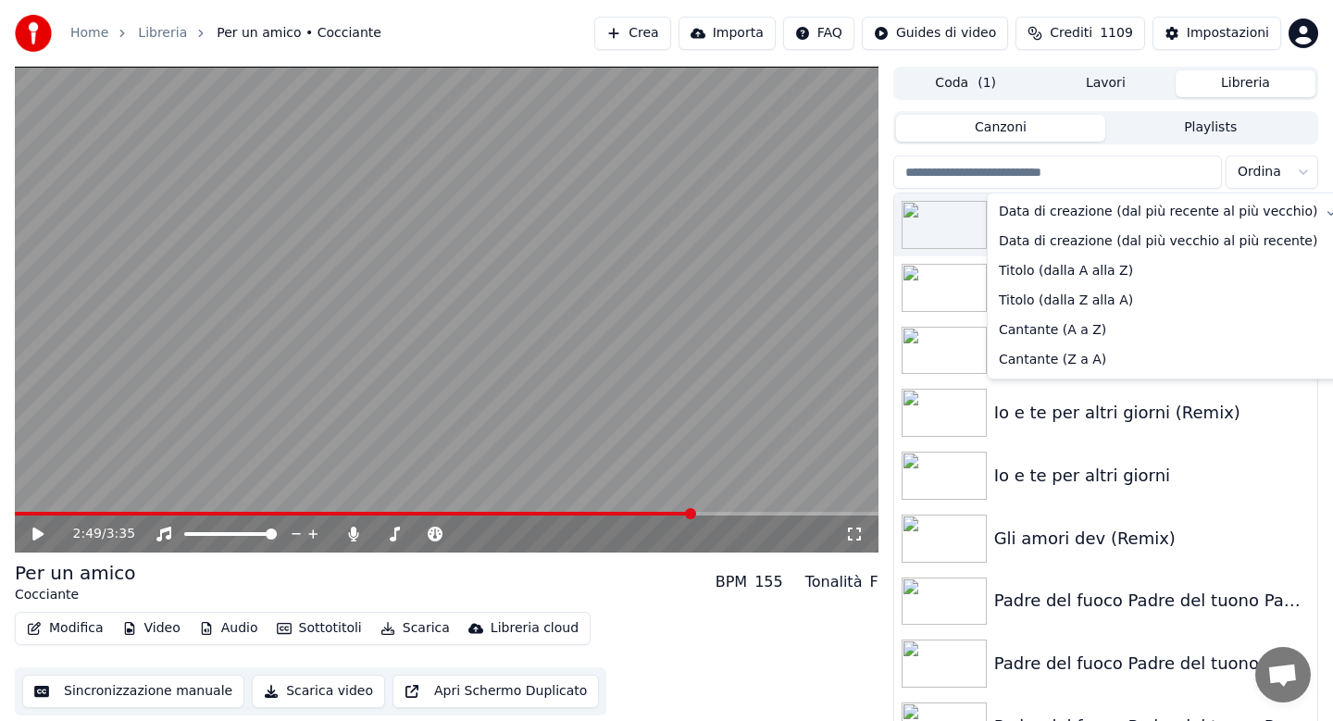
click at [1242, 413] on html "Home Libreria Per un amico • Cocciante Crea Importa FAQ Guides di video Crediti…" at bounding box center [666, 360] width 1333 height 721
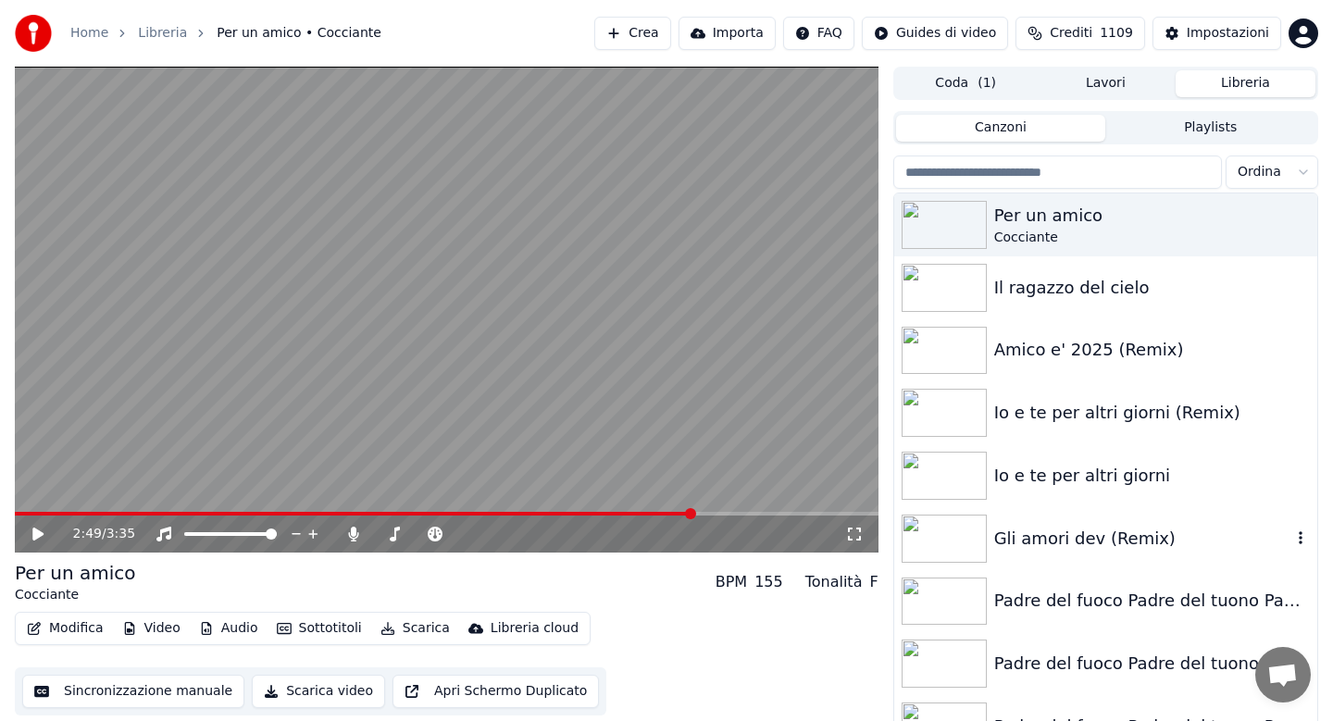
click at [1039, 540] on div "Gli amori dev (Remix)" at bounding box center [1142, 539] width 297 height 26
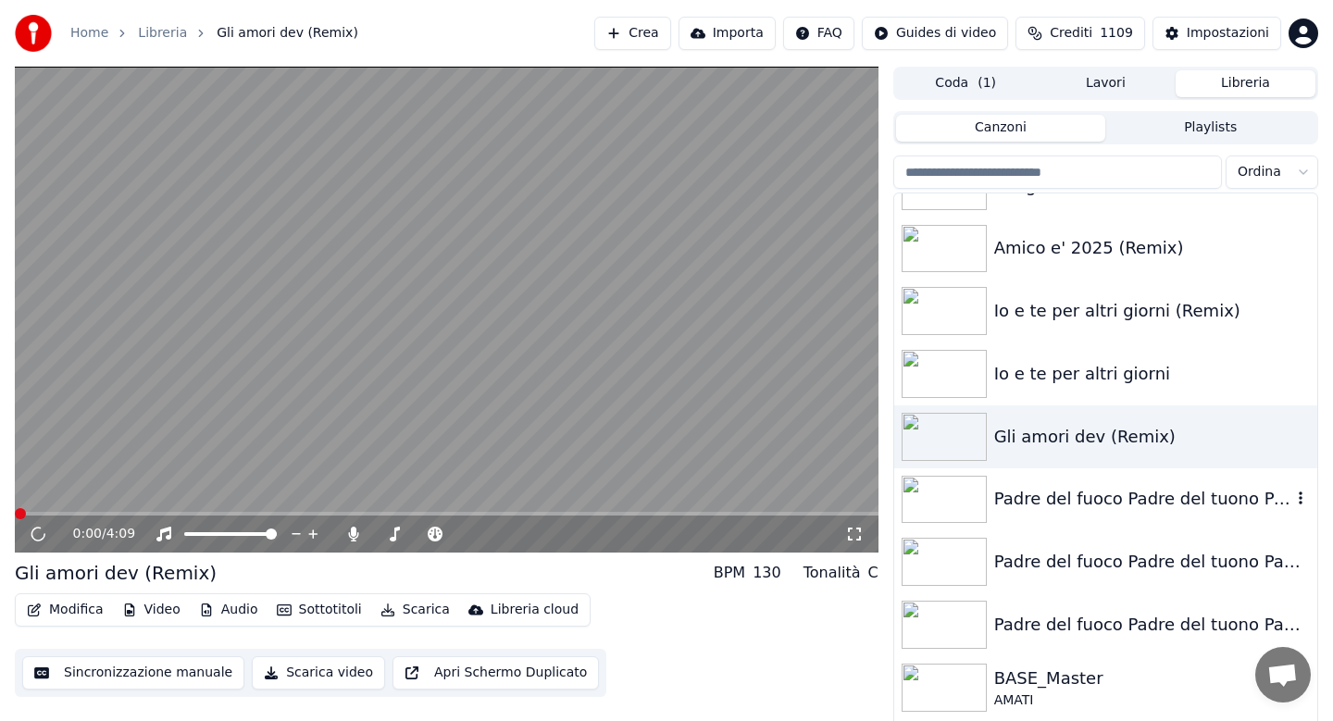
scroll to position [111, 0]
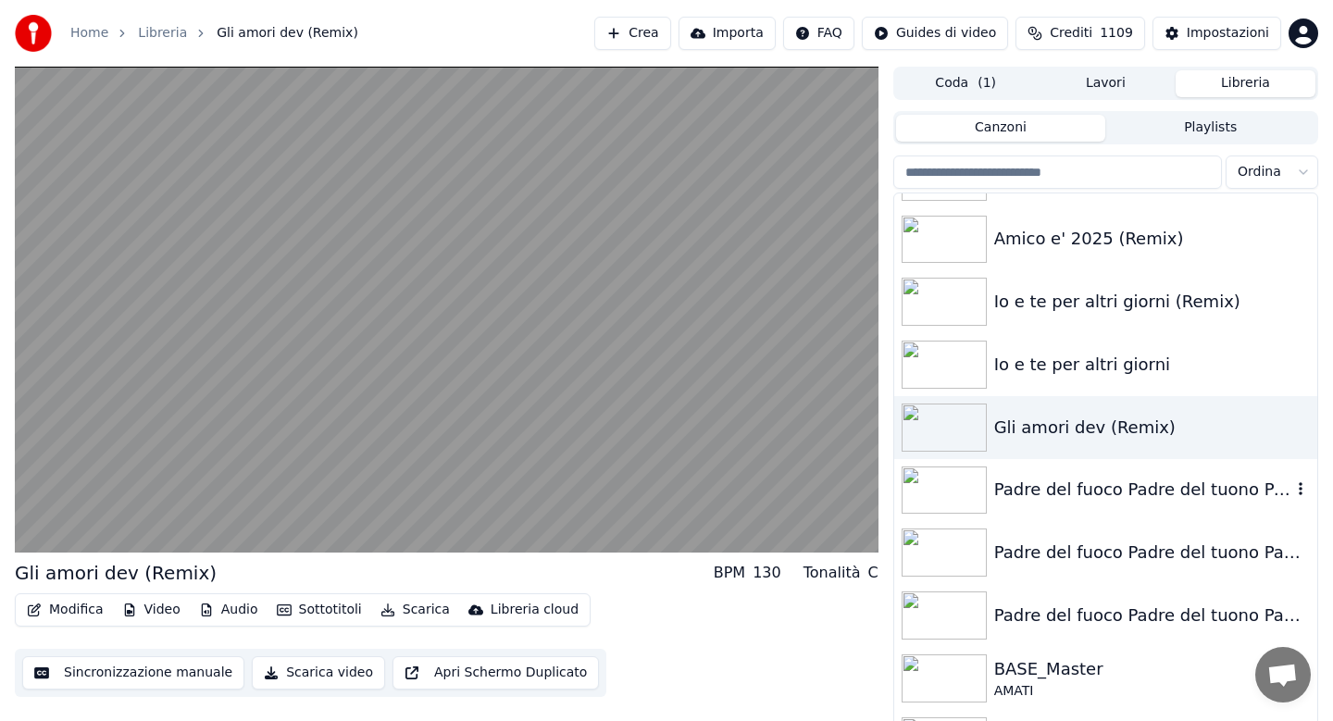
click at [1054, 501] on div "Padre del fuoco Padre del tuono Padre del nulla" at bounding box center [1142, 490] width 297 height 26
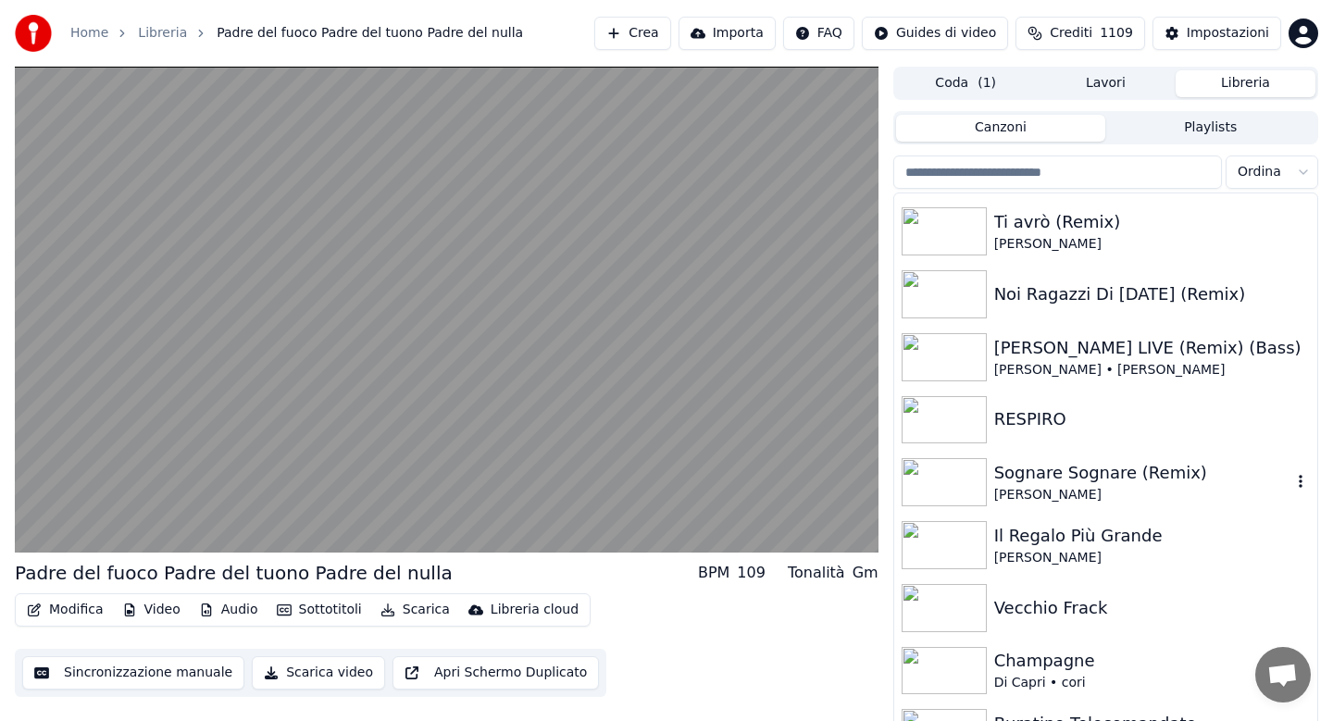
scroll to position [1666, 0]
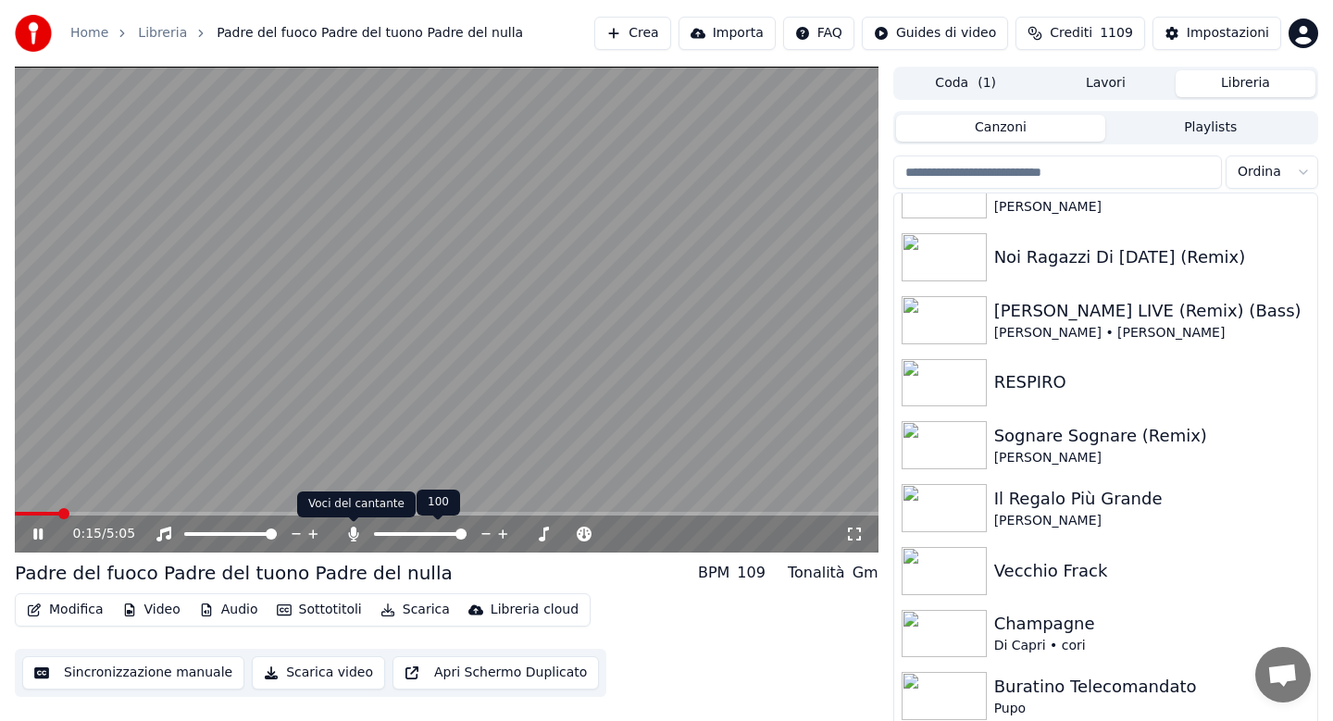
click at [349, 527] on icon at bounding box center [353, 534] width 19 height 15
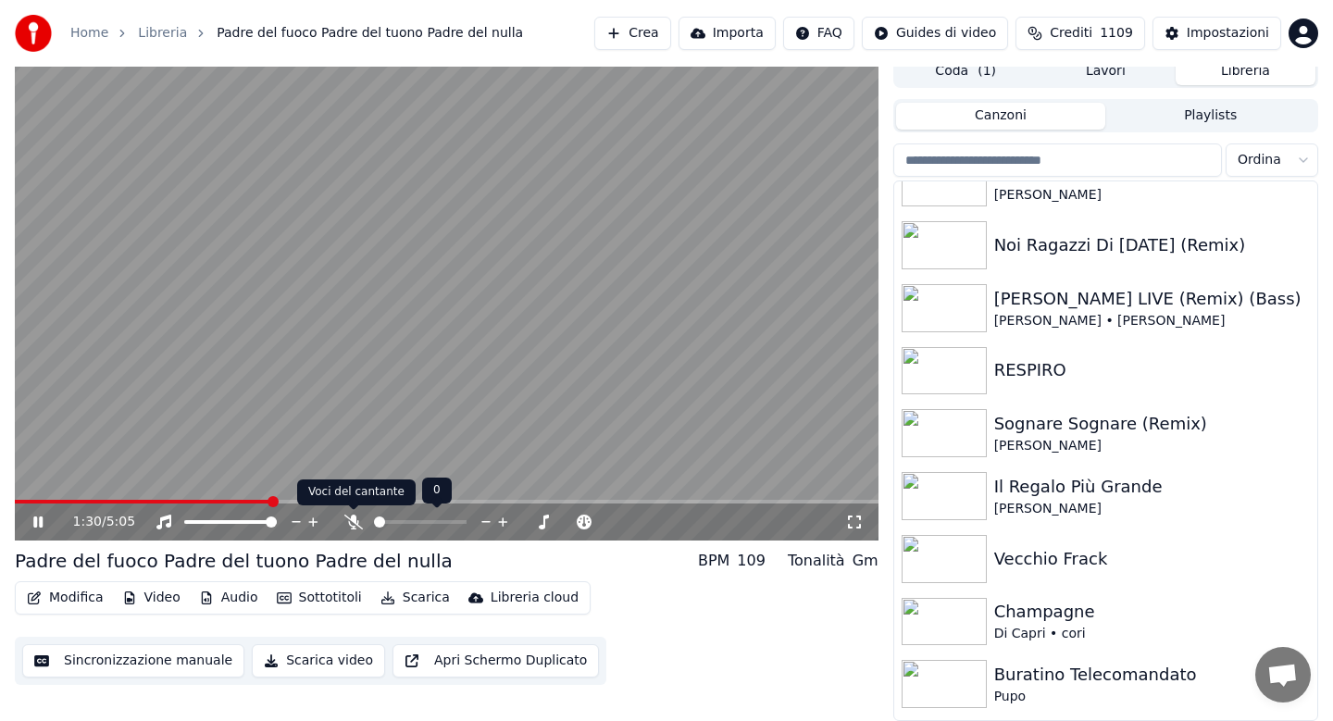
click at [354, 523] on icon at bounding box center [353, 522] width 19 height 15
click at [354, 523] on icon at bounding box center [353, 522] width 10 height 15
click at [37, 521] on icon at bounding box center [51, 522] width 43 height 15
click at [1104, 72] on button "Lavori" at bounding box center [1106, 71] width 140 height 27
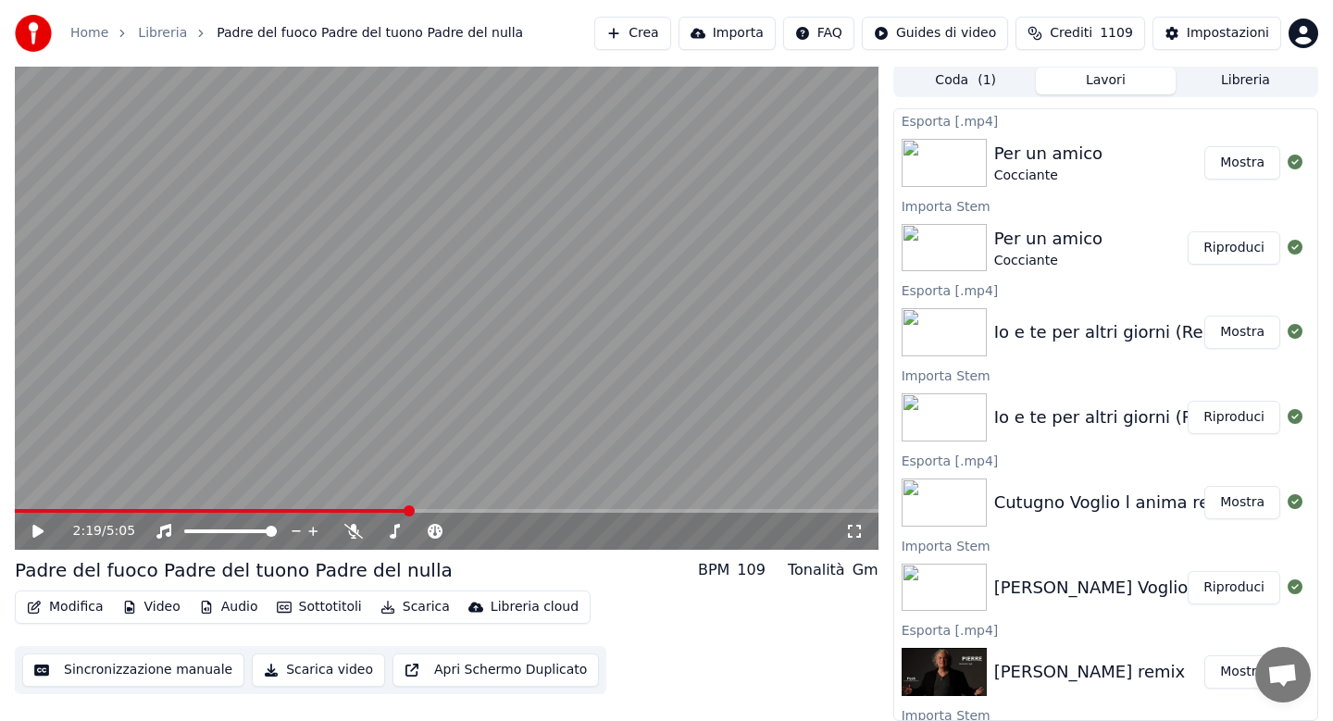
click at [226, 610] on button "Audio" at bounding box center [229, 607] width 74 height 26
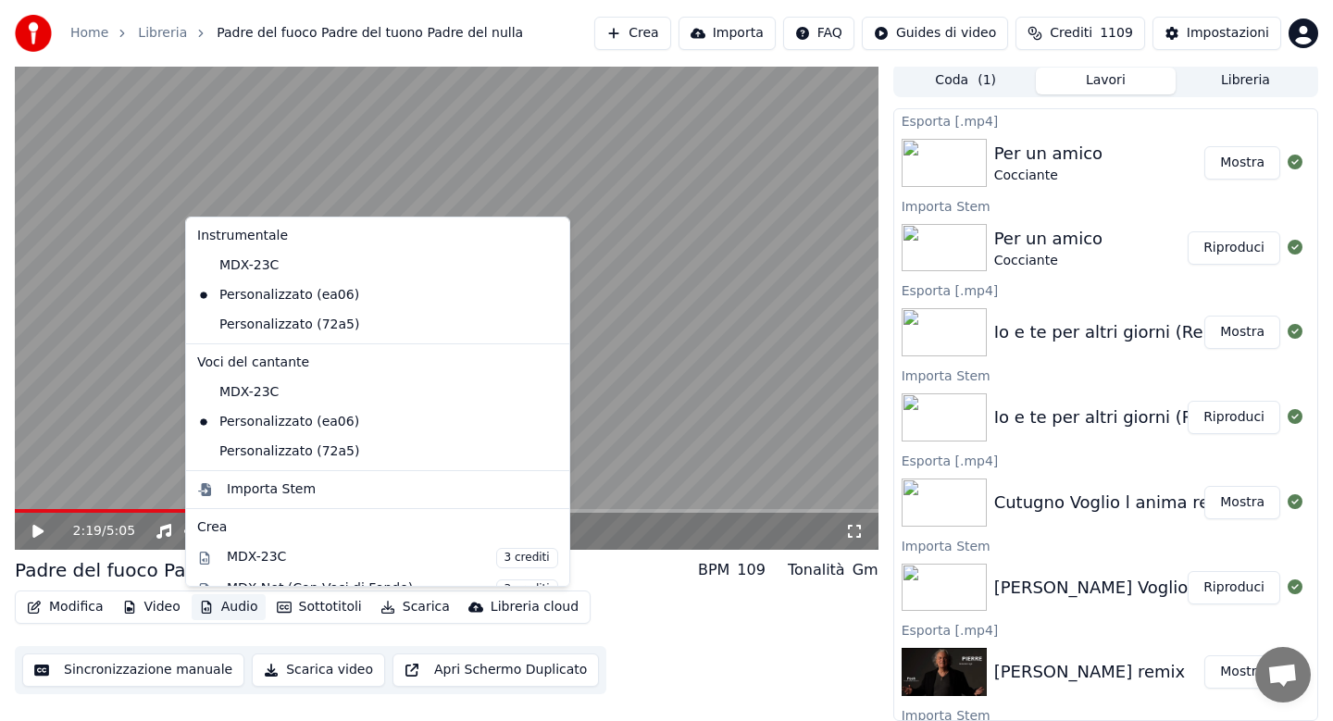
click at [629, 377] on video at bounding box center [446, 307] width 863 height 486
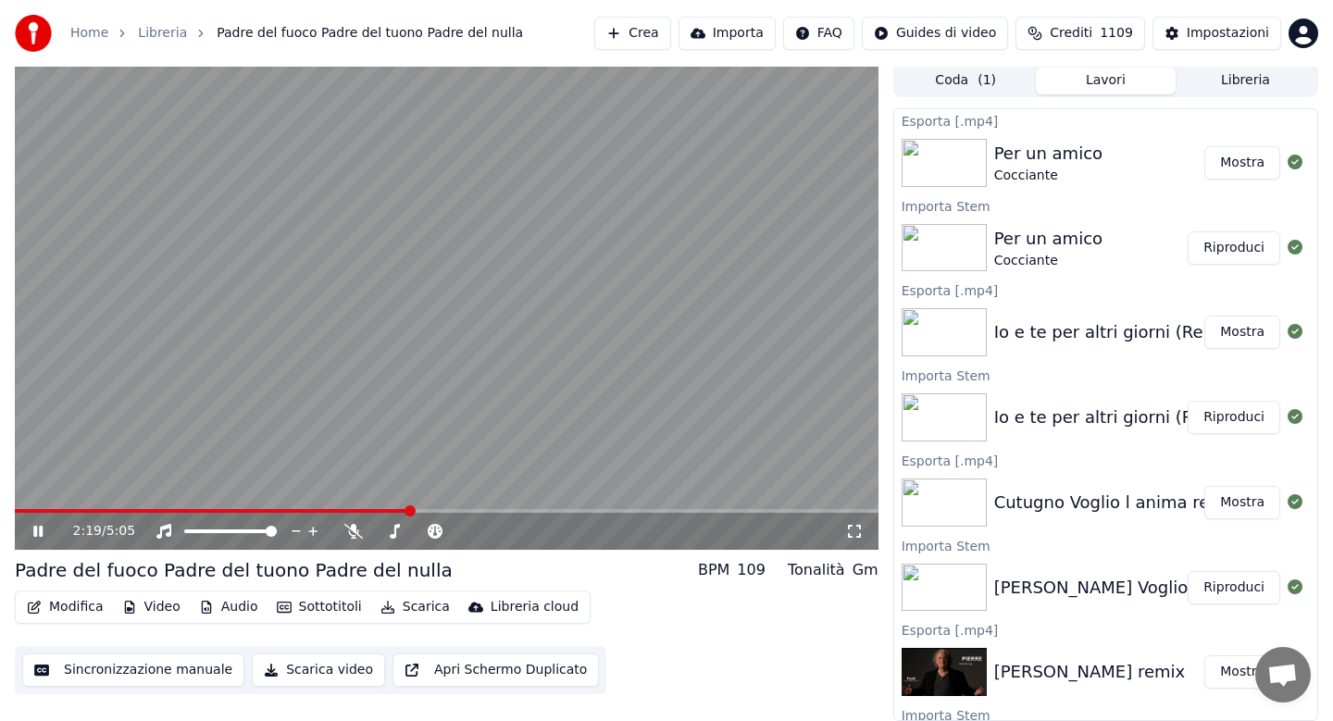
click at [820, 509] on span at bounding box center [446, 511] width 863 height 4
click at [233, 613] on button "Audio" at bounding box center [229, 607] width 74 height 26
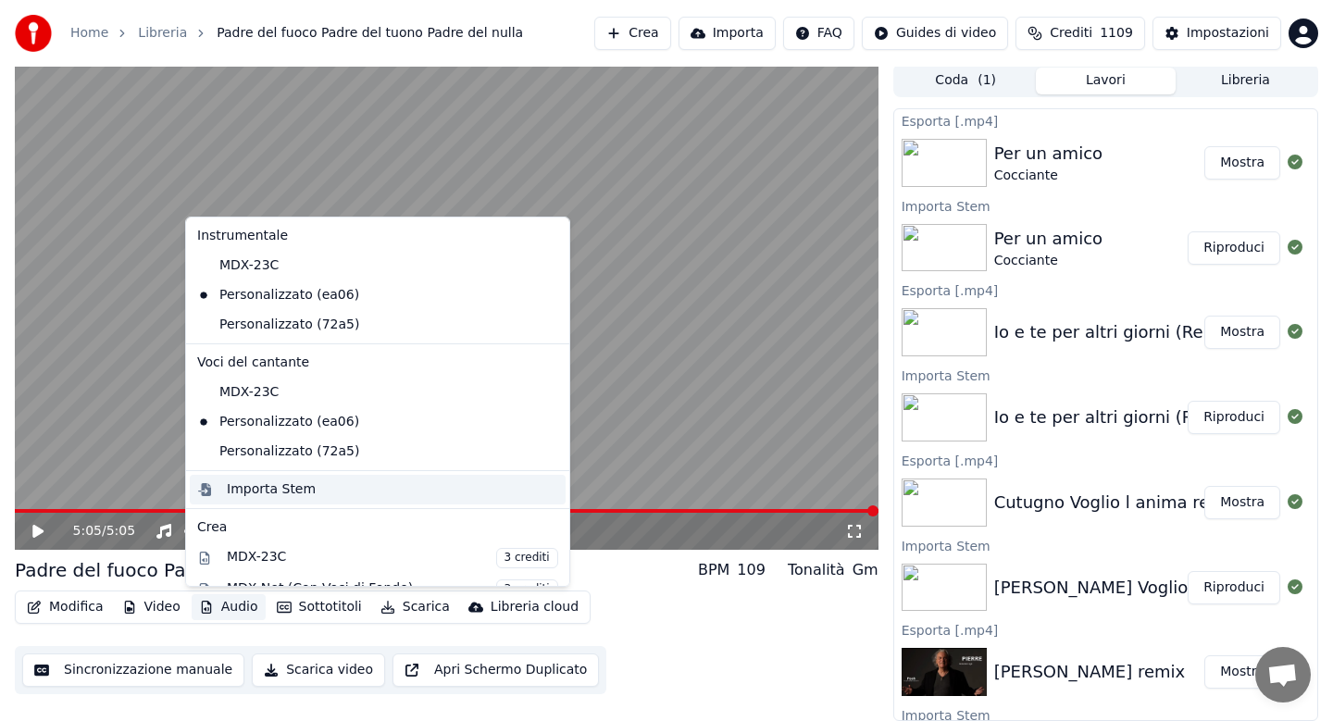
click at [268, 491] on div "Importa Stem" at bounding box center [271, 489] width 89 height 19
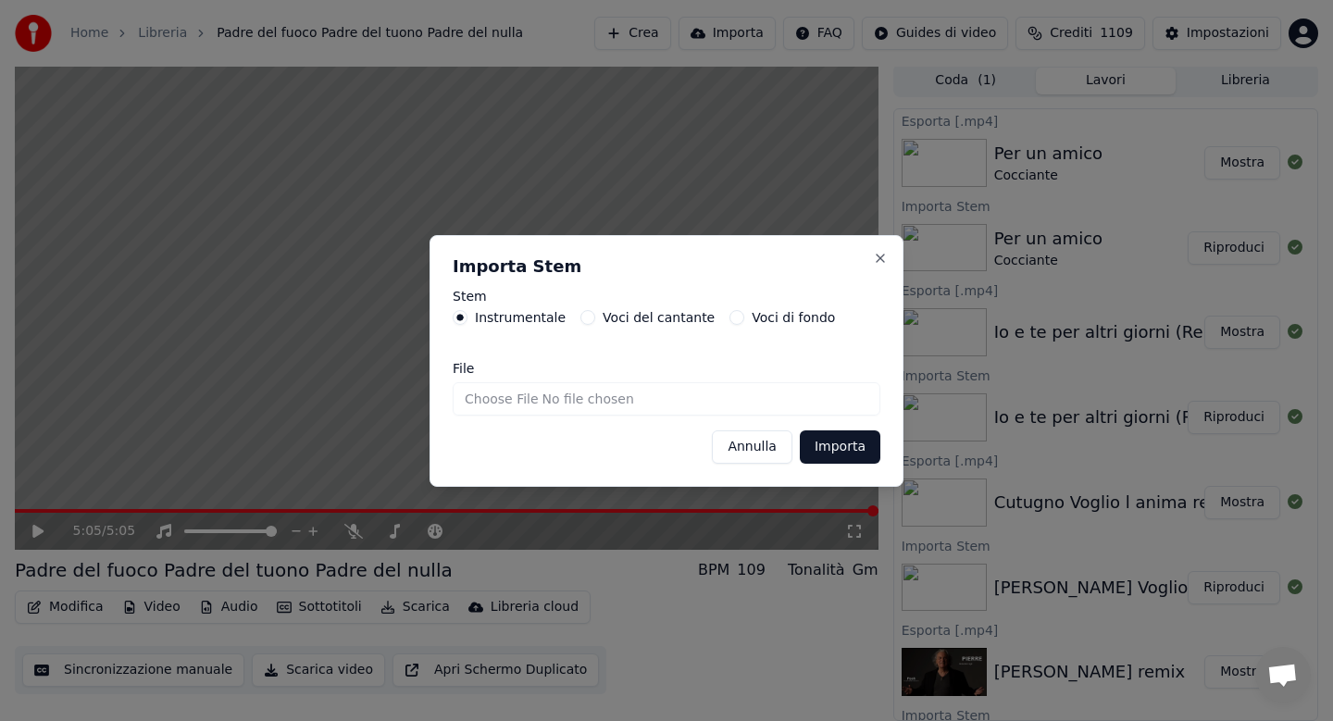
click at [479, 404] on input "File" at bounding box center [667, 398] width 428 height 33
type input "**********"
click at [839, 445] on button "Importa" at bounding box center [840, 446] width 81 height 33
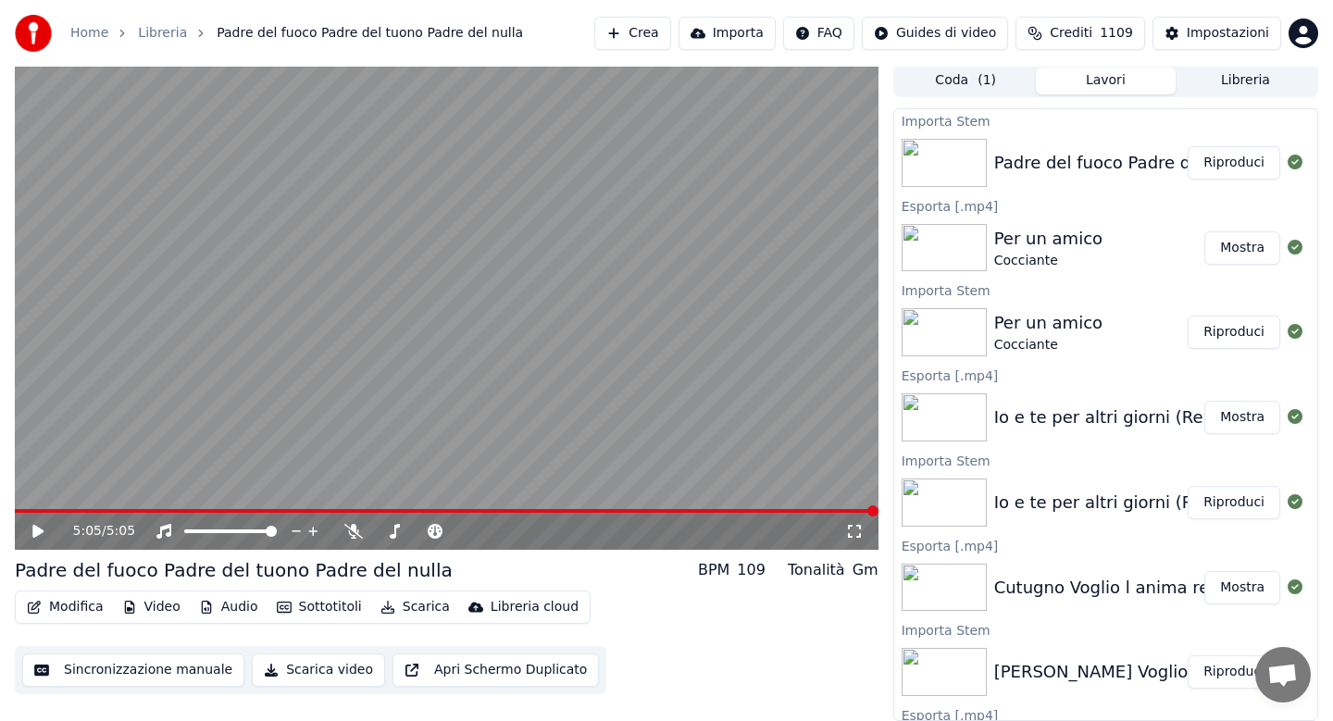
click at [1231, 157] on button "Riproduci" at bounding box center [1233, 162] width 93 height 33
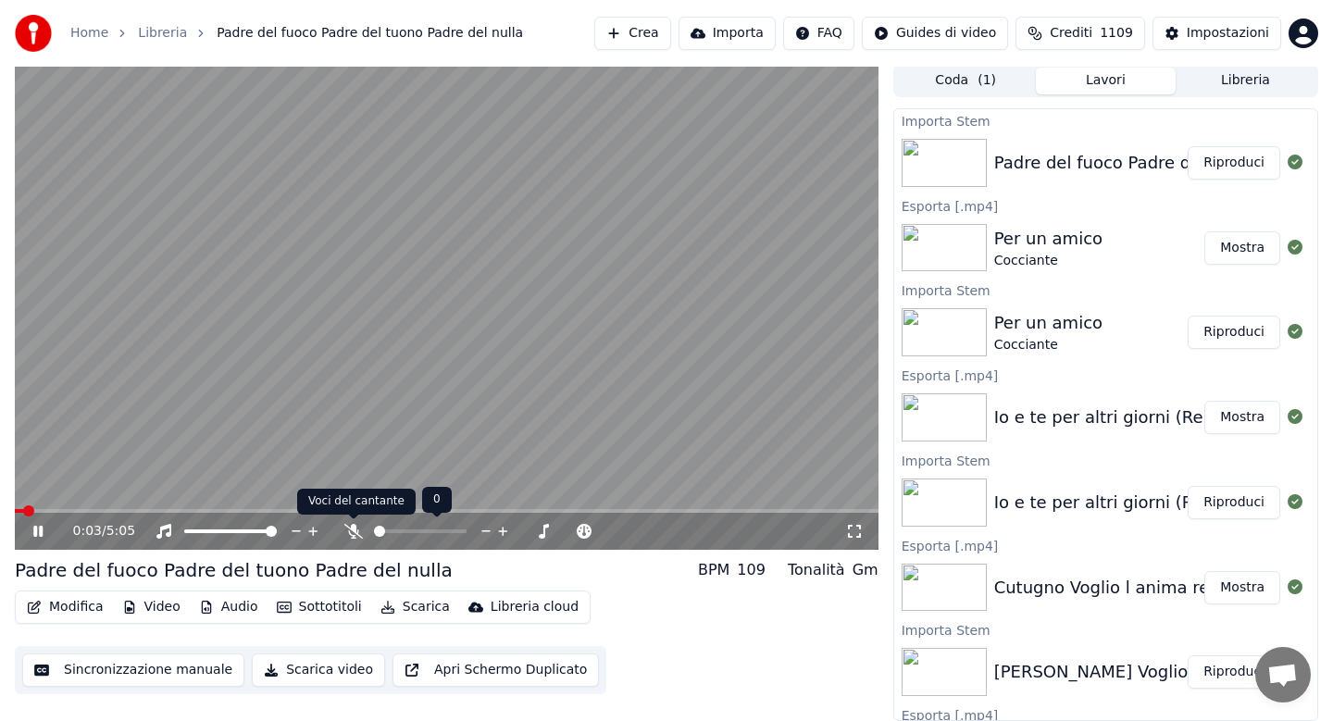
click at [352, 534] on icon at bounding box center [353, 531] width 19 height 15
click at [352, 534] on icon at bounding box center [353, 531] width 10 height 15
click at [227, 612] on button "Audio" at bounding box center [229, 607] width 74 height 26
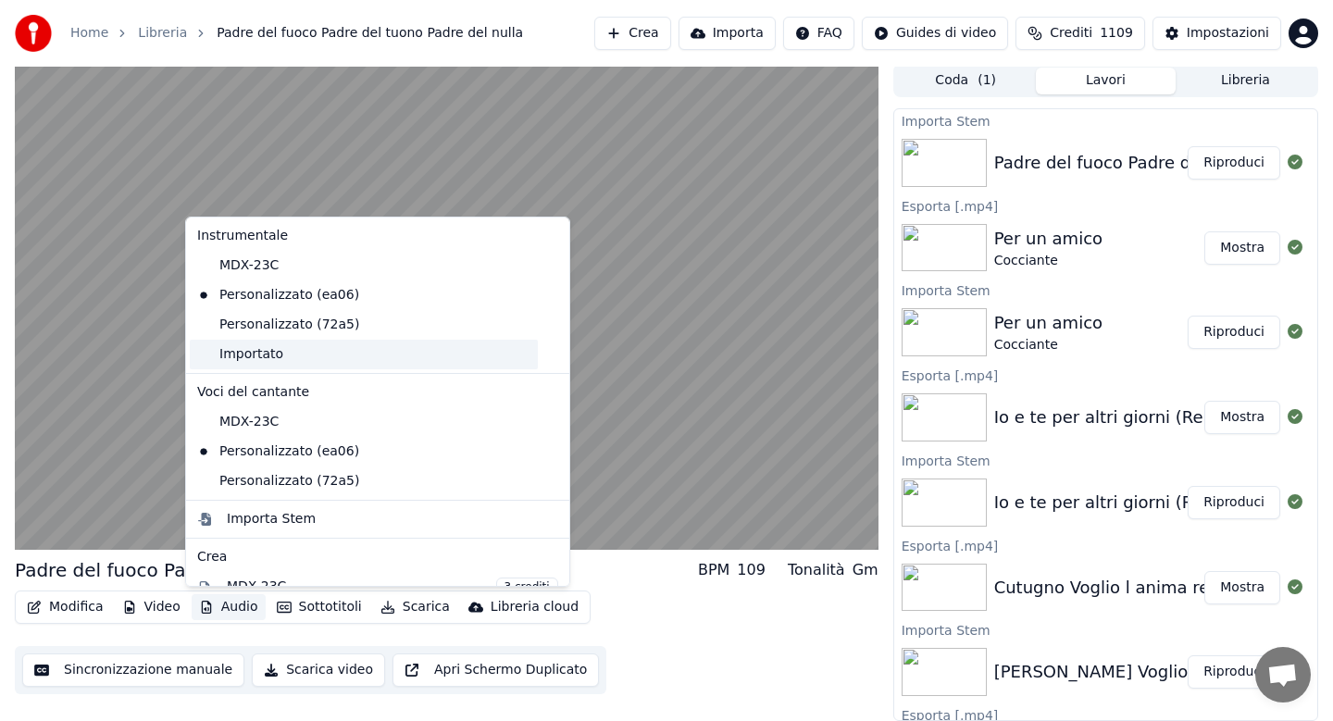
click at [259, 354] on div "Importato" at bounding box center [364, 355] width 348 height 30
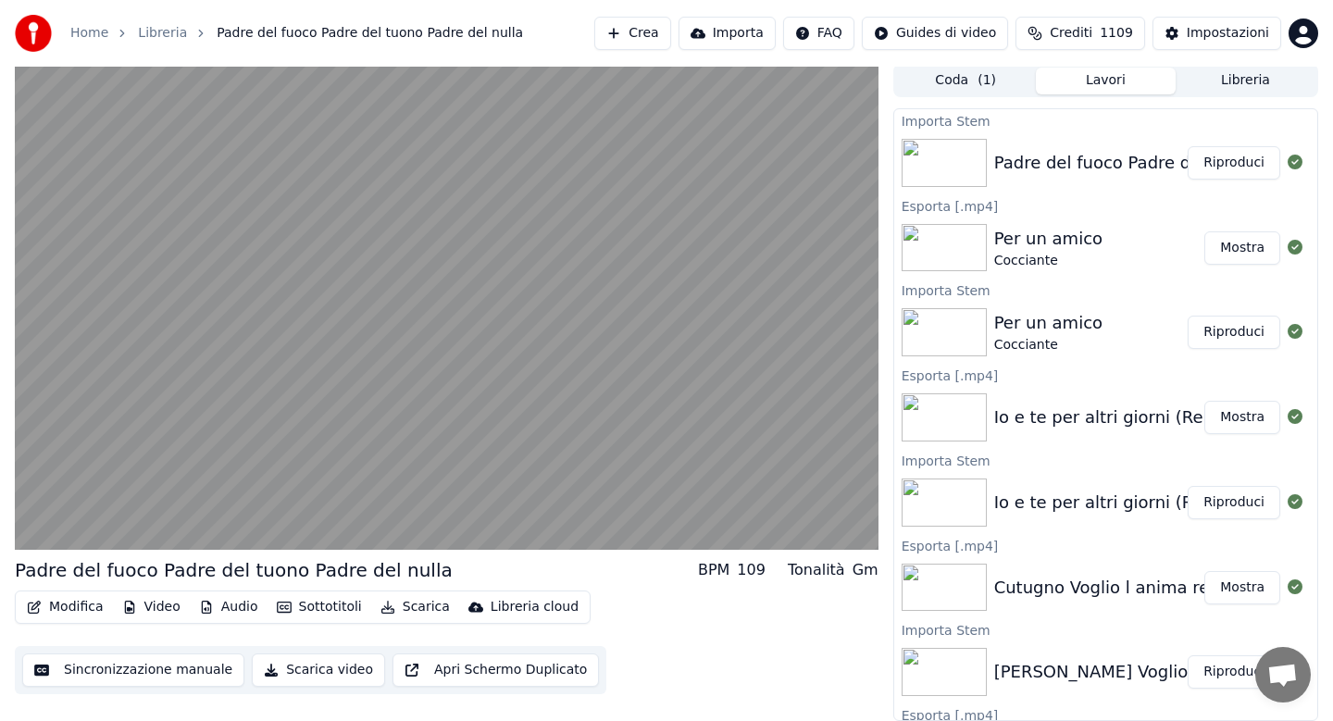
click at [242, 605] on button "Audio" at bounding box center [229, 607] width 74 height 26
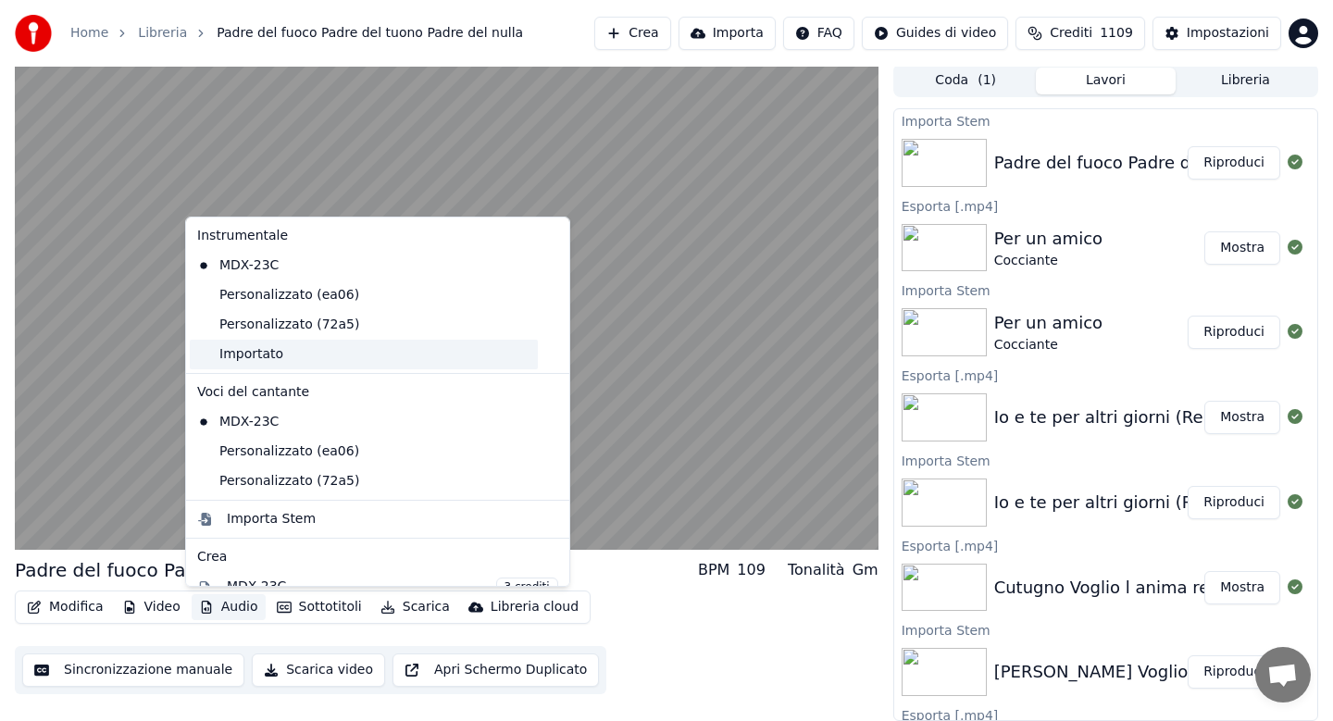
click at [250, 355] on div "Importato" at bounding box center [364, 355] width 348 height 30
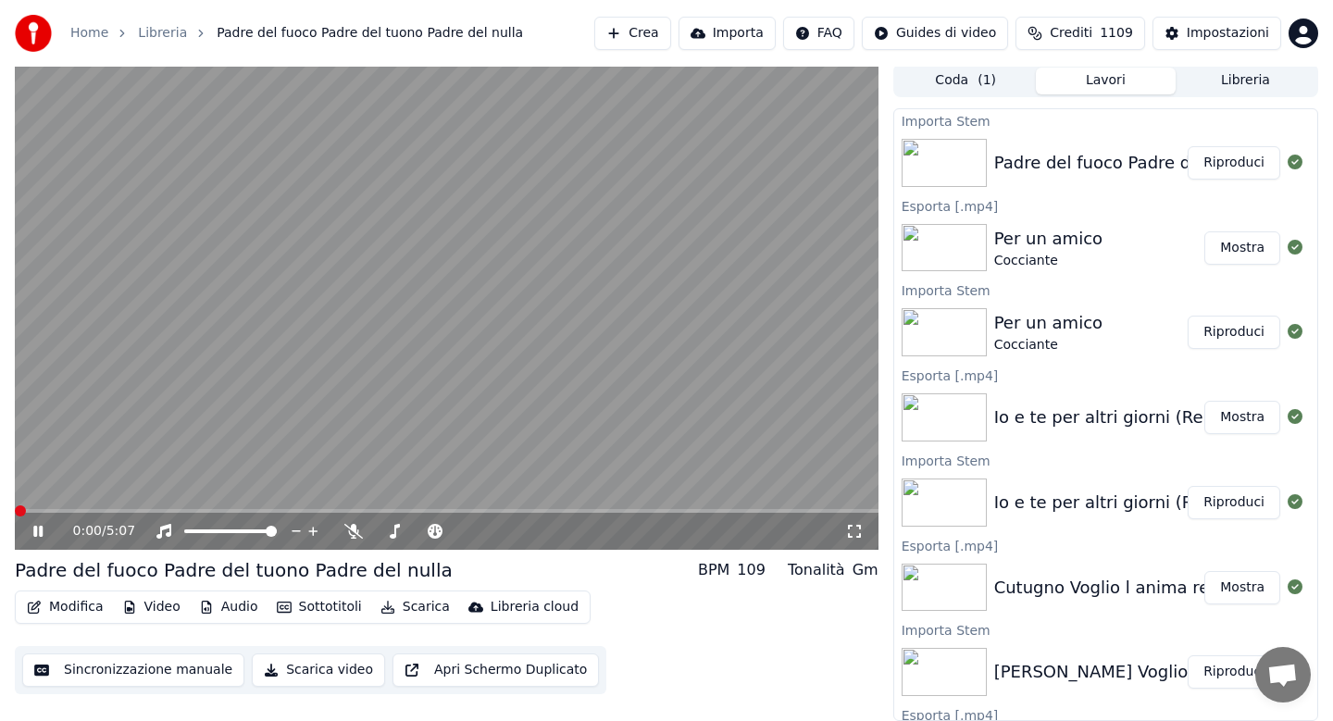
click at [234, 607] on button "Audio" at bounding box center [229, 607] width 74 height 26
click at [19, 511] on span at bounding box center [18, 511] width 6 height 4
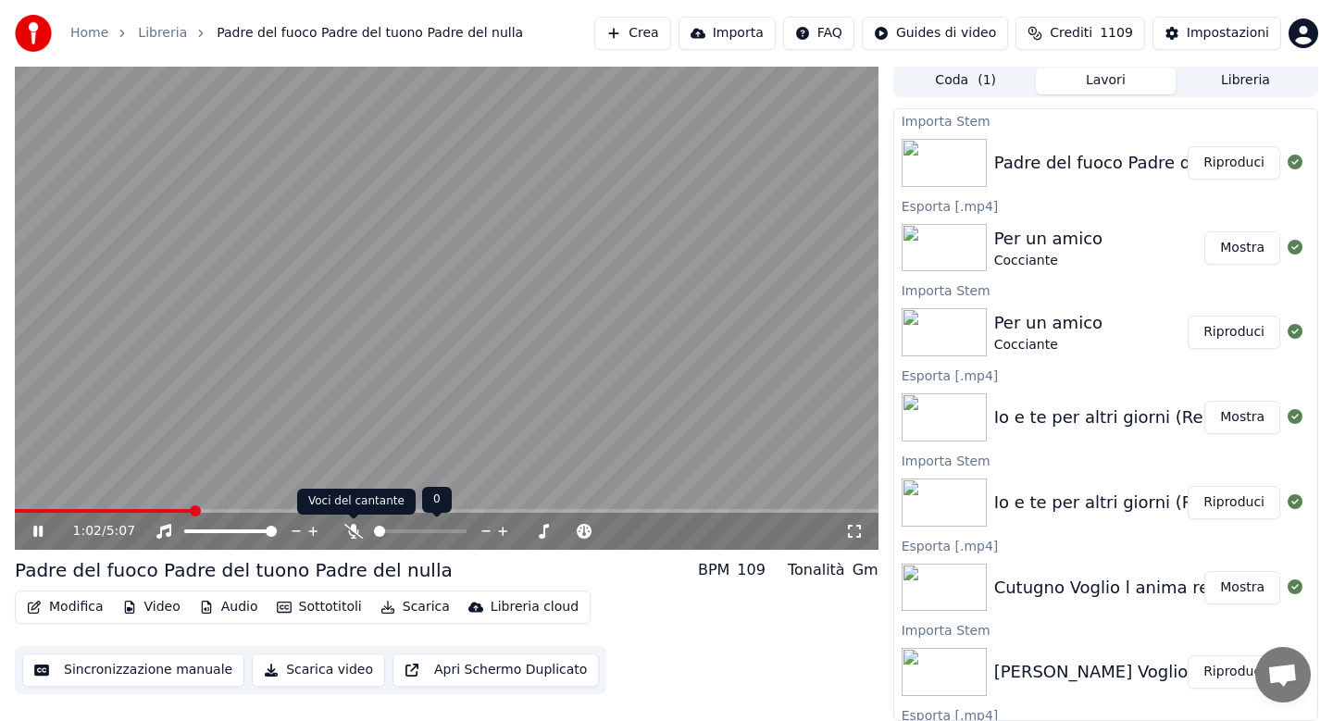
click at [355, 532] on icon at bounding box center [353, 531] width 19 height 15
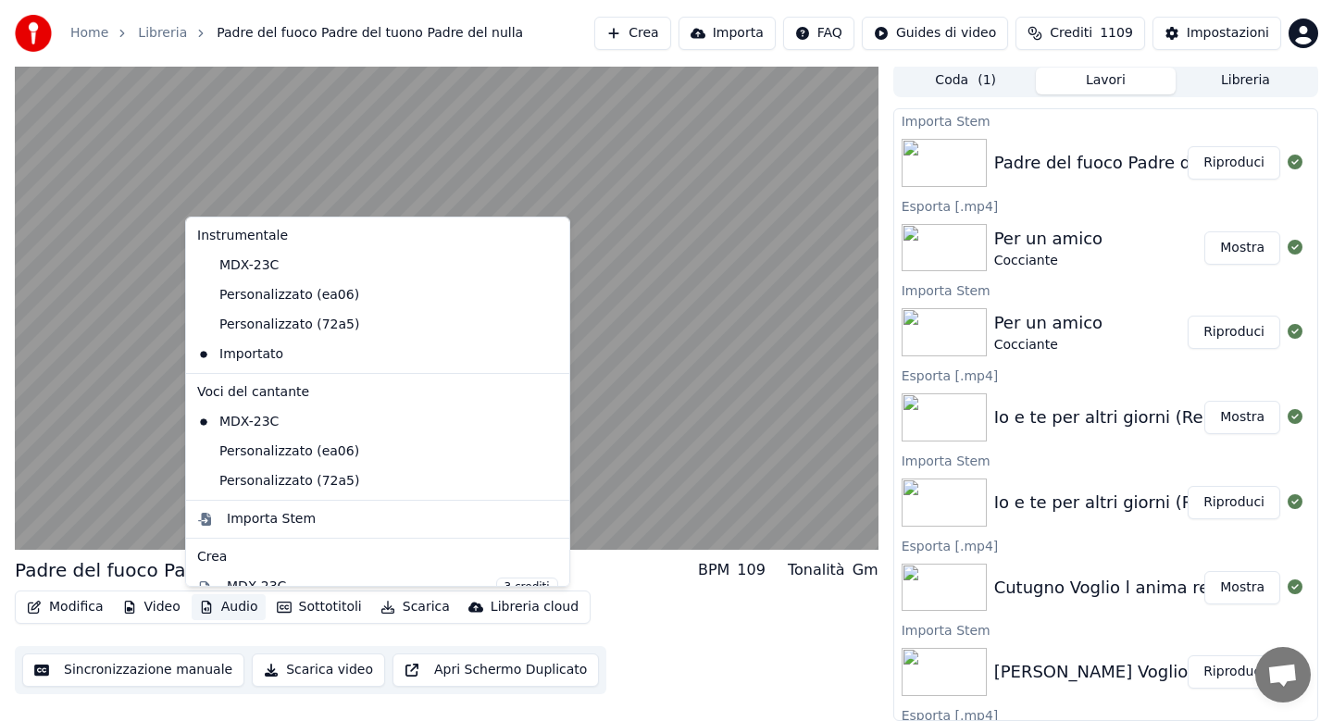
click at [219, 602] on button "Audio" at bounding box center [229, 607] width 74 height 26
click at [582, 562] on div "Padre del fuoco Padre del tuono Padre del nulla BPM 109 Tonalità Gm" at bounding box center [446, 570] width 863 height 26
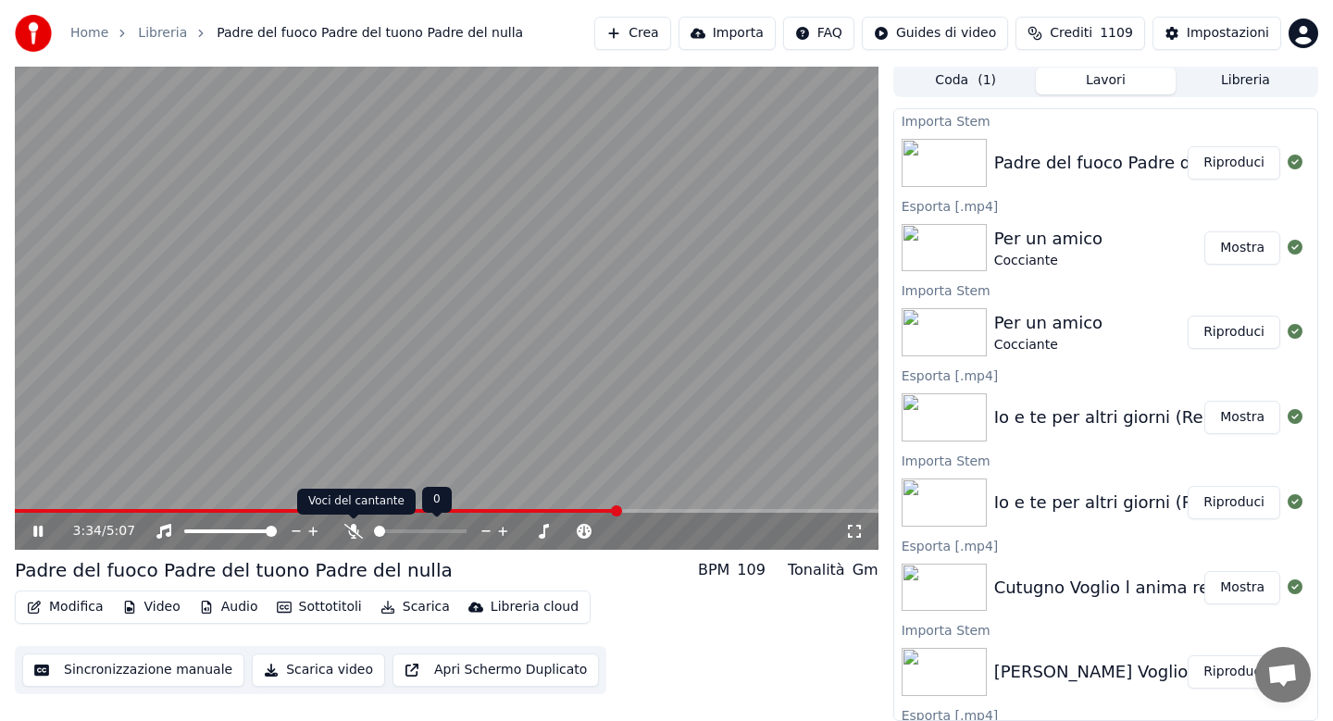
click at [356, 531] on icon at bounding box center [353, 531] width 19 height 15
click at [356, 531] on icon at bounding box center [353, 531] width 10 height 15
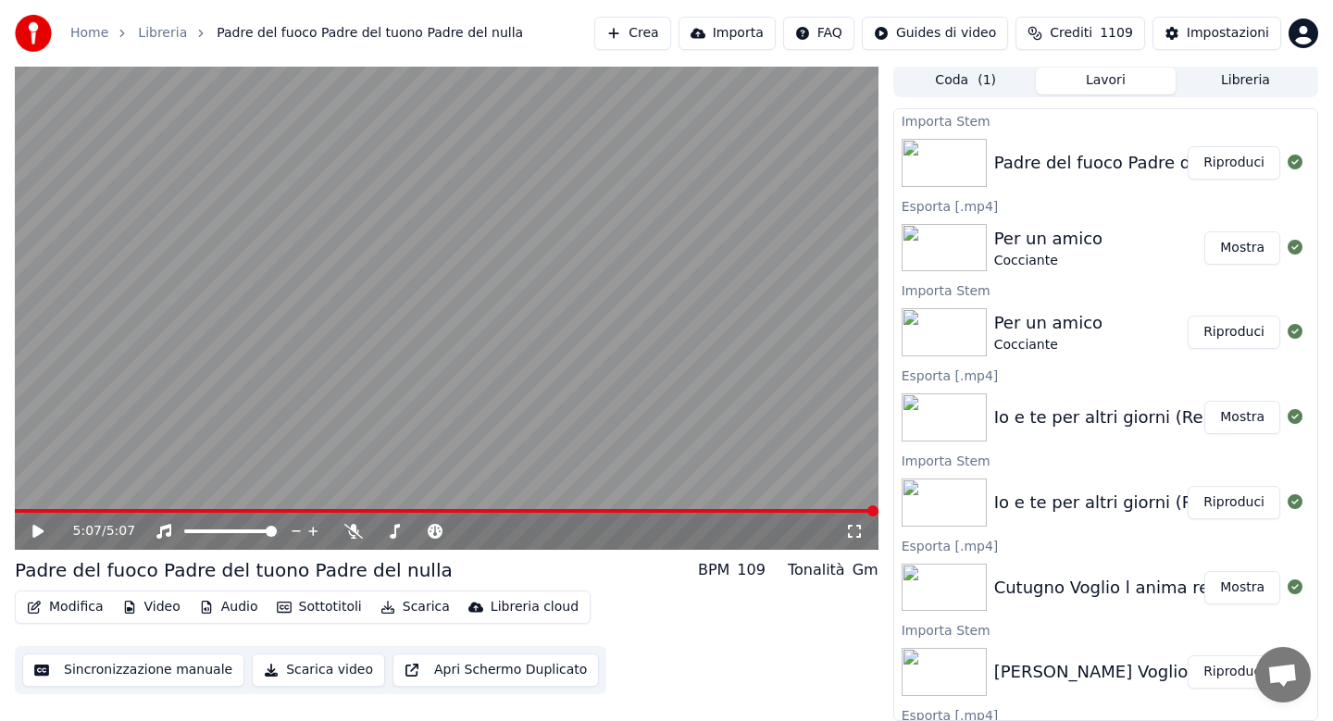
click at [410, 610] on button "Scarica" at bounding box center [415, 607] width 84 height 26
click at [828, 510] on span at bounding box center [422, 511] width 815 height 4
click at [40, 531] on icon at bounding box center [37, 531] width 11 height 13
click at [62, 604] on button "Modifica" at bounding box center [65, 607] width 92 height 26
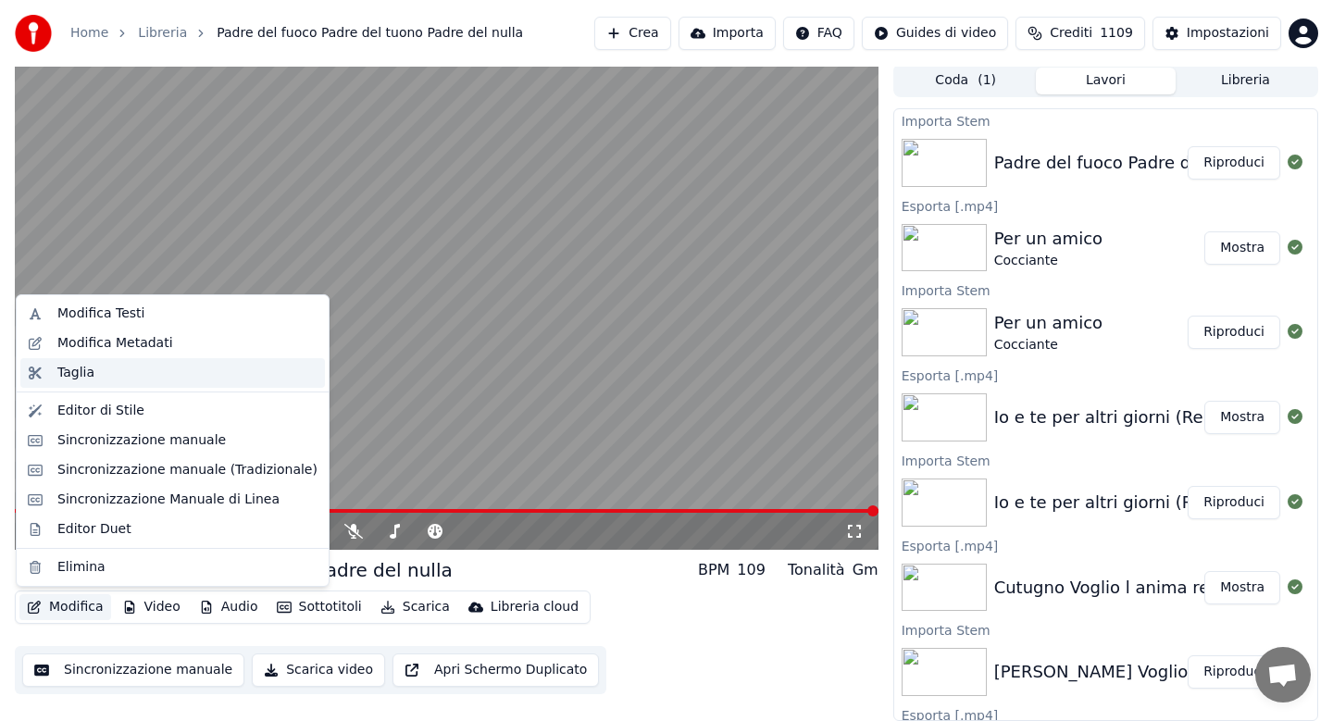
click at [119, 377] on div "Taglia" at bounding box center [187, 373] width 260 height 19
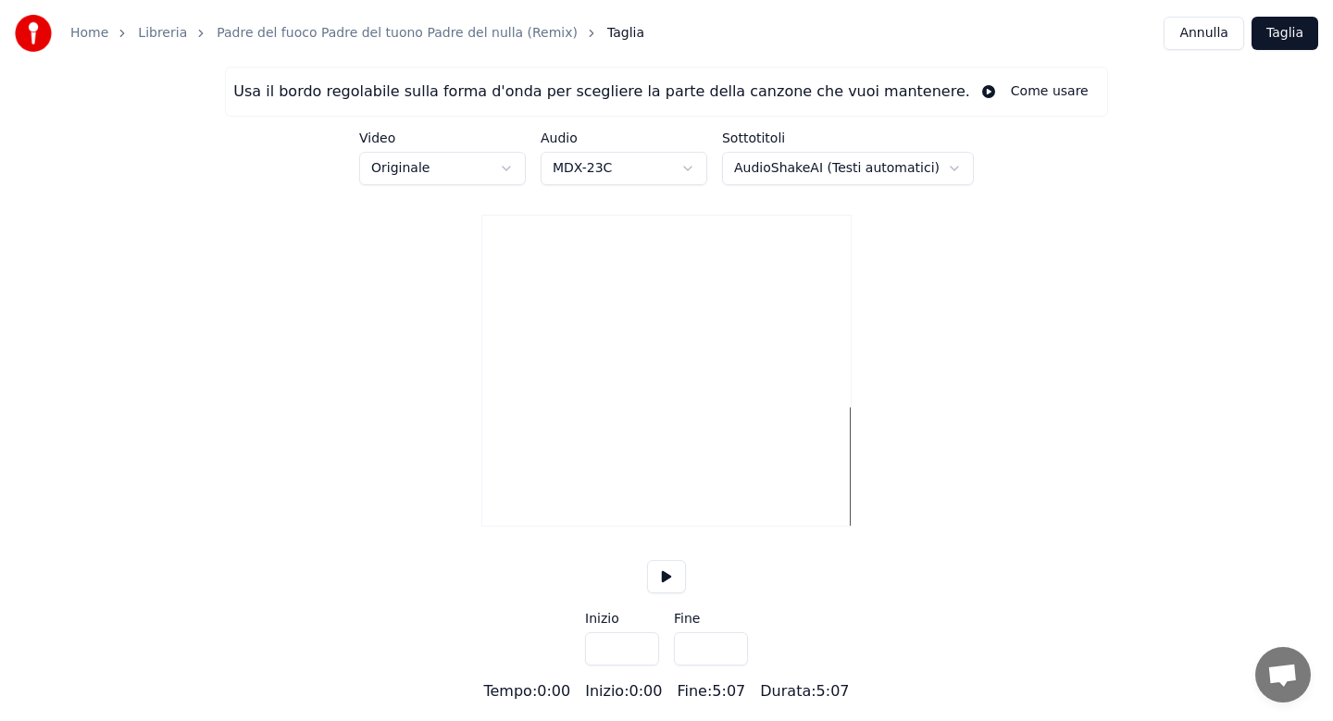
type input "*****"
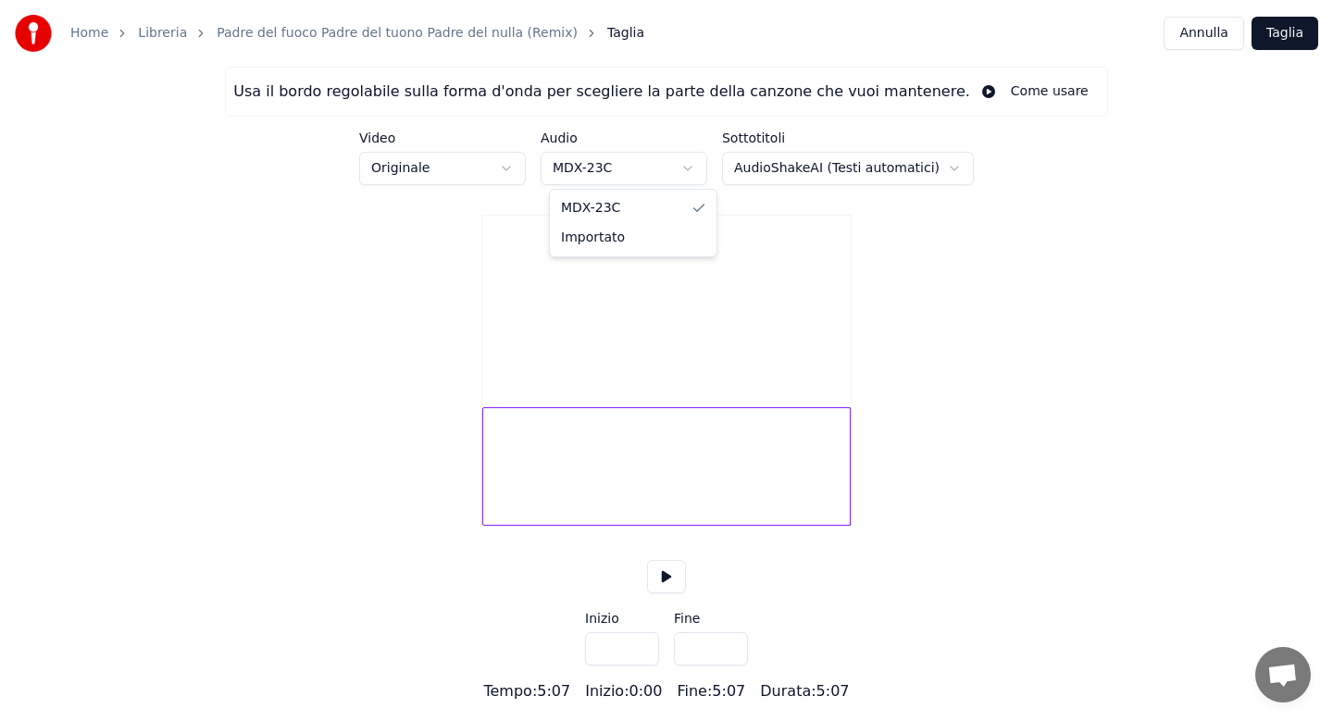
click at [699, 168] on html "Home Libreria Padre del fuoco Padre del tuono Padre del nulla (Remix) [PERSON_N…" at bounding box center [666, 351] width 1333 height 702
click at [516, 172] on html "Home Libreria Padre del fuoco Padre del tuono Padre del nulla (Remix) [PERSON_N…" at bounding box center [666, 351] width 1333 height 702
click at [509, 170] on html "Home Libreria Padre del fuoco Padre del tuono Padre del nulla (Remix) [PERSON_N…" at bounding box center [666, 351] width 1333 height 702
click at [837, 479] on div at bounding box center [666, 466] width 368 height 118
click at [818, 481] on div at bounding box center [666, 466] width 368 height 118
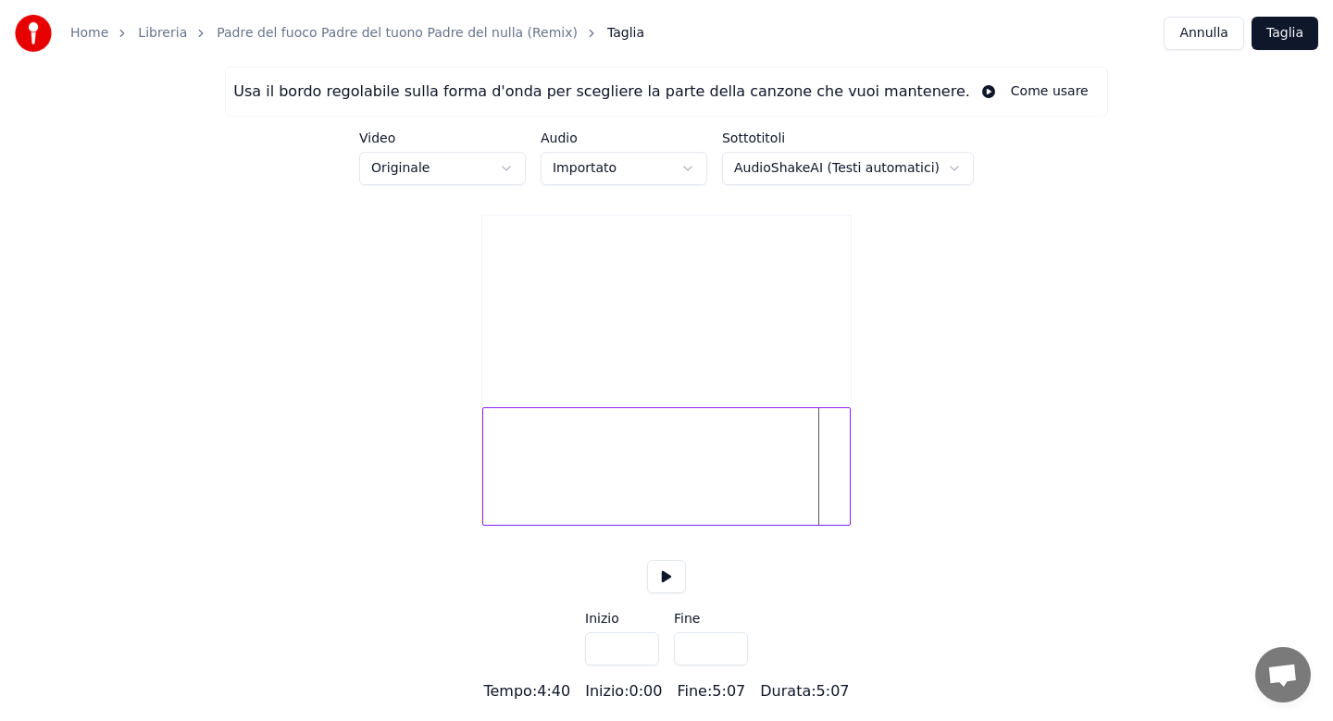
click at [664, 593] on button at bounding box center [666, 576] width 39 height 33
click at [848, 478] on div at bounding box center [665, 466] width 366 height 118
type input "*****"
click at [834, 479] on div at bounding box center [665, 466] width 366 height 118
click at [948, 168] on html "Home Libreria Padre del fuoco Padre del tuono Padre del nulla (Remix) [PERSON_N…" at bounding box center [666, 351] width 1333 height 702
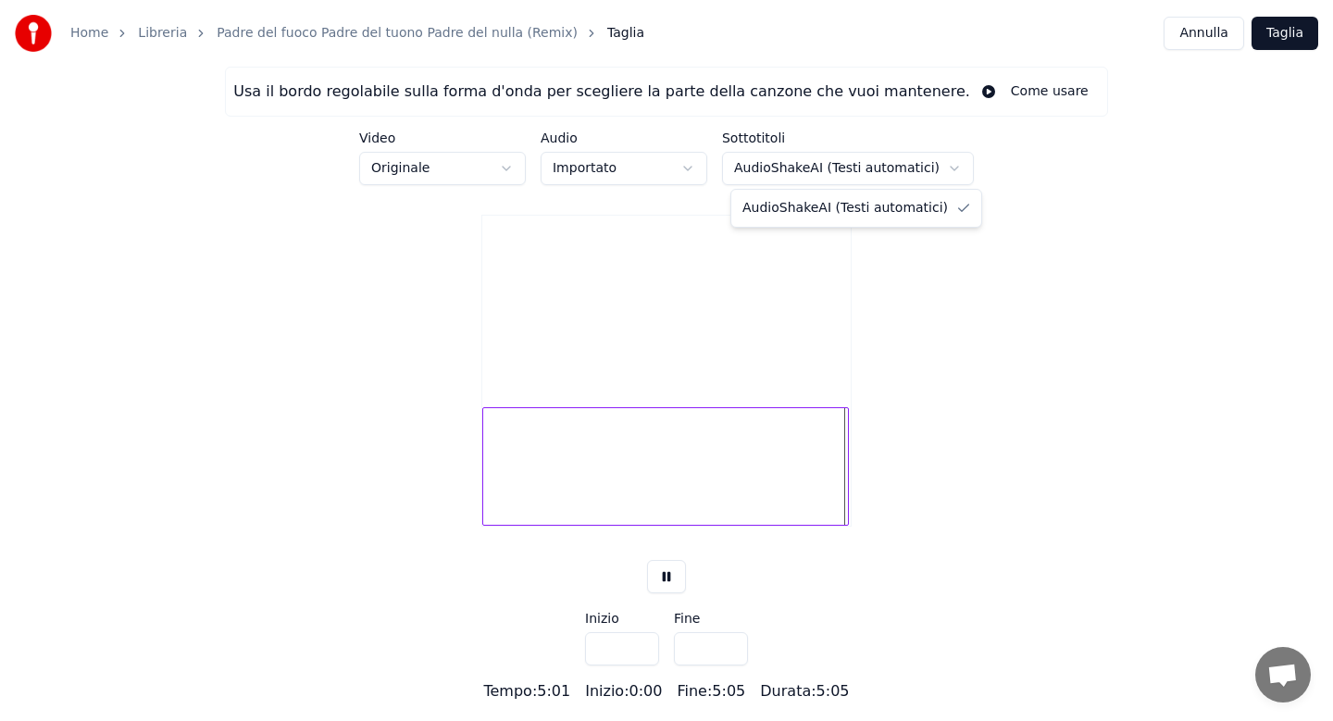
click at [948, 168] on html "Home Libreria Padre del fuoco Padre del tuono Padre del nulla (Remix) [PERSON_N…" at bounding box center [666, 351] width 1333 height 702
click at [1271, 41] on button "Taglia" at bounding box center [1284, 33] width 67 height 33
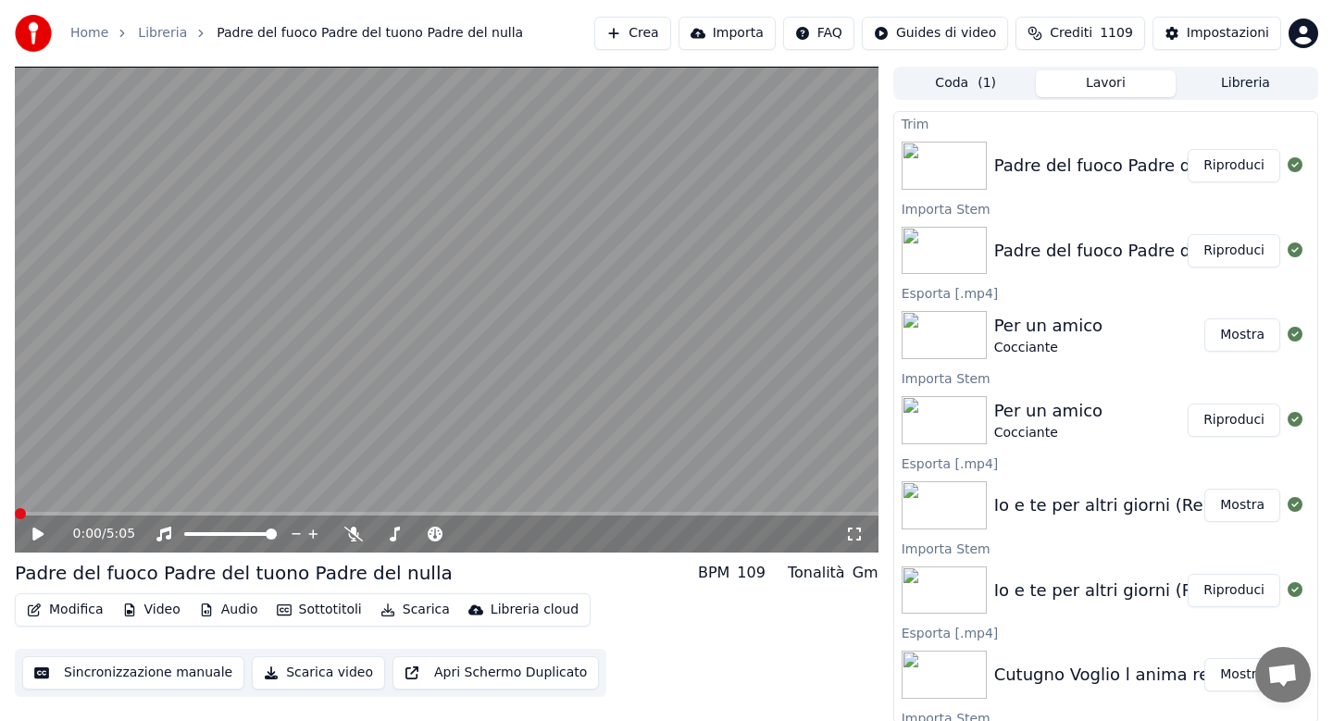
click at [31, 534] on icon at bounding box center [51, 534] width 43 height 15
click at [98, 514] on span at bounding box center [446, 514] width 863 height 4
click at [131, 512] on span at bounding box center [446, 514] width 863 height 4
click at [190, 512] on span at bounding box center [446, 514] width 863 height 4
click at [243, 512] on span at bounding box center [446, 514] width 863 height 4
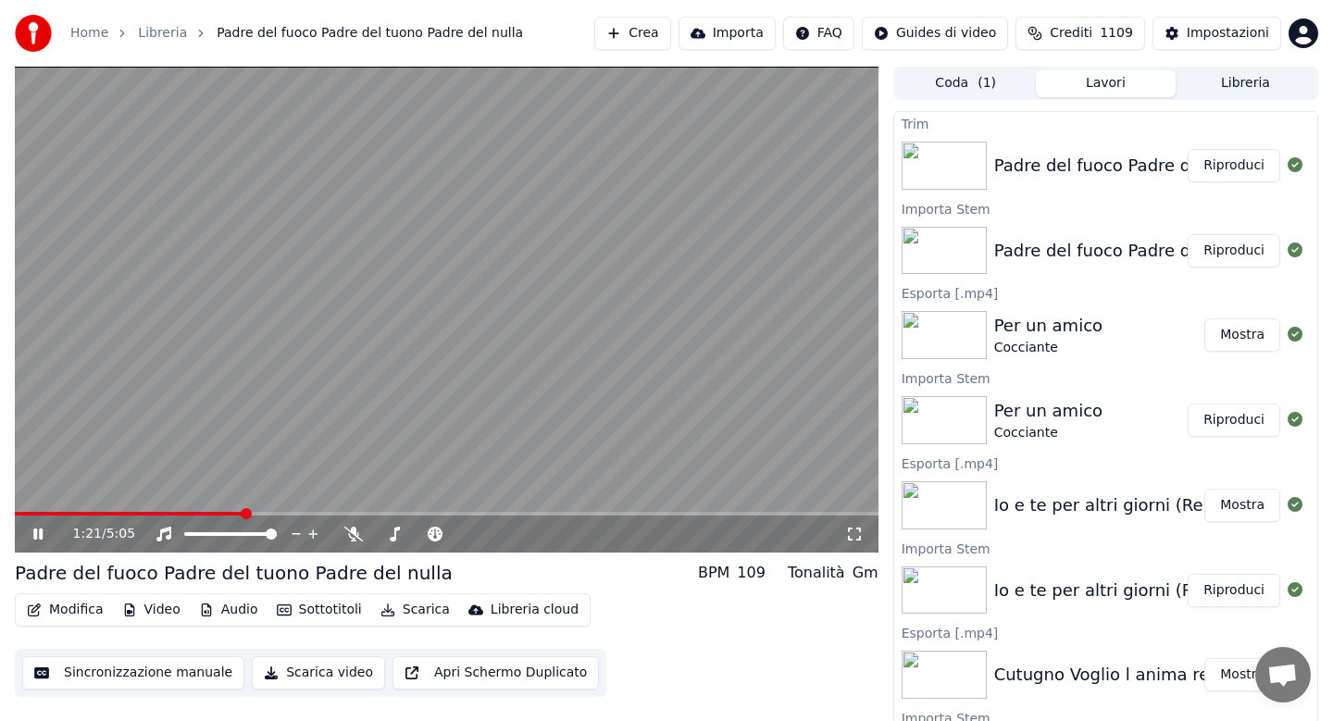
click at [237, 614] on button "Audio" at bounding box center [229, 610] width 74 height 26
click at [583, 566] on div "Padre del fuoco Padre del tuono Padre del nulla BPM 109 Tonalità Gm" at bounding box center [446, 573] width 863 height 26
click at [781, 512] on span at bounding box center [446, 514] width 863 height 4
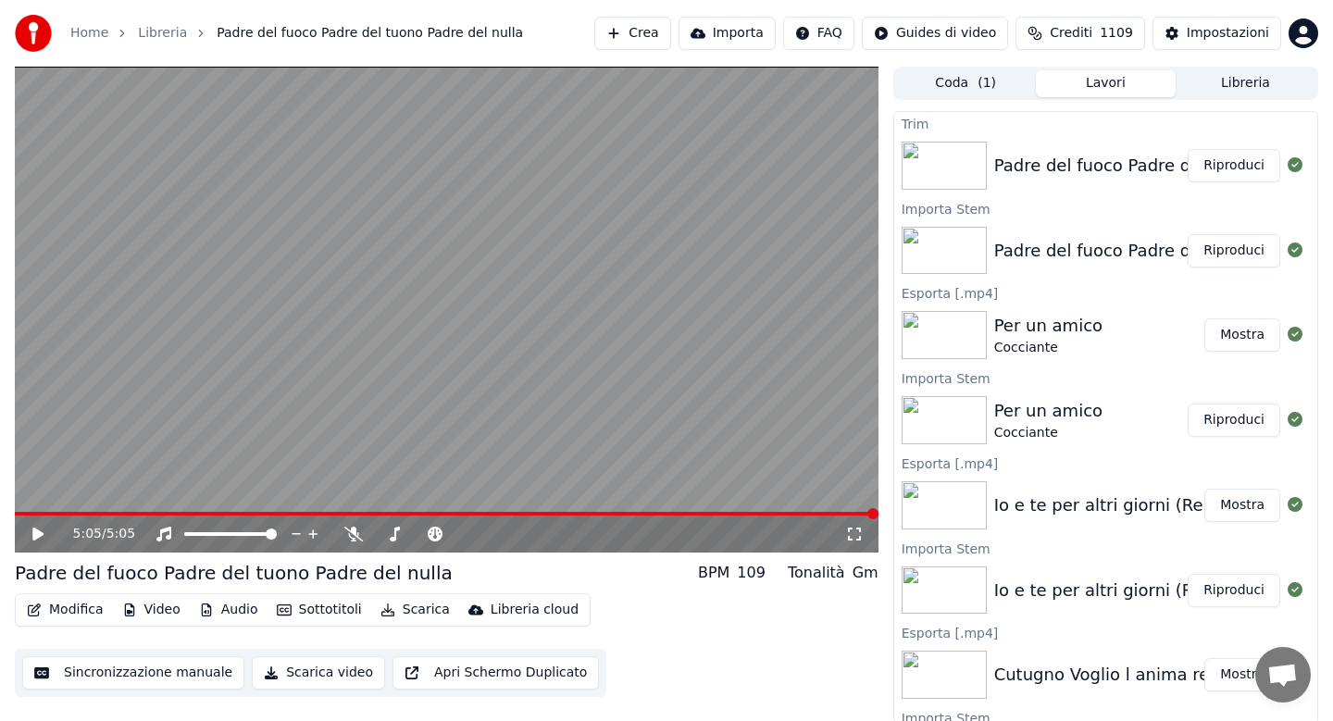
click at [75, 617] on button "Modifica" at bounding box center [65, 610] width 92 height 26
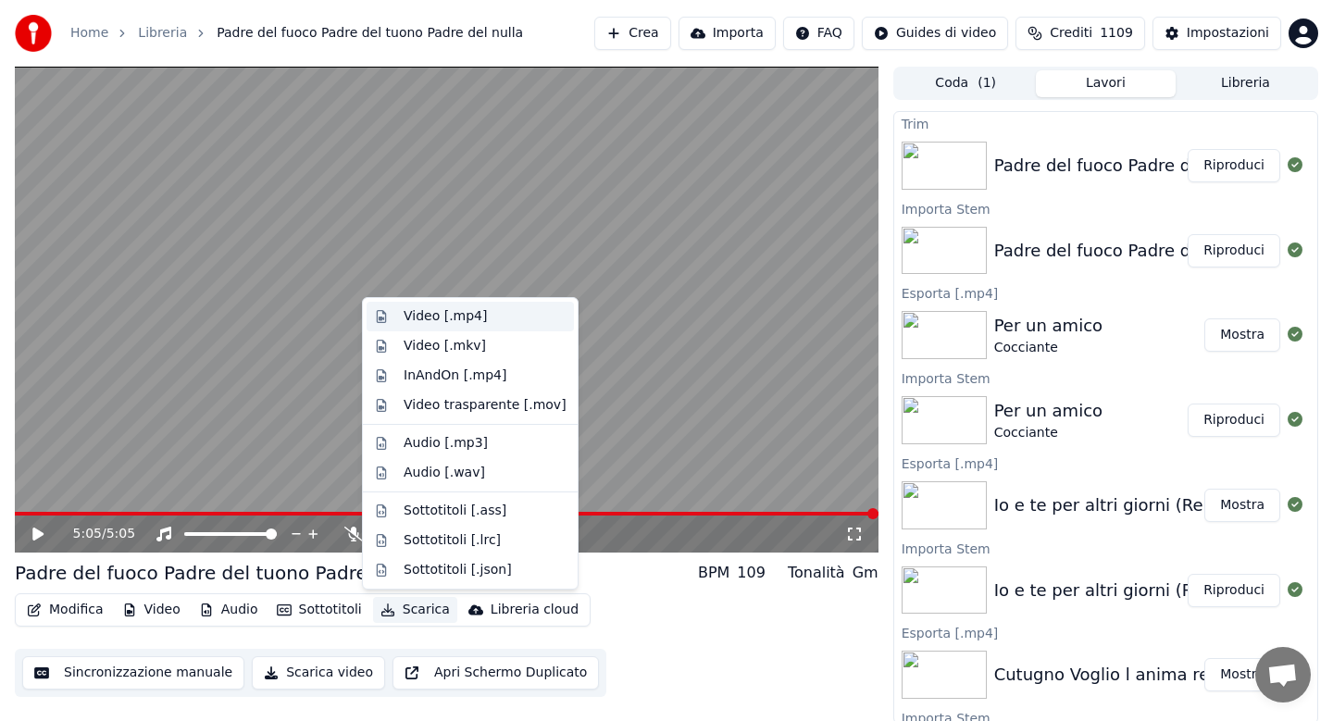
click at [438, 323] on div "Video [.mp4]" at bounding box center [444, 316] width 83 height 19
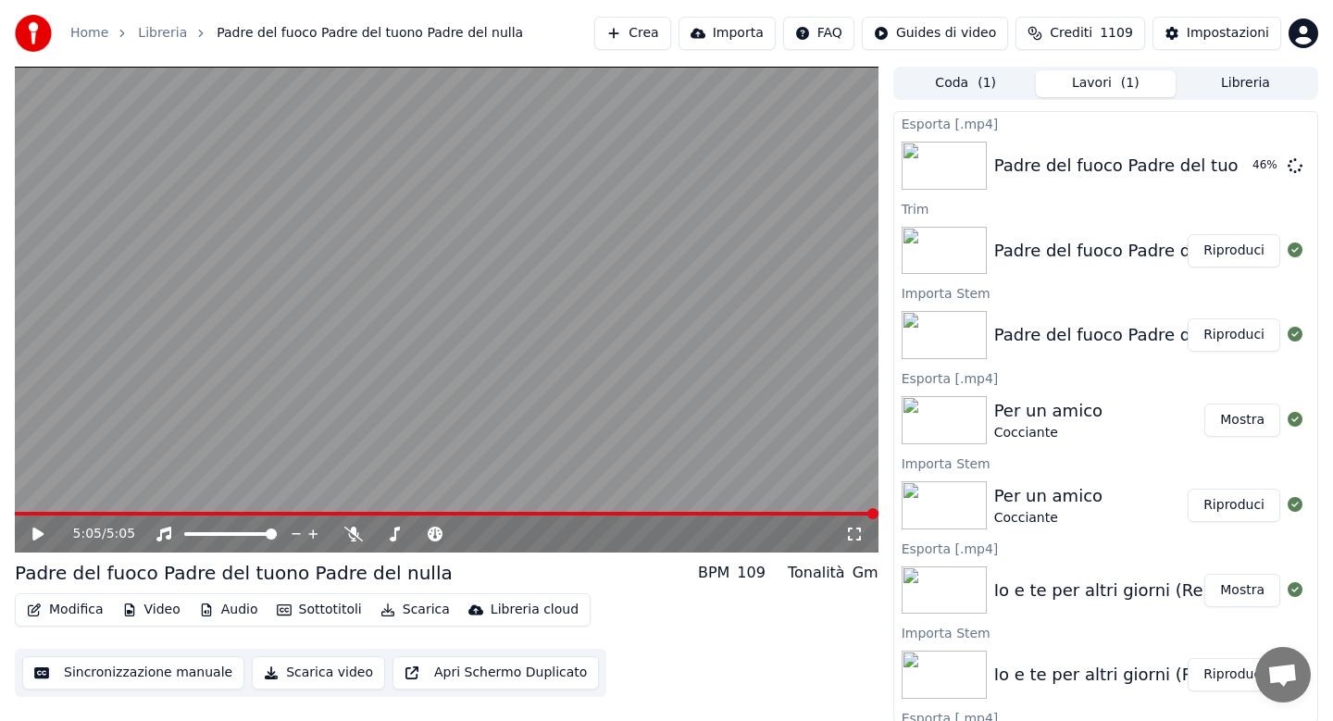
click at [1229, 75] on button "Libreria" at bounding box center [1245, 83] width 140 height 27
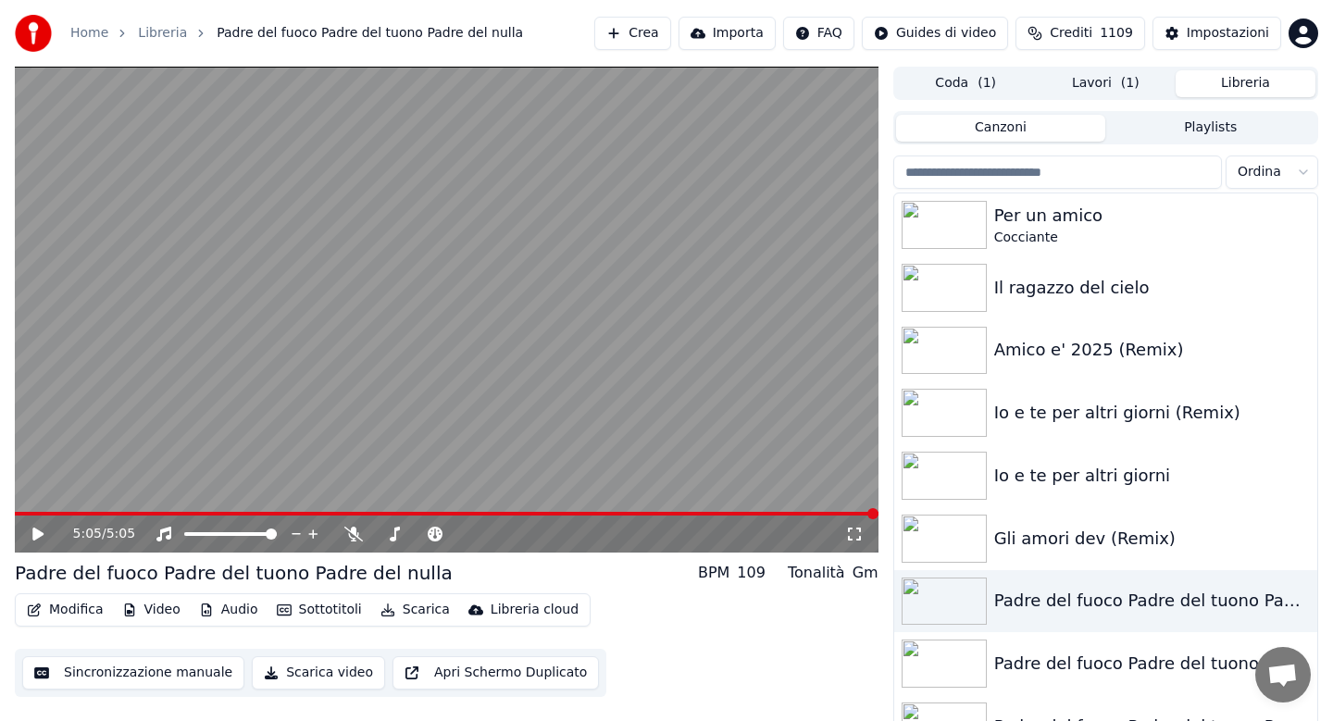
click at [1071, 169] on input "search" at bounding box center [1057, 171] width 329 height 33
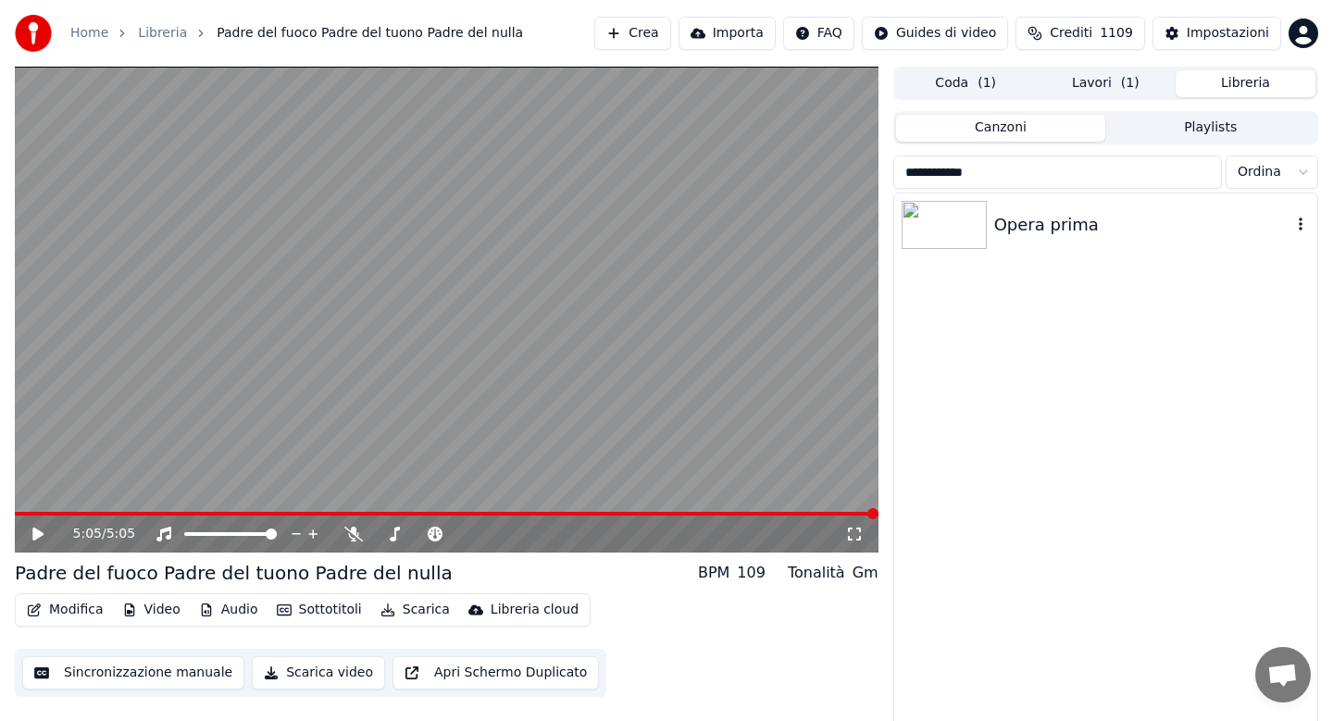
type input "**********"
click at [1065, 241] on div "Opera prima" at bounding box center [1105, 224] width 423 height 63
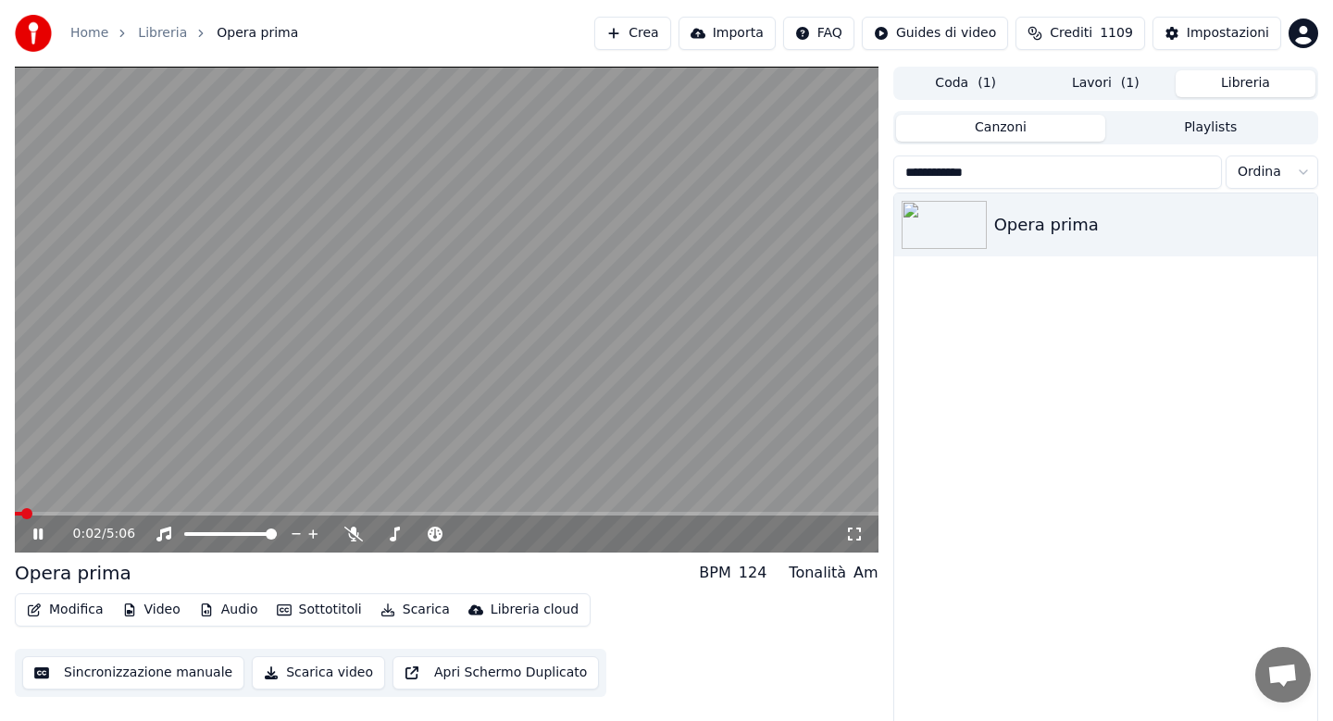
click at [42, 529] on icon at bounding box center [37, 533] width 9 height 11
click at [39, 532] on icon at bounding box center [37, 533] width 11 height 13
click at [305, 512] on span at bounding box center [446, 514] width 863 height 4
click at [363, 514] on span at bounding box center [446, 514] width 863 height 4
click at [395, 512] on span at bounding box center [446, 514] width 863 height 4
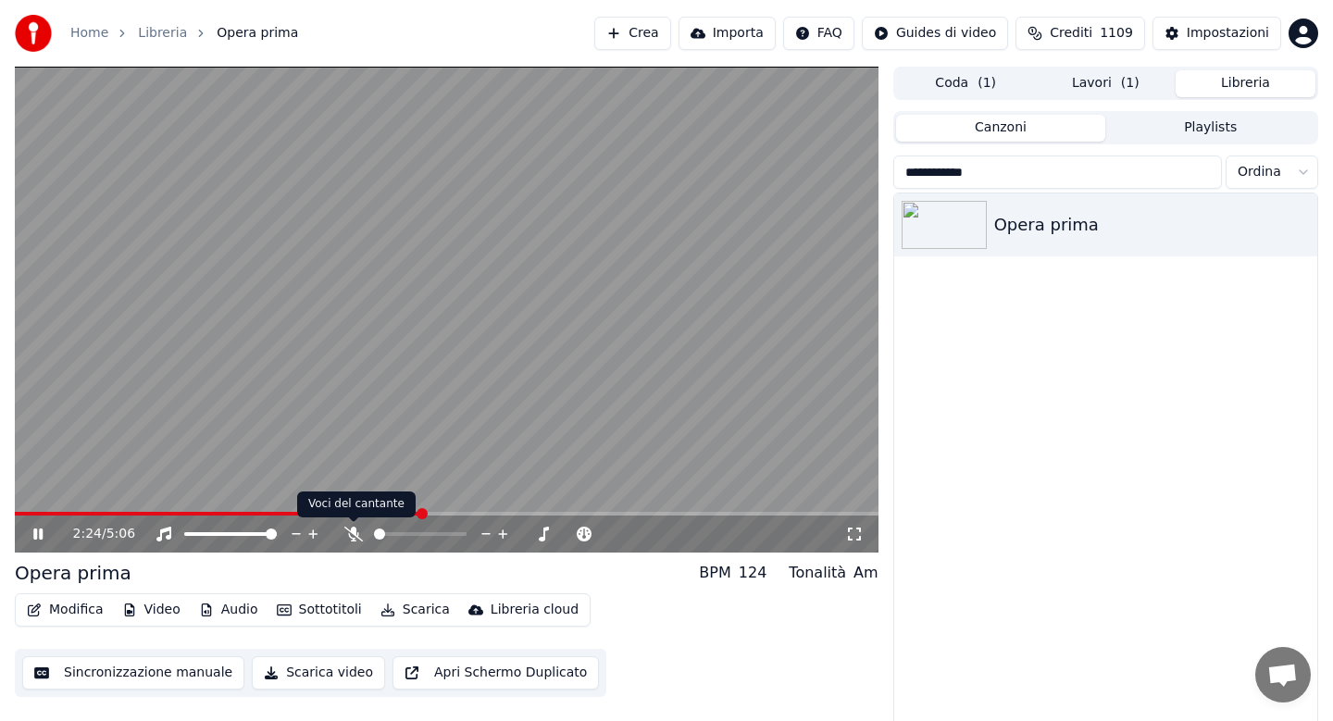
click at [352, 537] on icon at bounding box center [353, 534] width 19 height 15
click at [352, 537] on icon at bounding box center [353, 534] width 10 height 15
click at [217, 610] on button "Audio" at bounding box center [229, 610] width 74 height 26
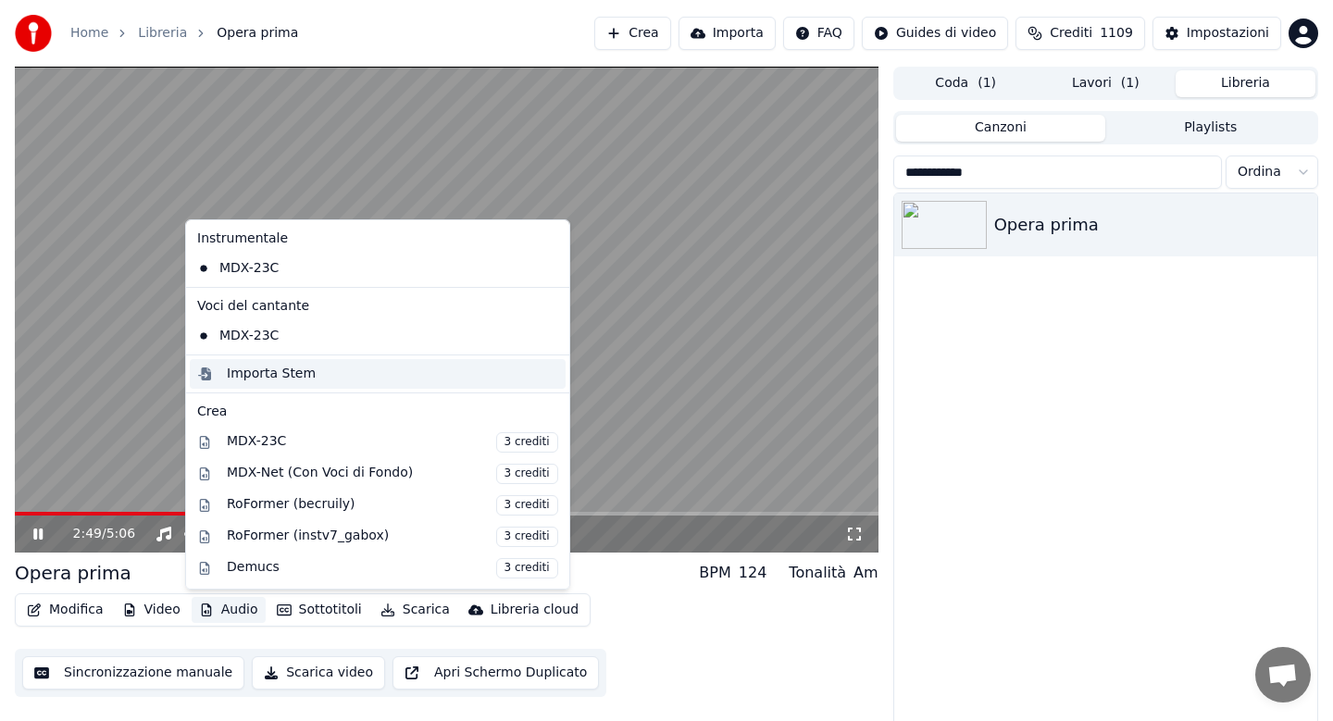
click at [253, 377] on div "Importa Stem" at bounding box center [271, 374] width 89 height 19
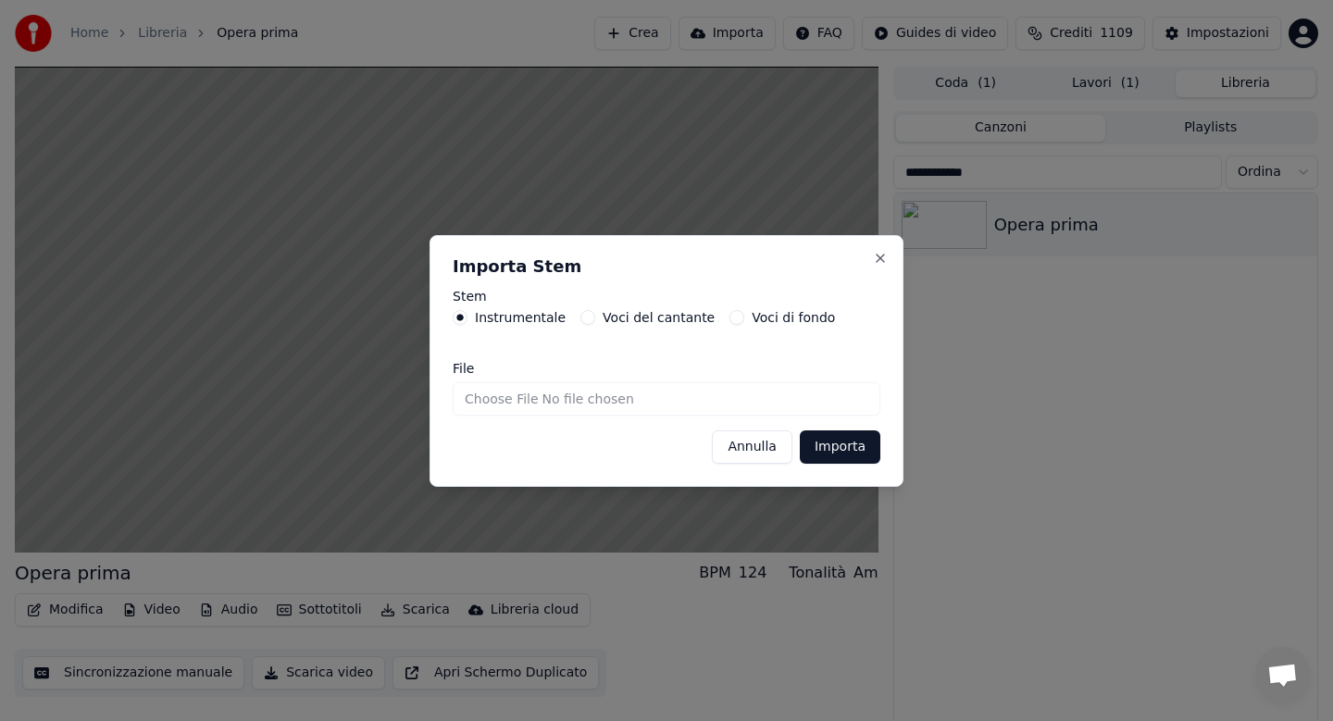
click at [499, 405] on input "File" at bounding box center [667, 398] width 428 height 33
click at [771, 451] on button "Annulla" at bounding box center [752, 446] width 81 height 33
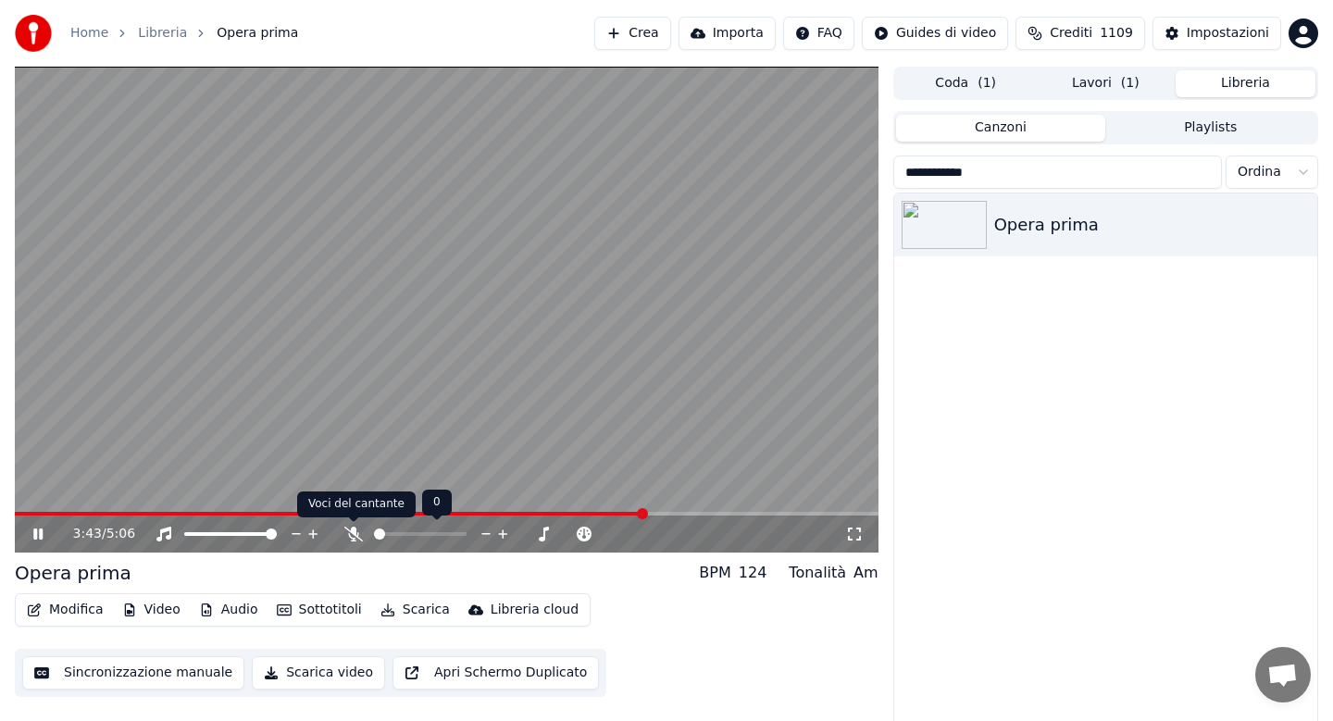
click at [351, 534] on icon at bounding box center [353, 534] width 19 height 15
click at [351, 534] on icon at bounding box center [353, 534] width 10 height 15
click at [38, 531] on icon at bounding box center [51, 534] width 43 height 15
click at [1107, 88] on button "Lavori ( 1 )" at bounding box center [1106, 83] width 140 height 27
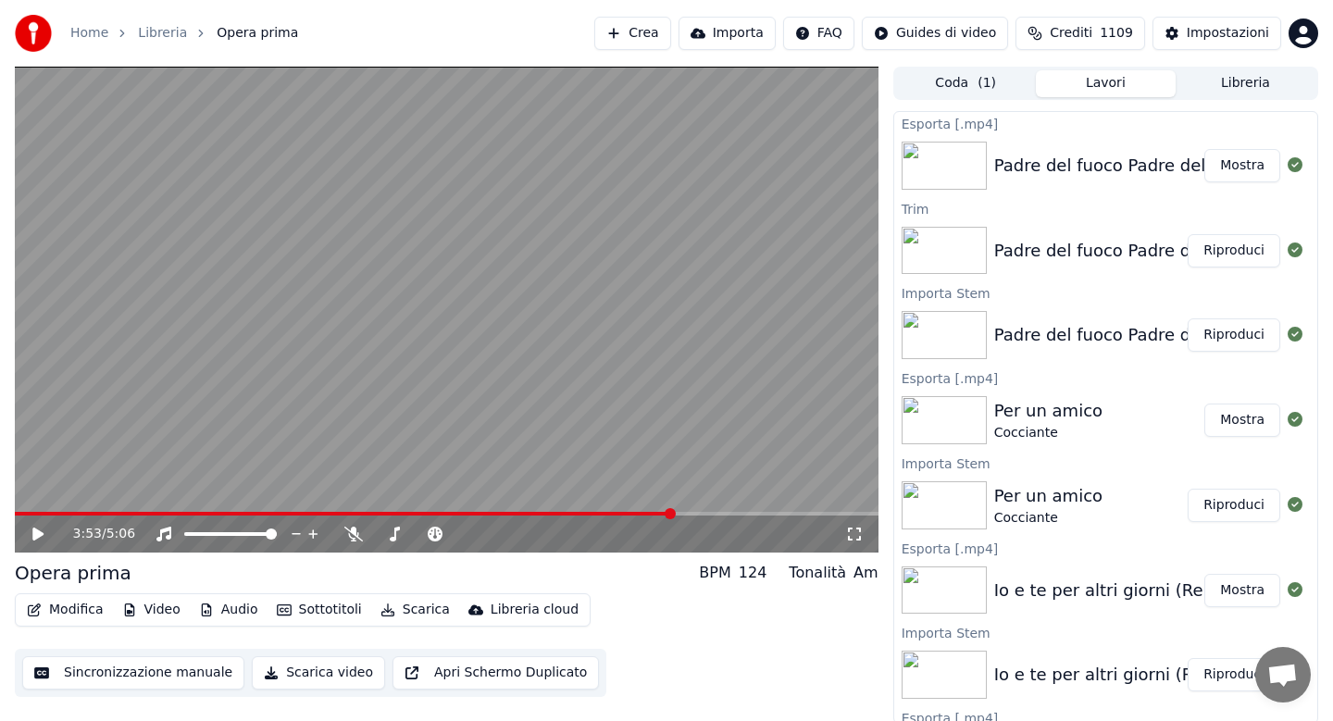
click at [1256, 85] on button "Libreria" at bounding box center [1245, 83] width 140 height 27
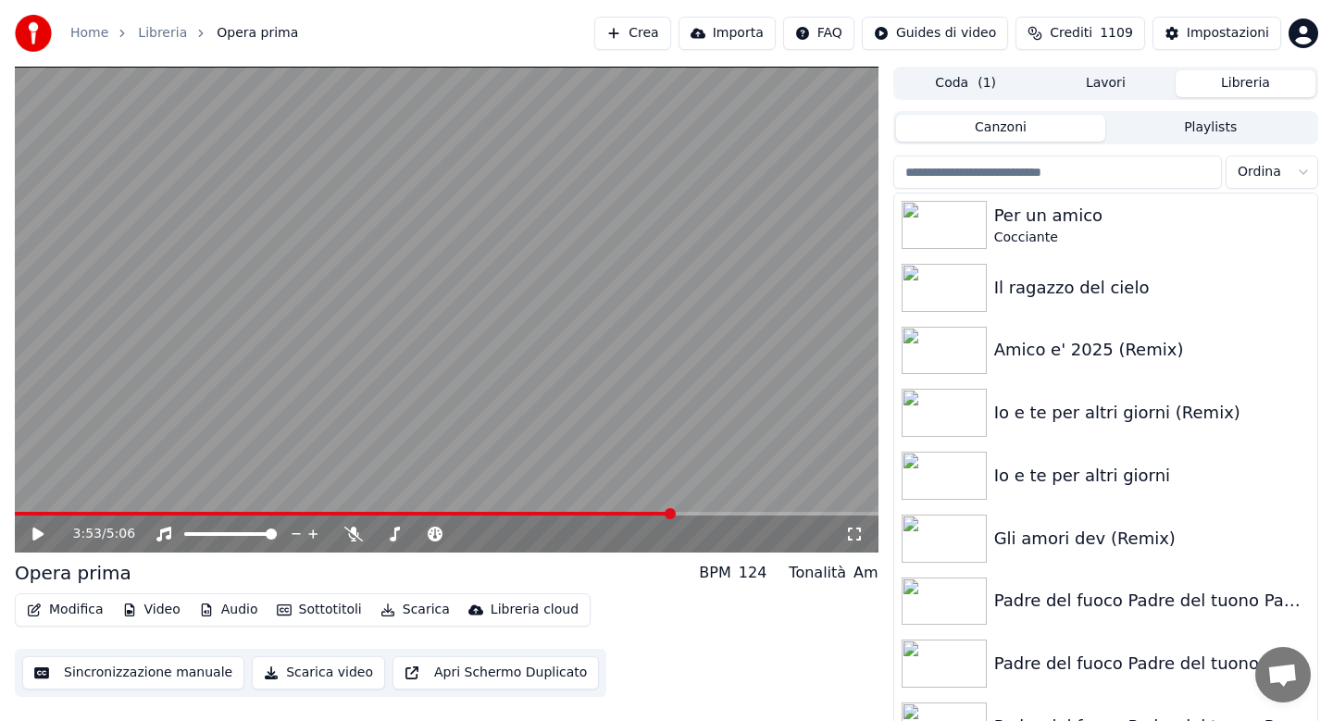
click at [1007, 180] on input "search" at bounding box center [1057, 171] width 329 height 33
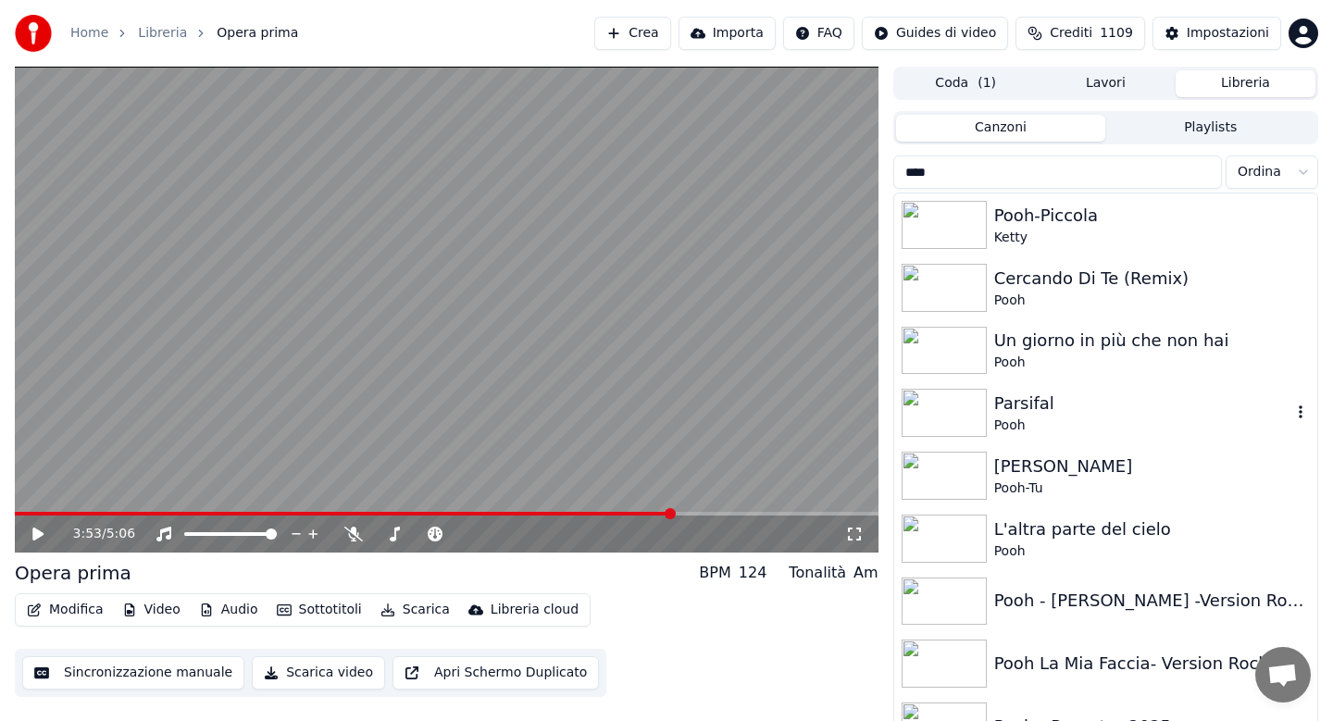
type input "****"
click at [1111, 403] on div "Parsifal" at bounding box center [1142, 404] width 297 height 26
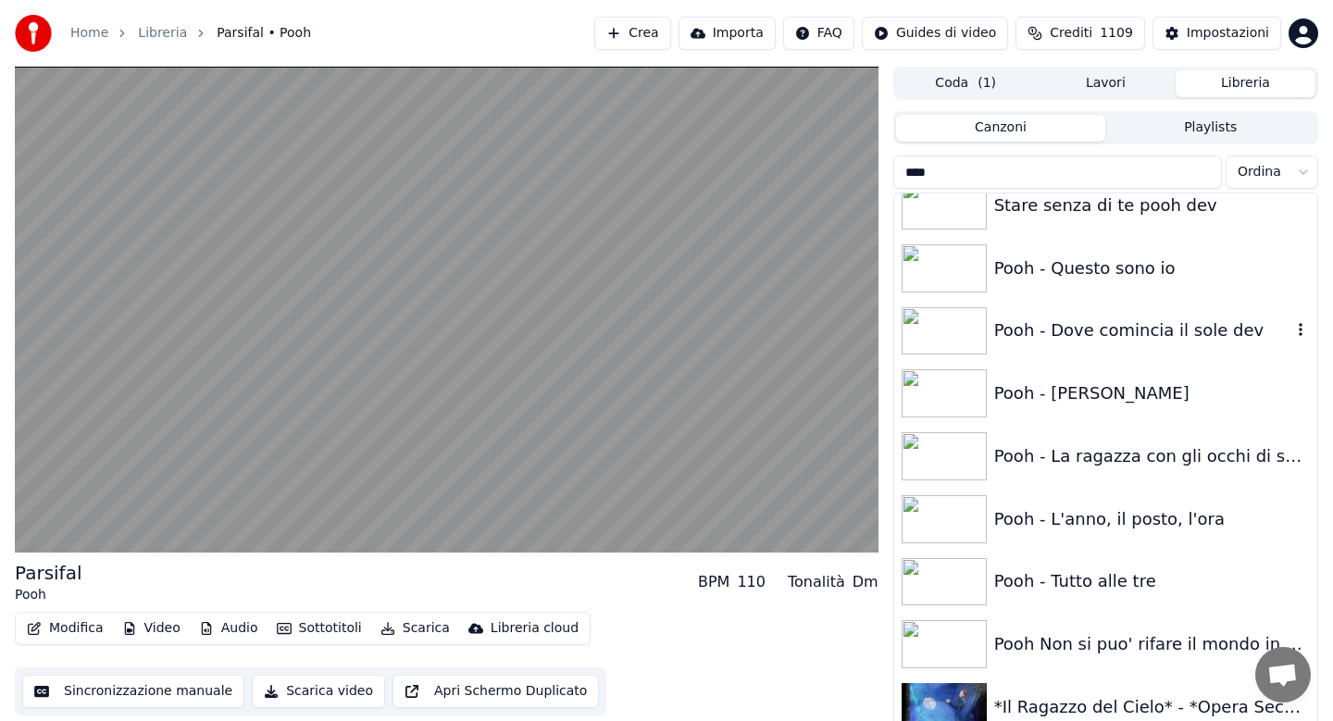
scroll to position [999, 0]
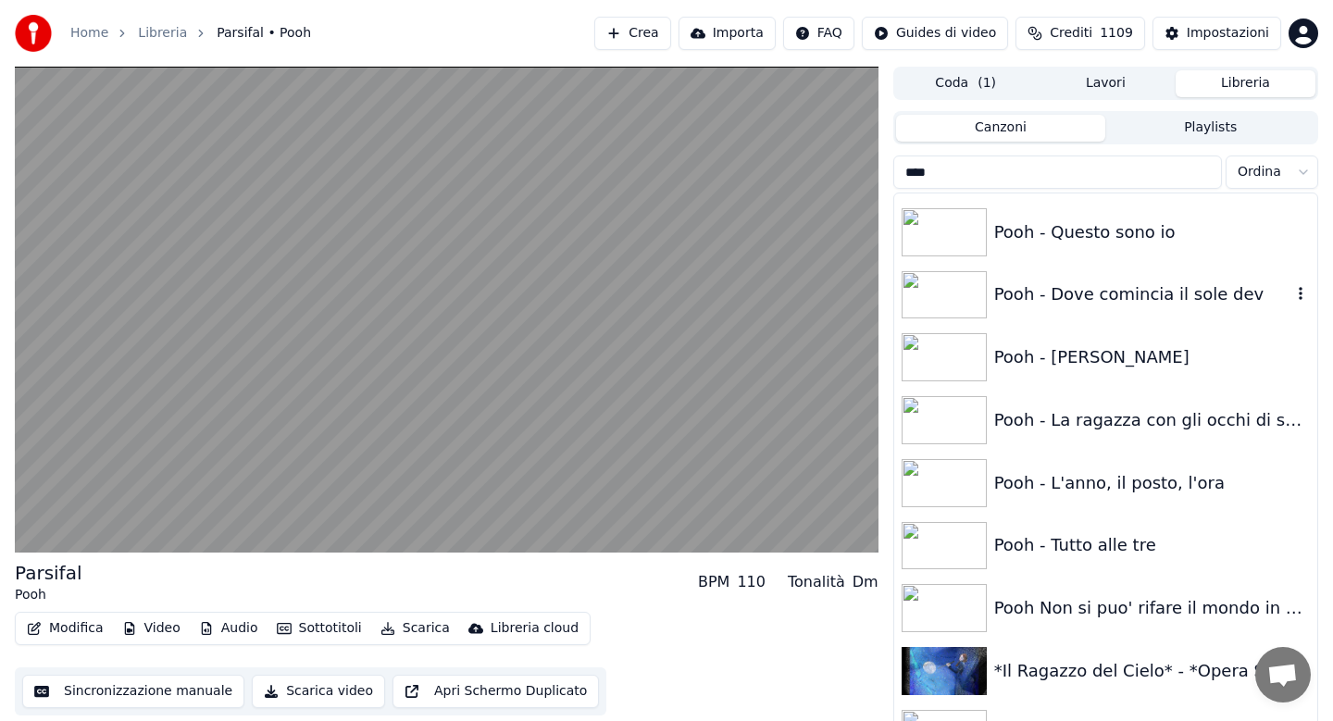
click at [1019, 306] on div "Pooh - Dove comincia il sole dev" at bounding box center [1142, 294] width 297 height 26
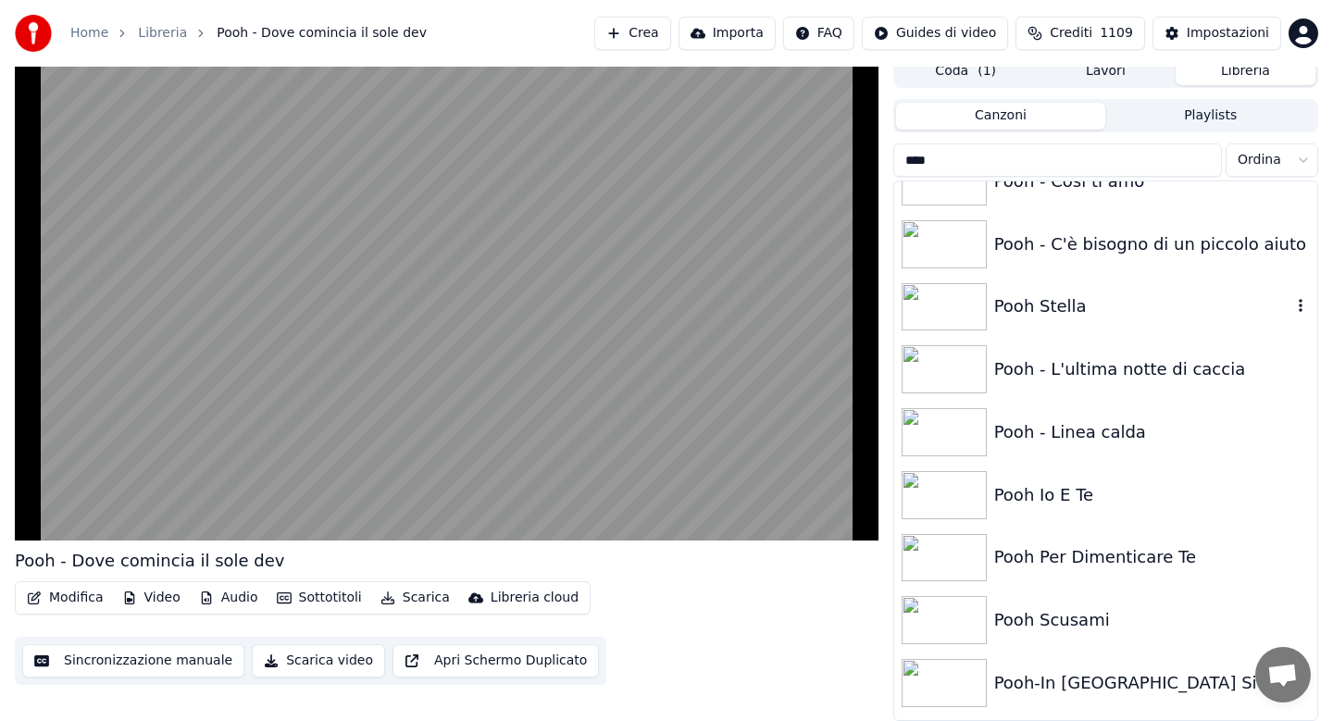
scroll to position [1669, 0]
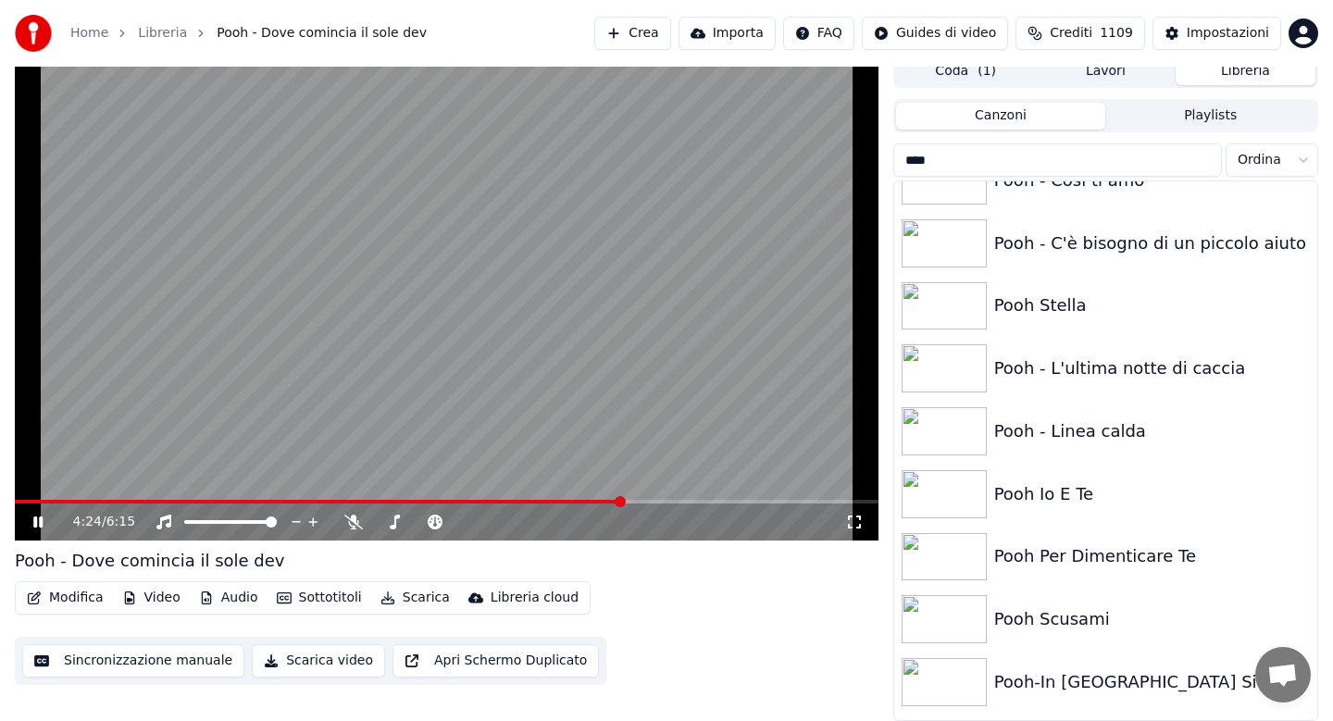
click at [36, 520] on icon at bounding box center [37, 521] width 9 height 11
click at [1103, 75] on button "Lavori" at bounding box center [1106, 71] width 140 height 27
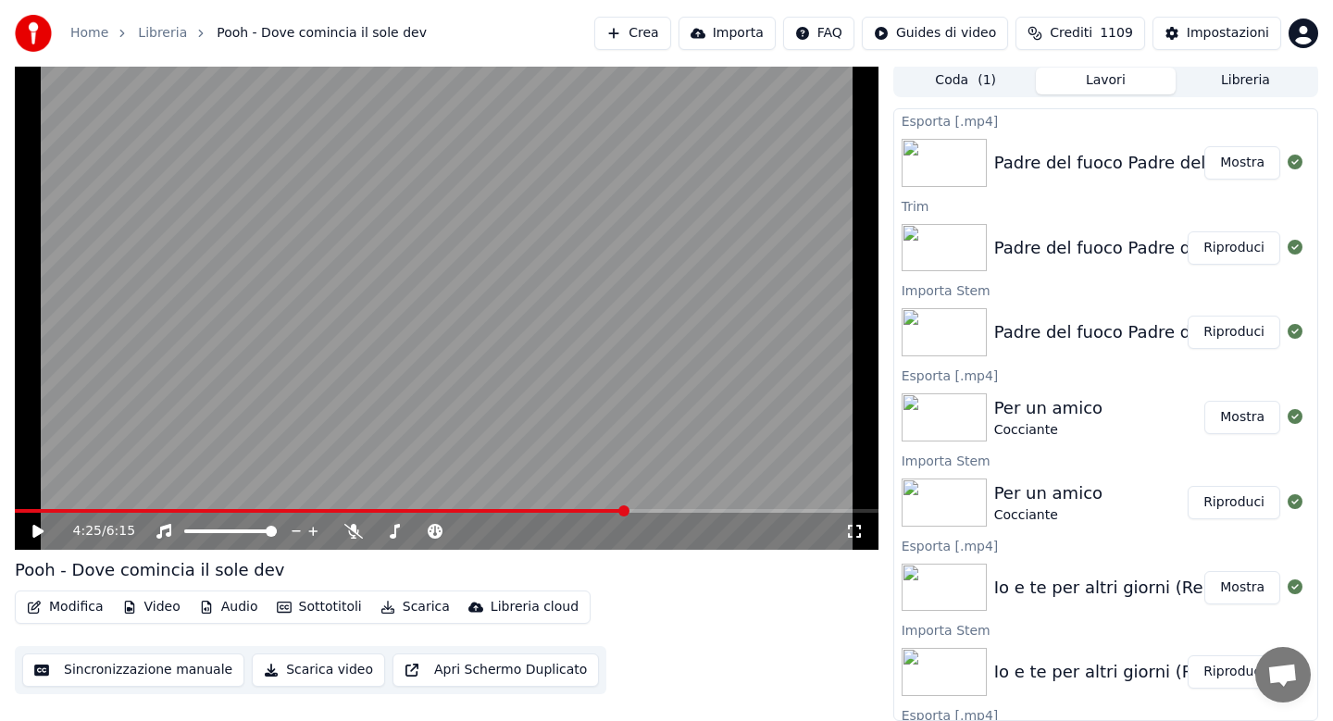
scroll to position [3, 0]
click at [1214, 88] on button "Libreria" at bounding box center [1245, 81] width 140 height 27
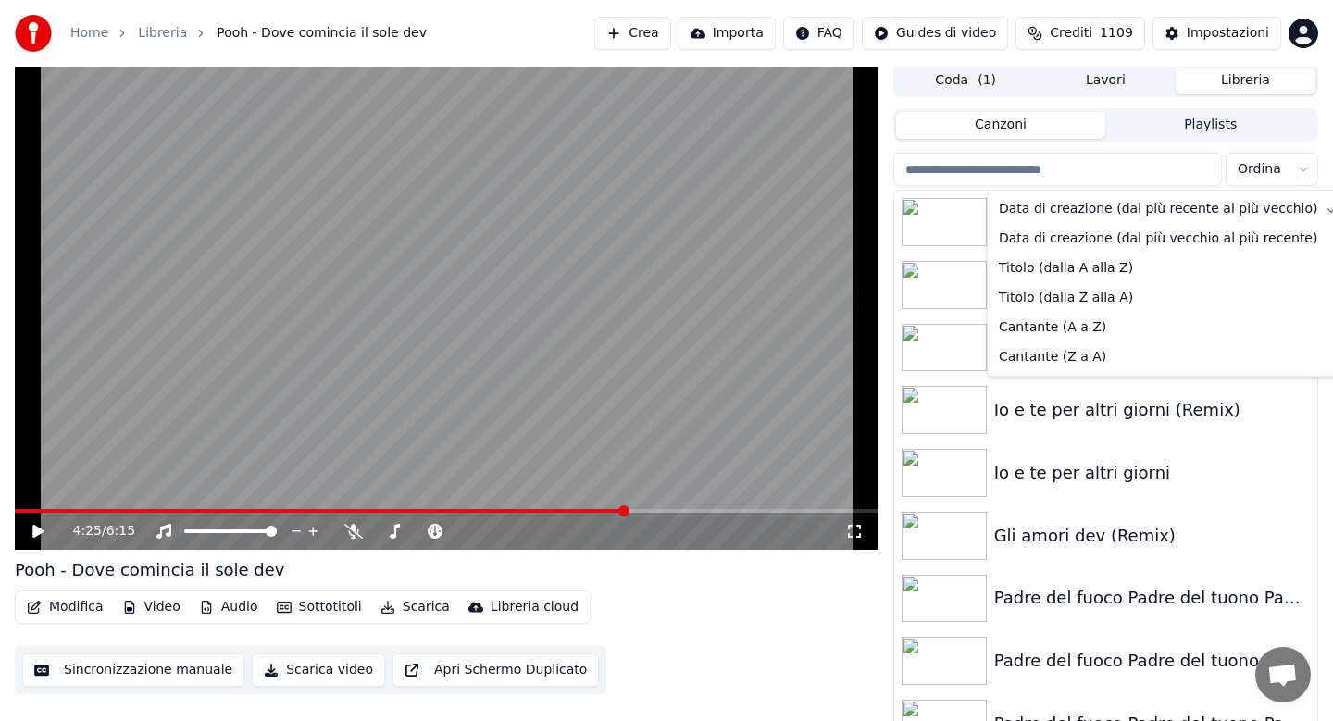
click at [1284, 168] on html "Home Libreria Pooh - Dove comincia il sole dev Crea Importa FAQ Guides di video…" at bounding box center [666, 357] width 1333 height 721
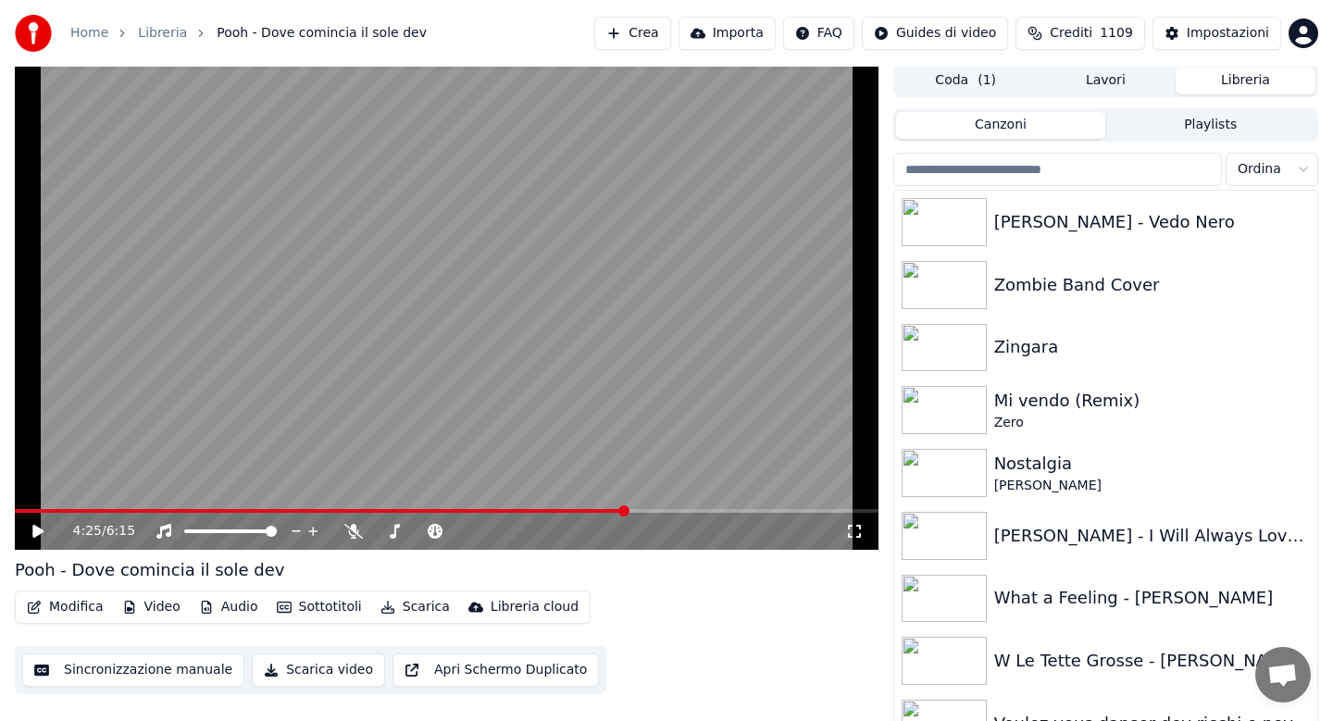
click at [1104, 84] on button "Lavori" at bounding box center [1106, 81] width 140 height 27
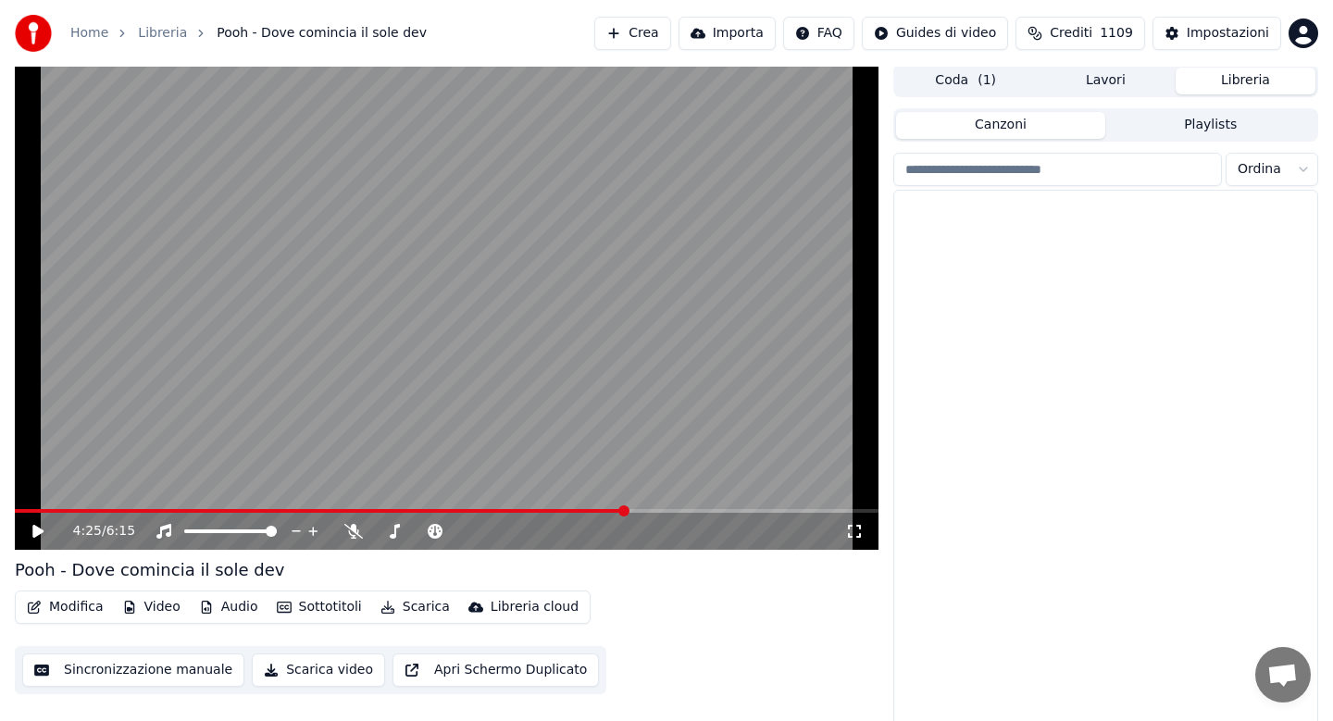
click at [1242, 86] on button "Libreria" at bounding box center [1245, 81] width 140 height 27
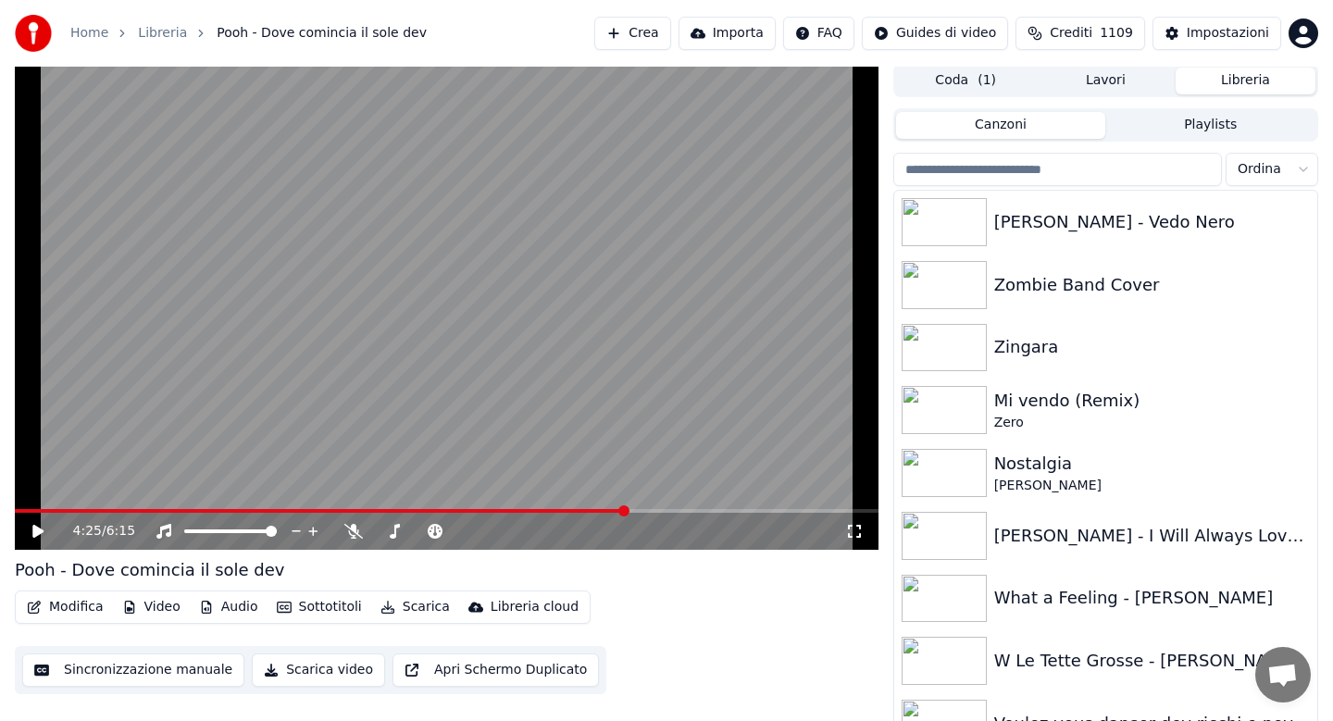
click at [1004, 174] on input "search" at bounding box center [1057, 169] width 329 height 33
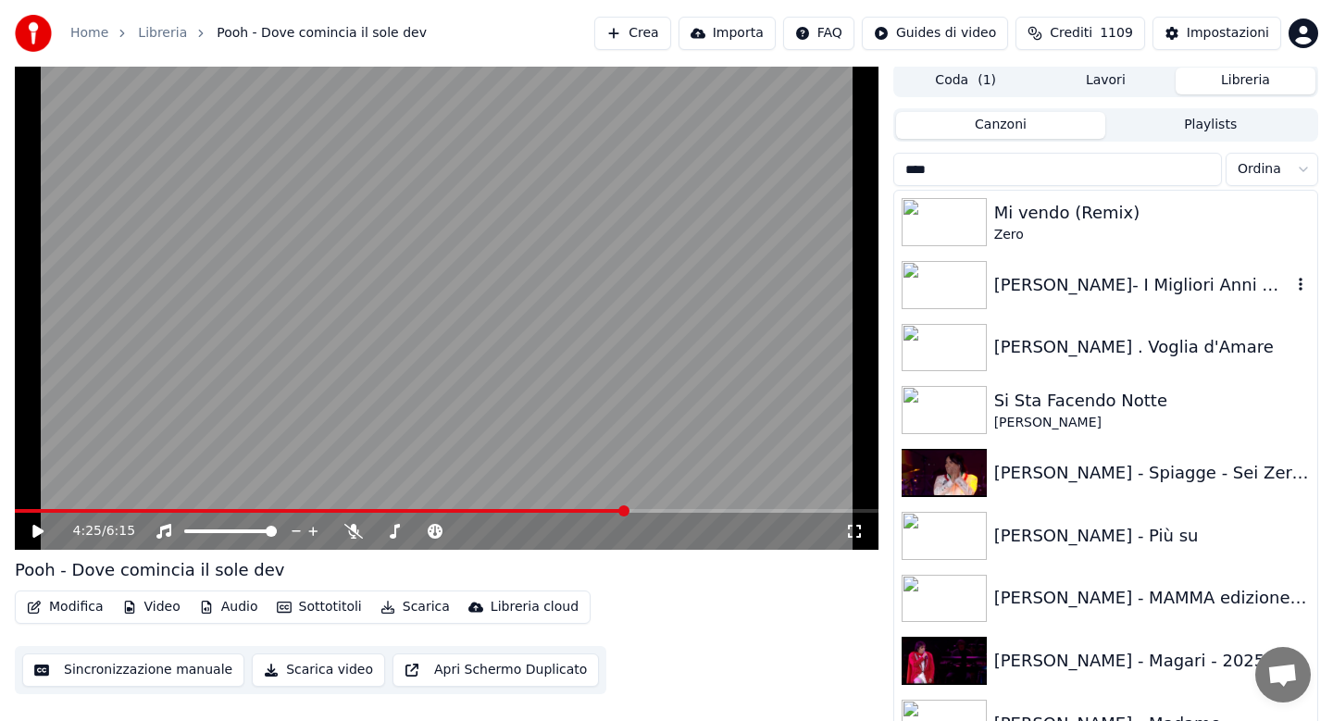
type input "****"
click at [1139, 272] on div "[PERSON_NAME]- I Migliori Anni Della Nostra Vita - [PERSON_NAME]" at bounding box center [1142, 285] width 297 height 26
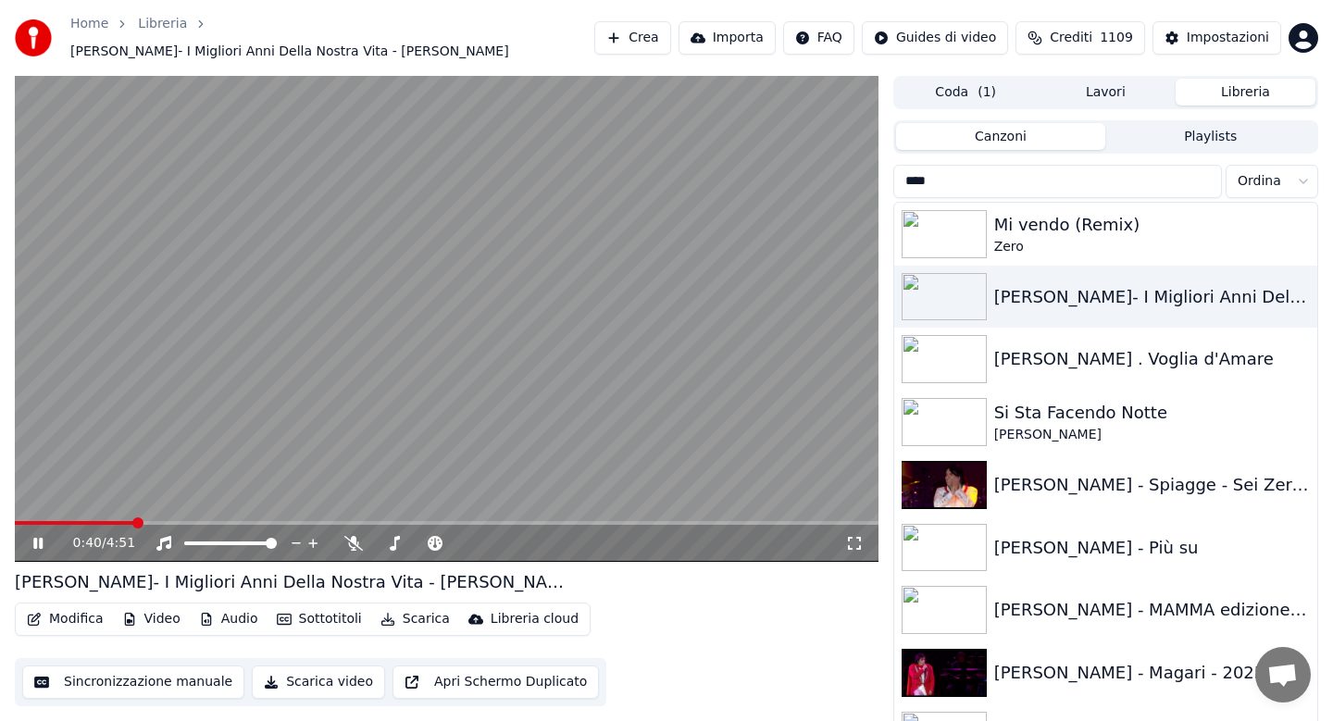
click at [43, 536] on icon at bounding box center [51, 543] width 43 height 15
